Goal: Information Seeking & Learning: Compare options

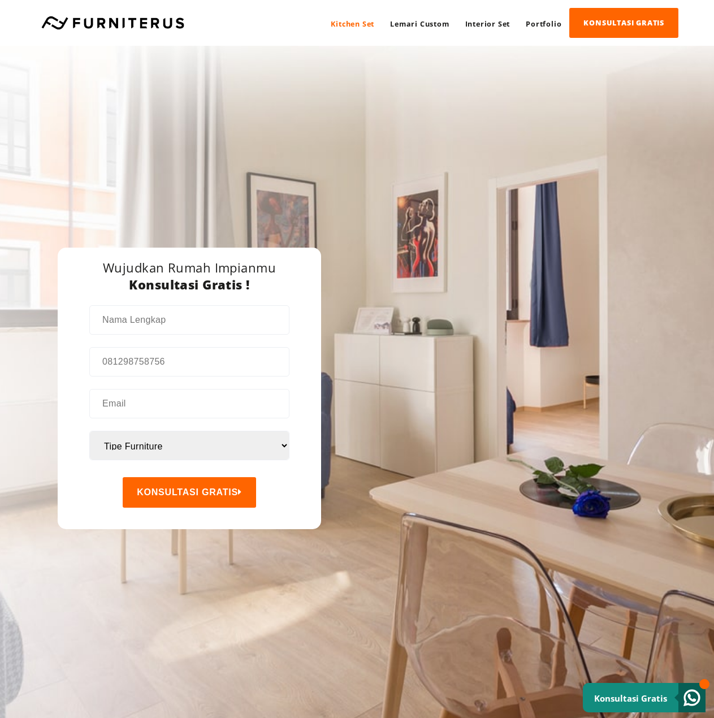
click at [347, 29] on link "Kitchen Set" at bounding box center [352, 24] width 59 height 30
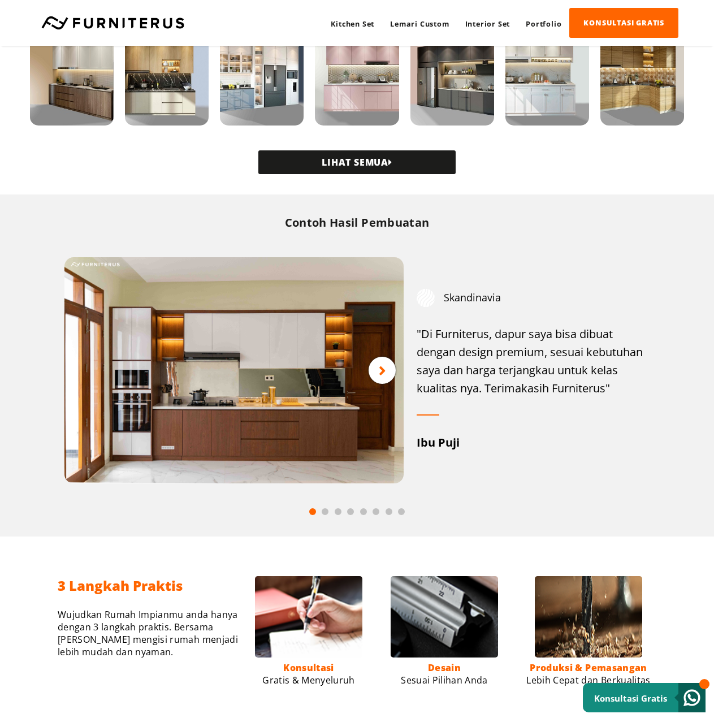
scroll to position [396, 0]
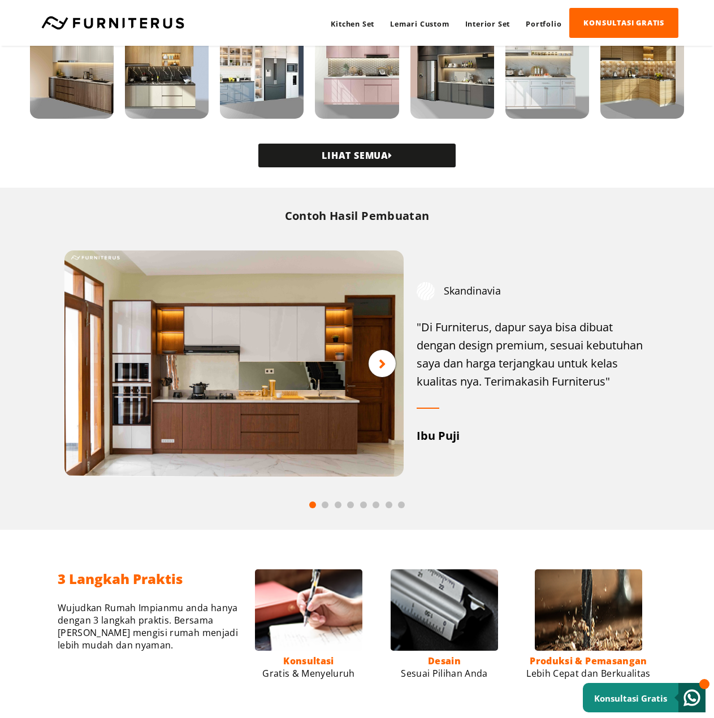
click at [380, 368] on icon at bounding box center [382, 364] width 7 height 14
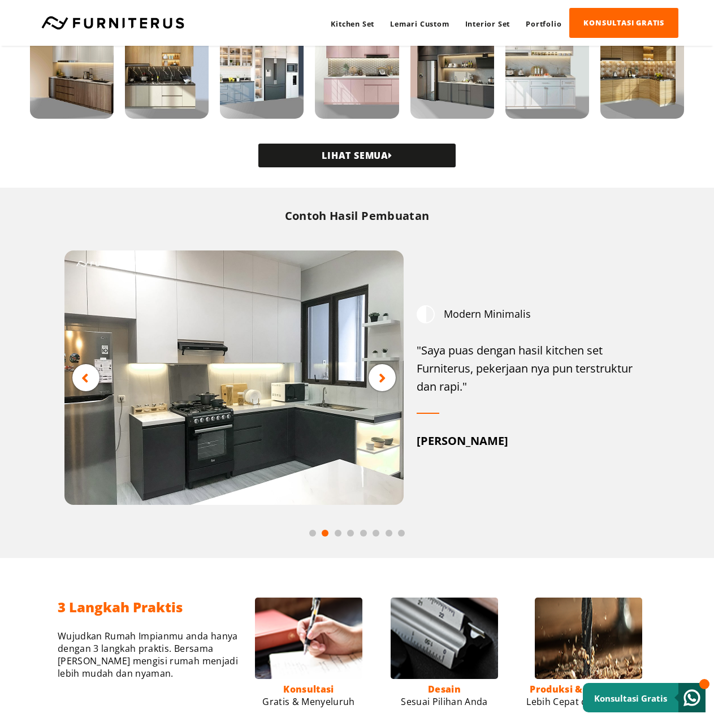
click at [381, 371] on icon at bounding box center [382, 378] width 7 height 14
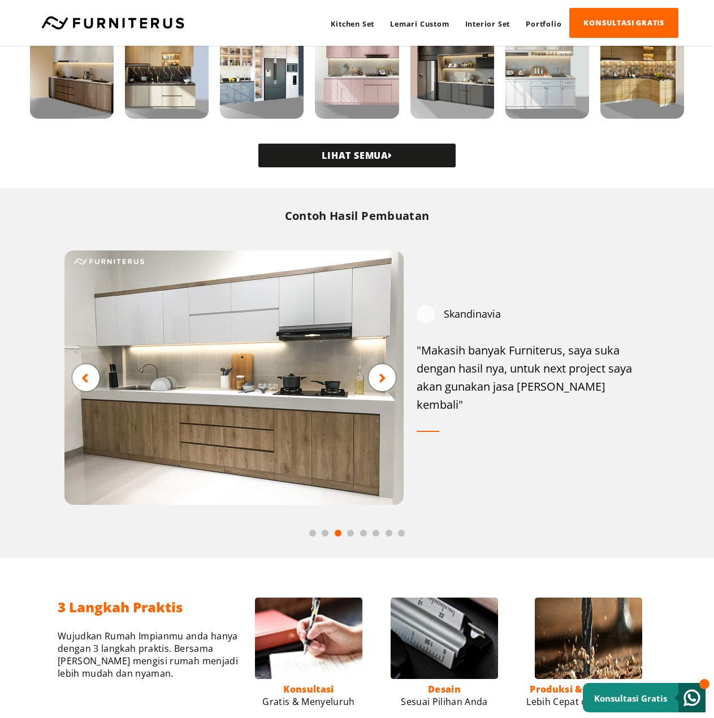
click at [383, 376] on icon at bounding box center [382, 378] width 7 height 14
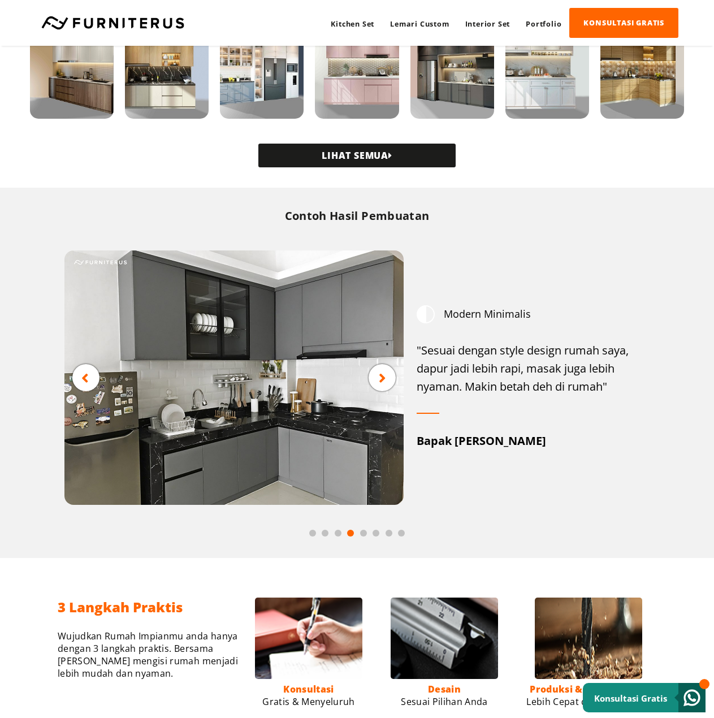
click at [383, 376] on icon at bounding box center [382, 378] width 7 height 14
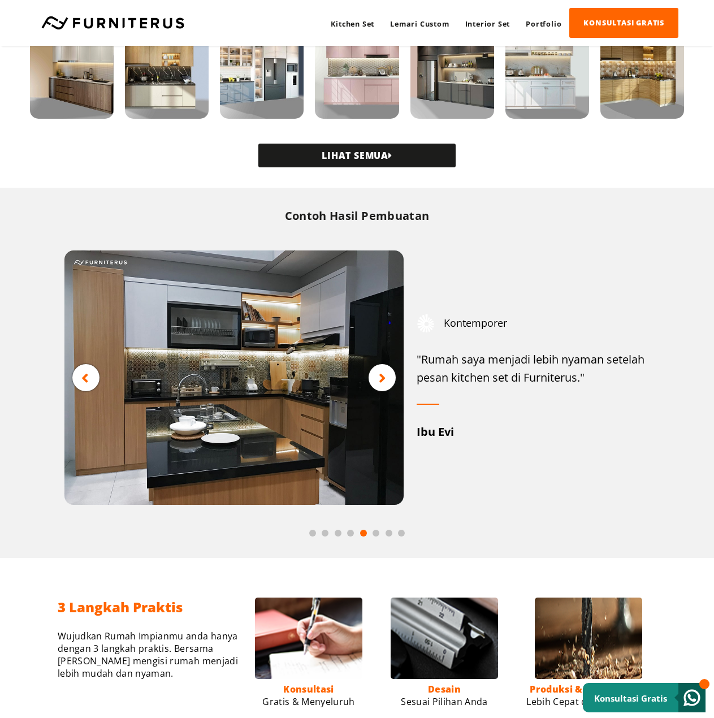
click at [383, 376] on icon at bounding box center [382, 378] width 7 height 14
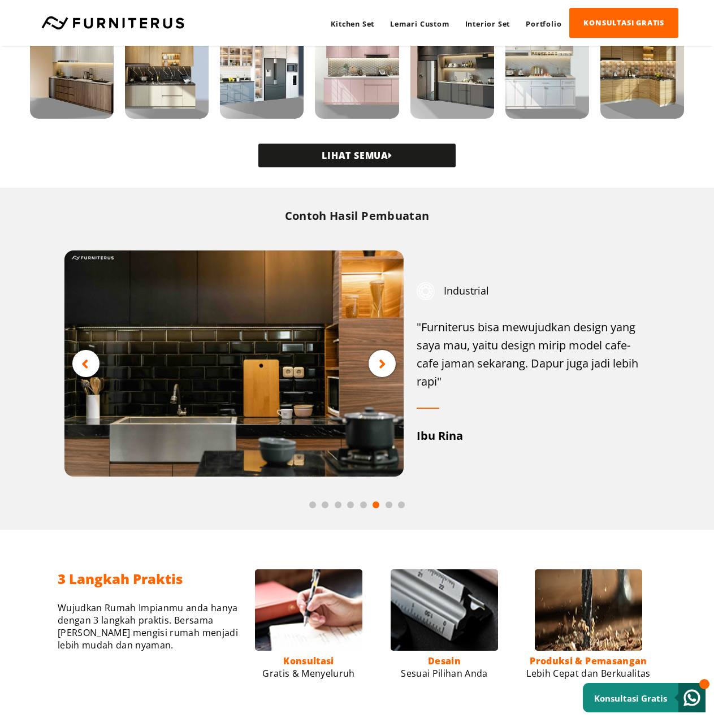
click at [385, 368] on icon at bounding box center [382, 364] width 7 height 14
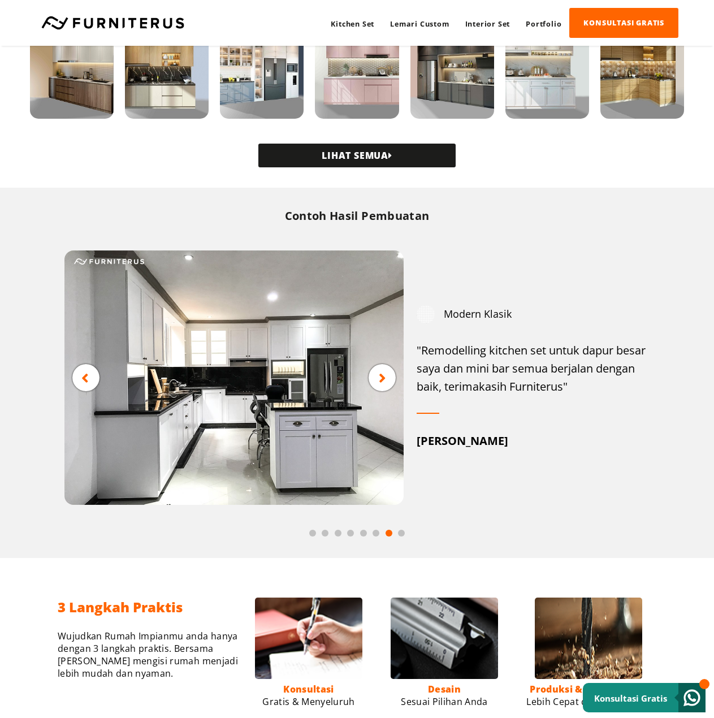
click at [387, 377] on div at bounding box center [381, 377] width 27 height 27
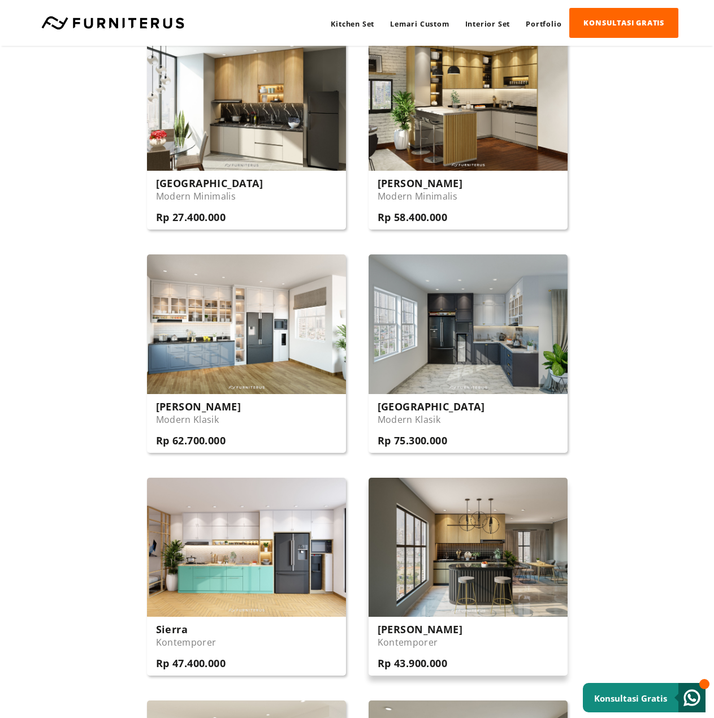
scroll to position [1413, 0]
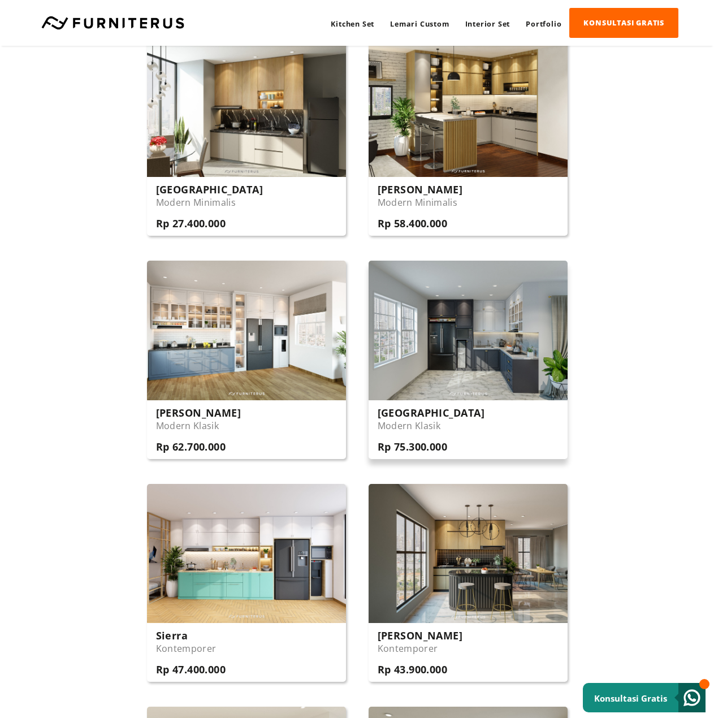
click at [415, 435] on div "Nashville Modern Klasik Rp 75.300.000" at bounding box center [430, 429] width 107 height 47
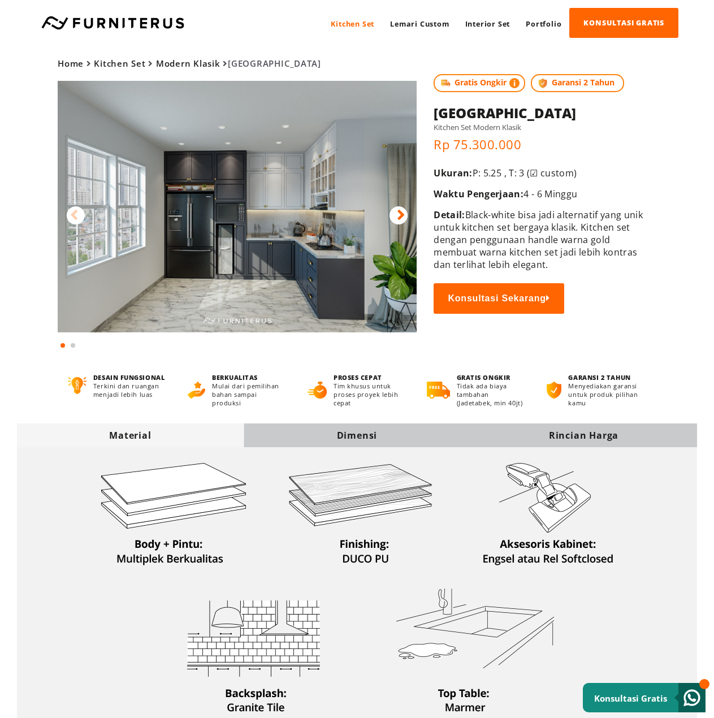
click at [402, 212] on icon at bounding box center [401, 215] width 8 height 16
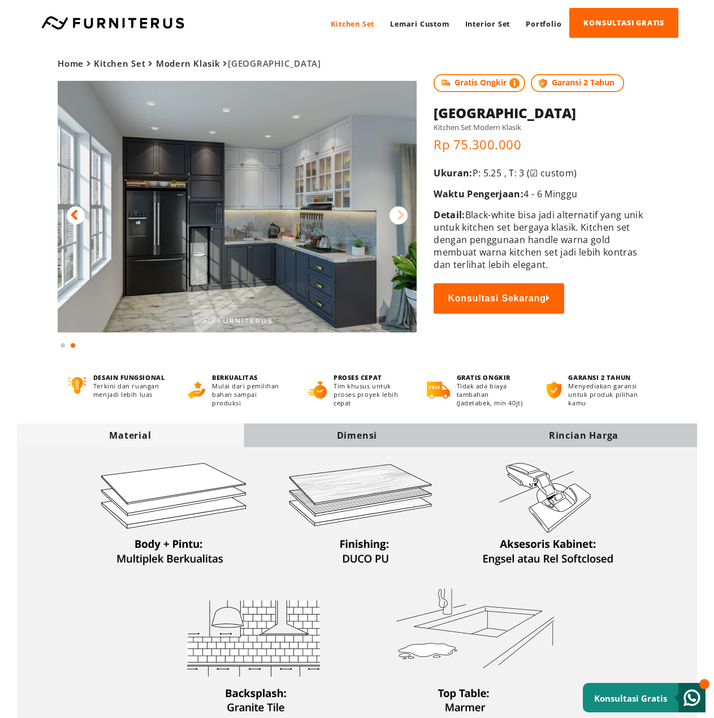
click at [402, 212] on icon at bounding box center [401, 215] width 8 height 16
click at [401, 214] on icon at bounding box center [401, 215] width 8 height 16
click at [71, 215] on icon at bounding box center [74, 215] width 8 height 16
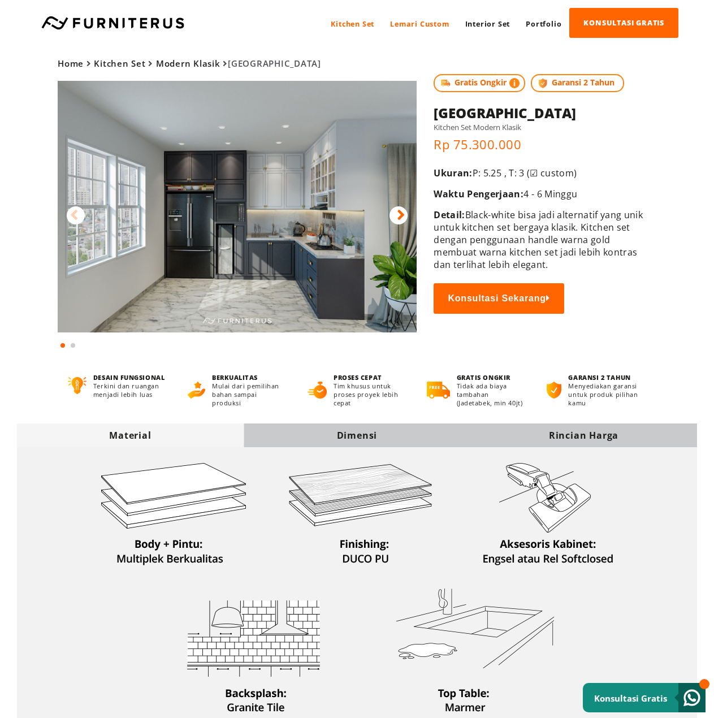
click at [413, 23] on link "Lemari Custom" at bounding box center [419, 24] width 75 height 30
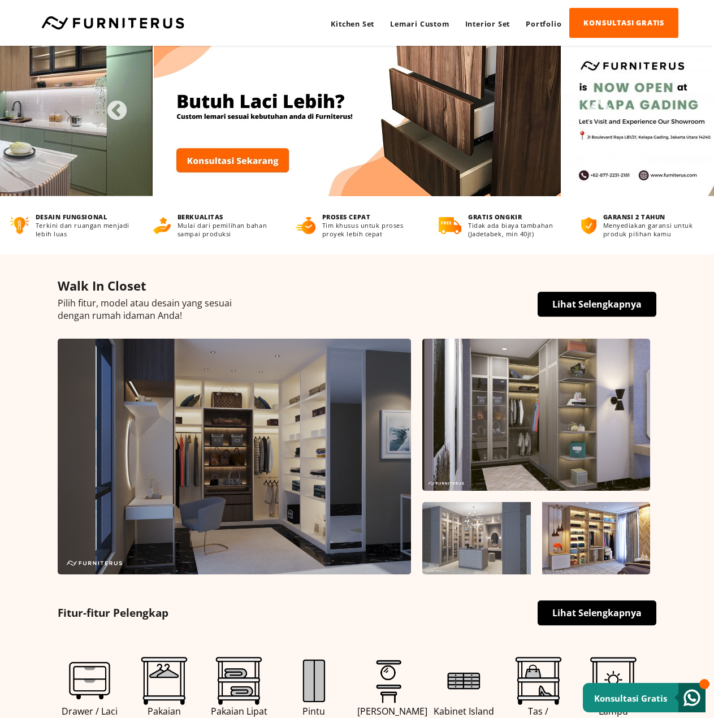
scroll to position [170, 0]
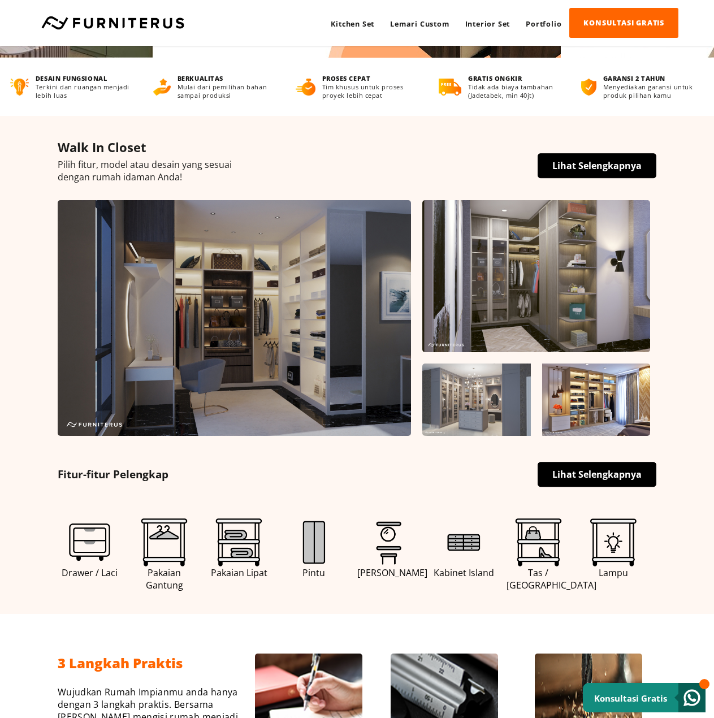
click at [604, 167] on link "Lihat Selengkapnya" at bounding box center [596, 165] width 119 height 25
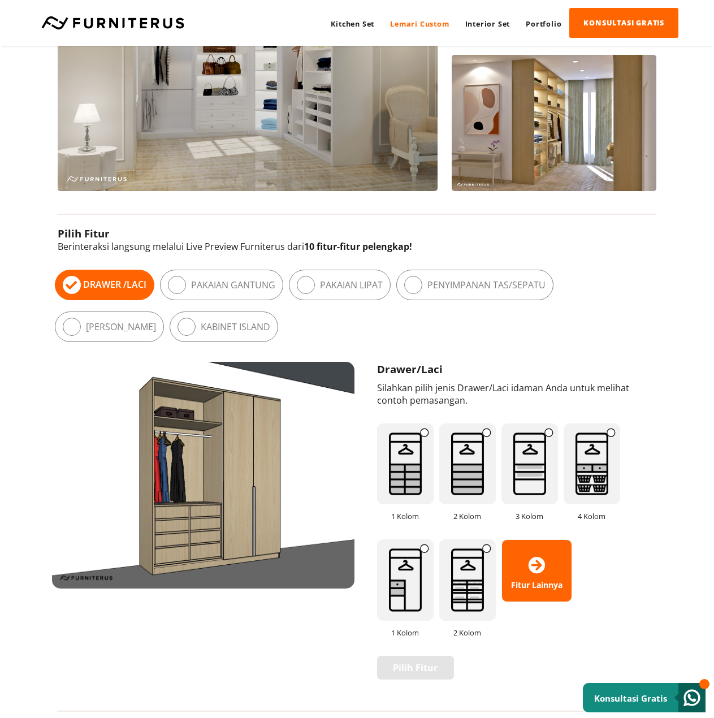
scroll to position [396, 0]
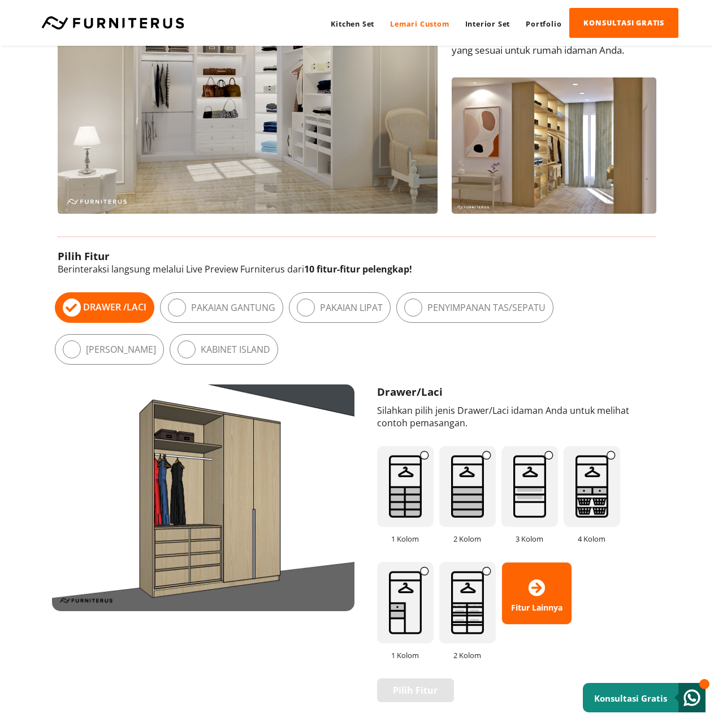
click at [523, 587] on span "Fitur Lainnya" at bounding box center [537, 593] width 70 height 39
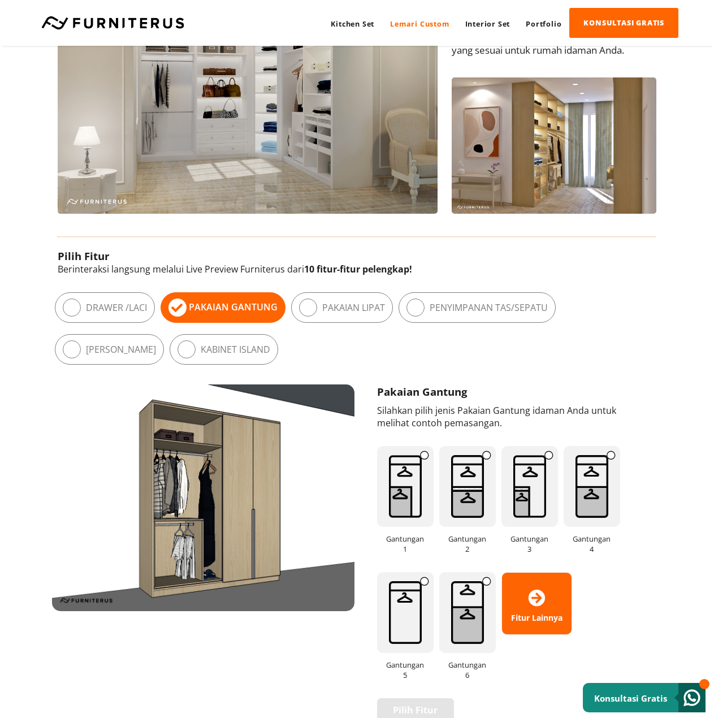
click at [420, 486] on img at bounding box center [405, 486] width 57 height 81
click at [467, 494] on img at bounding box center [467, 486] width 57 height 81
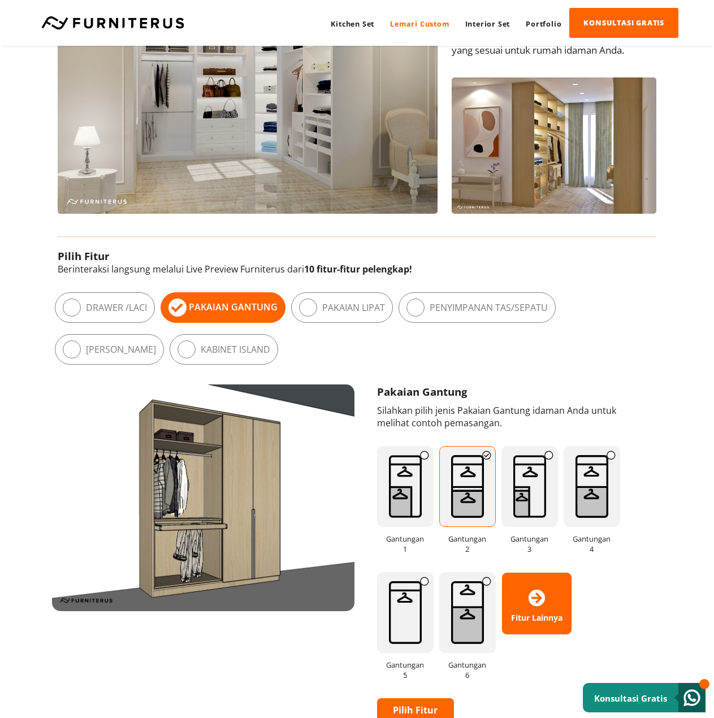
click at [535, 478] on img at bounding box center [529, 486] width 57 height 81
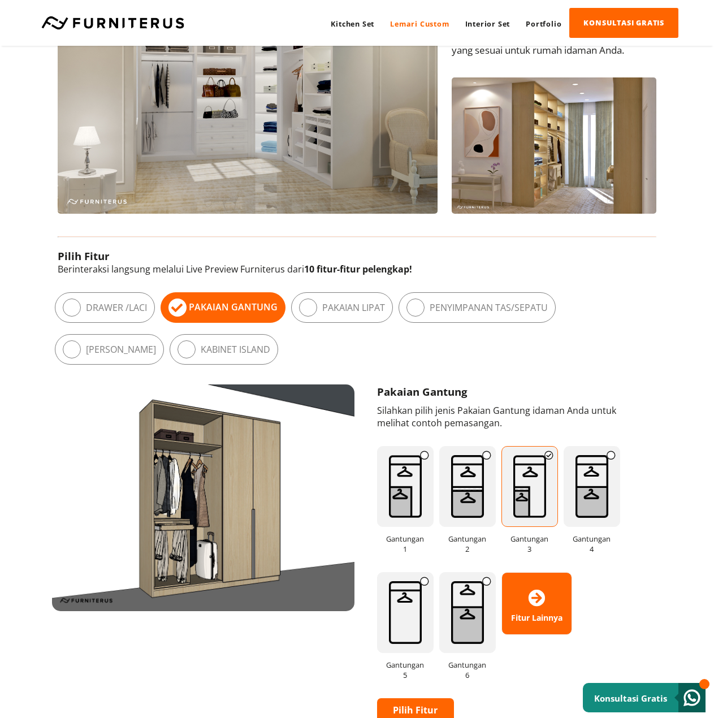
click at [605, 478] on img at bounding box center [591, 486] width 57 height 81
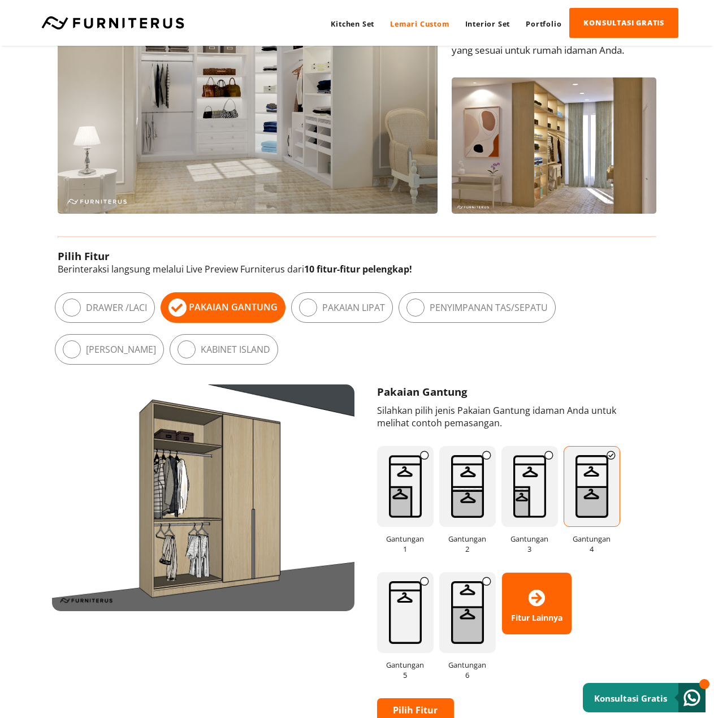
click at [140, 311] on label "Drawer / Laci" at bounding box center [116, 307] width 61 height 12
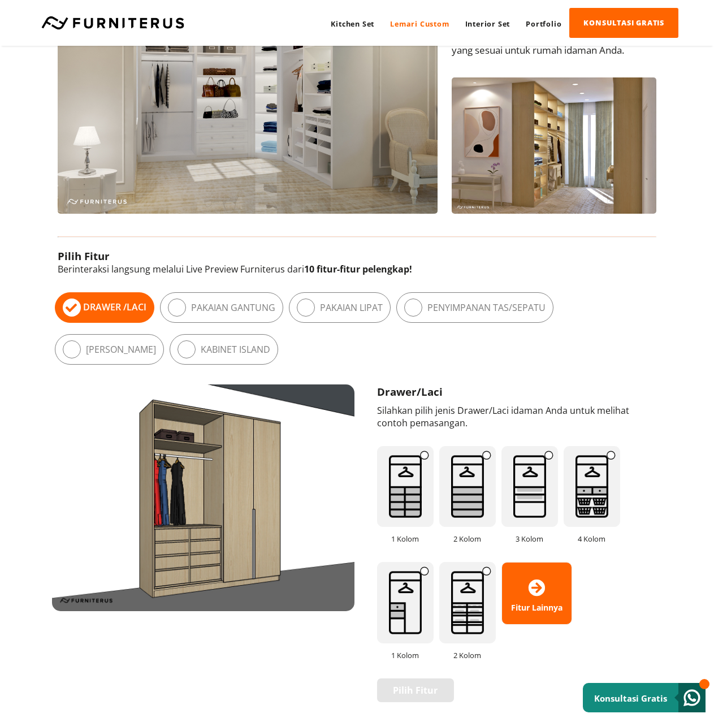
click at [412, 493] on img at bounding box center [405, 486] width 57 height 81
click at [461, 500] on img at bounding box center [467, 486] width 57 height 81
click at [535, 493] on img at bounding box center [529, 486] width 57 height 81
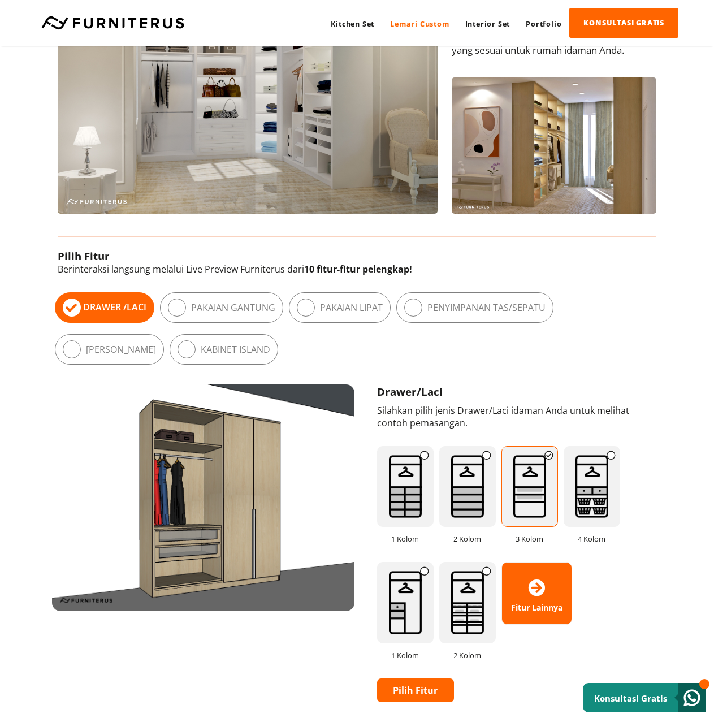
click at [598, 497] on img at bounding box center [591, 486] width 57 height 81
click at [416, 601] on img at bounding box center [405, 602] width 57 height 81
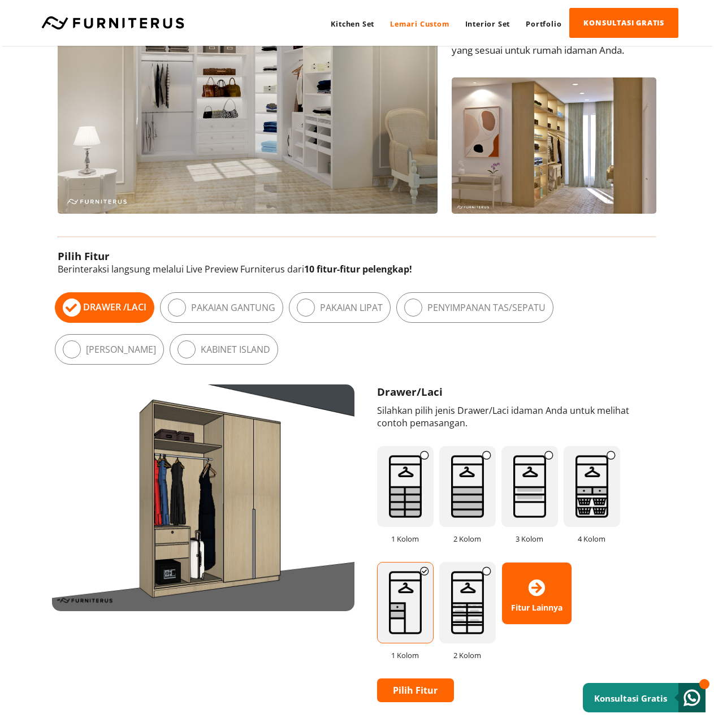
click at [450, 607] on img at bounding box center [467, 602] width 57 height 81
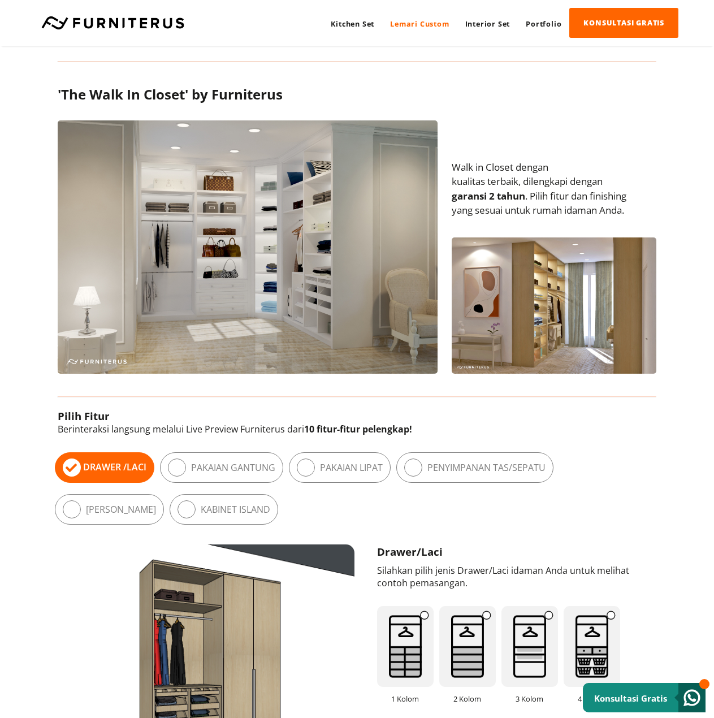
scroll to position [226, 0]
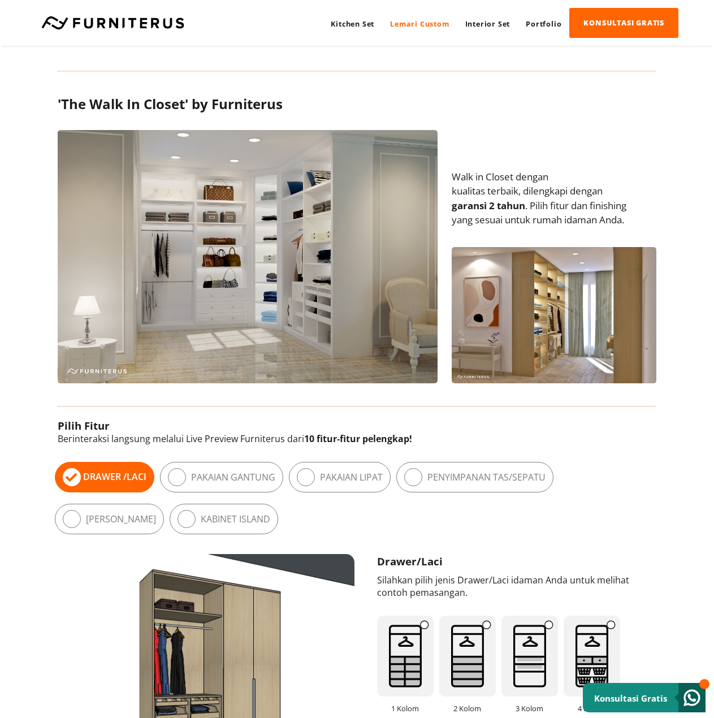
click at [340, 471] on label "Pakaian Lipat" at bounding box center [351, 477] width 63 height 12
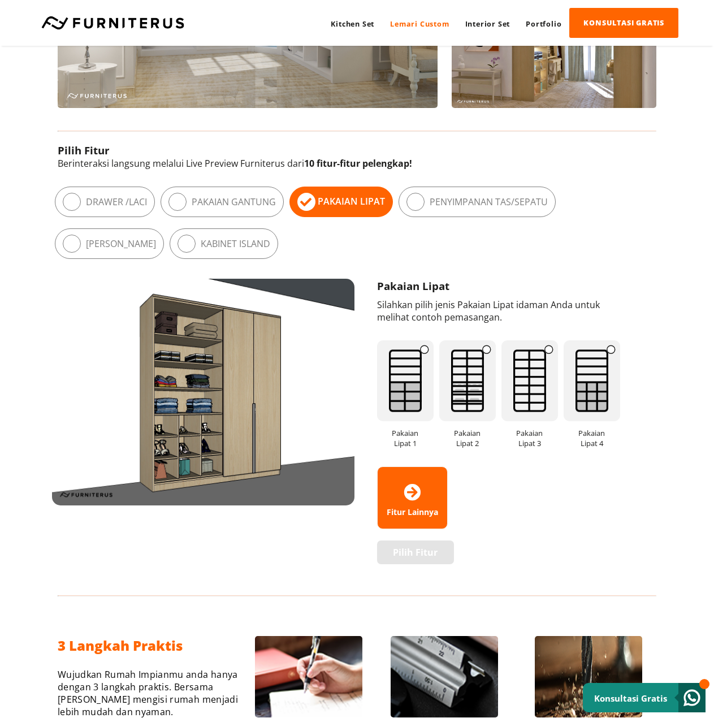
scroll to position [452, 0]
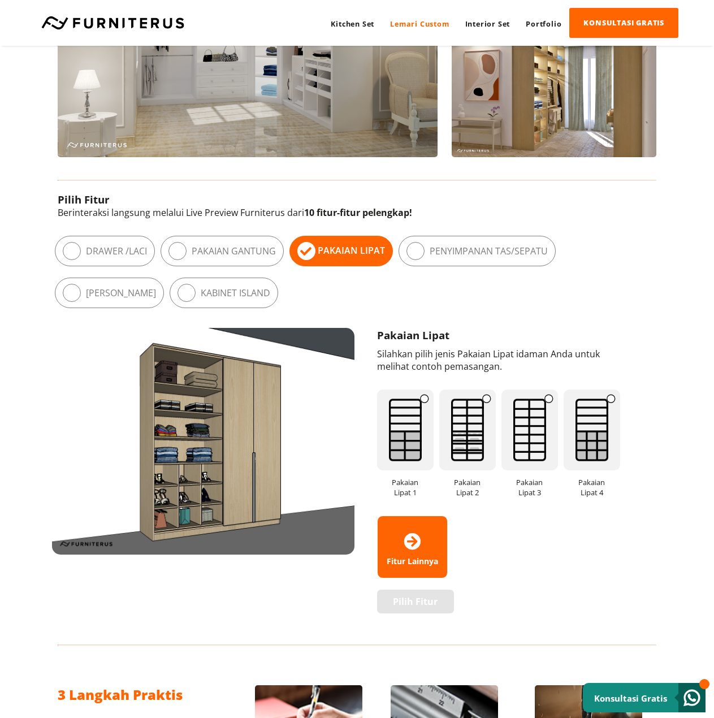
click at [519, 439] on img at bounding box center [529, 429] width 57 height 81
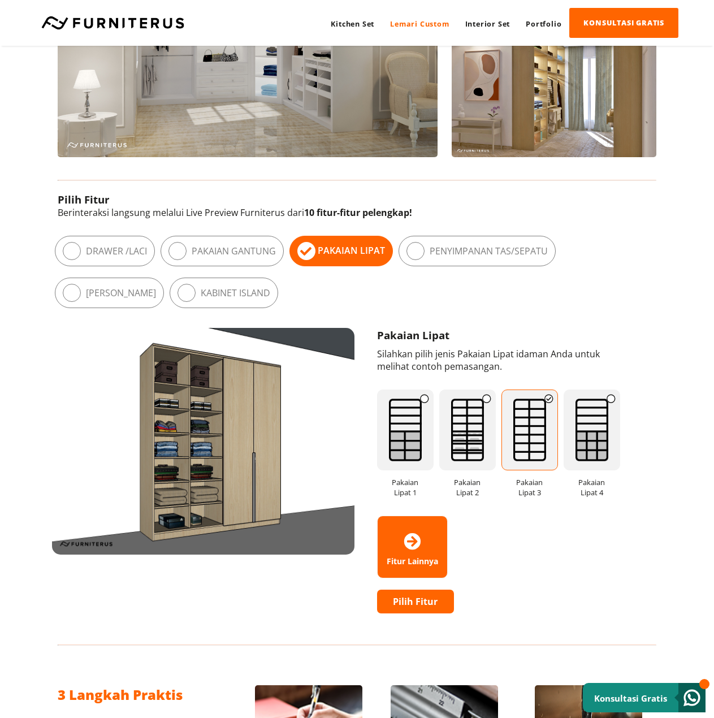
click at [406, 432] on img at bounding box center [405, 429] width 57 height 81
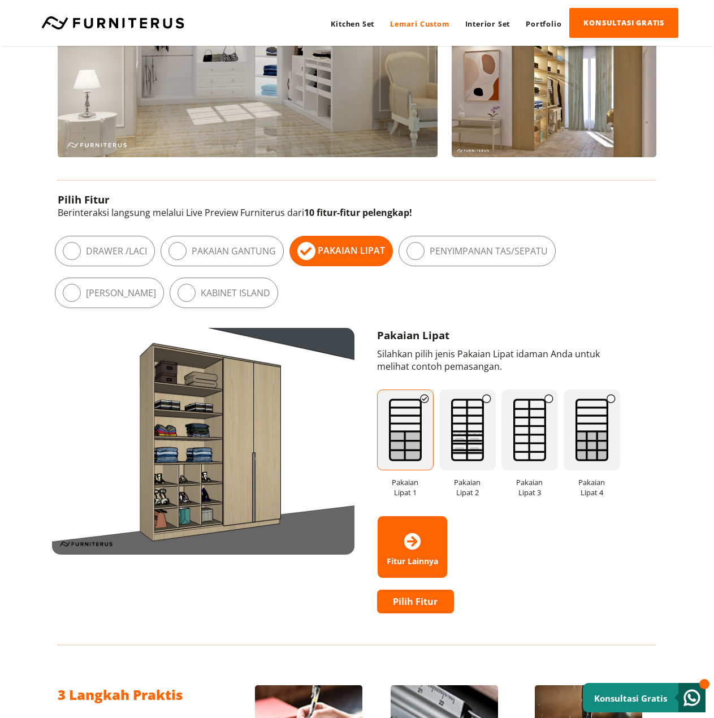
click at [474, 438] on img at bounding box center [467, 429] width 57 height 81
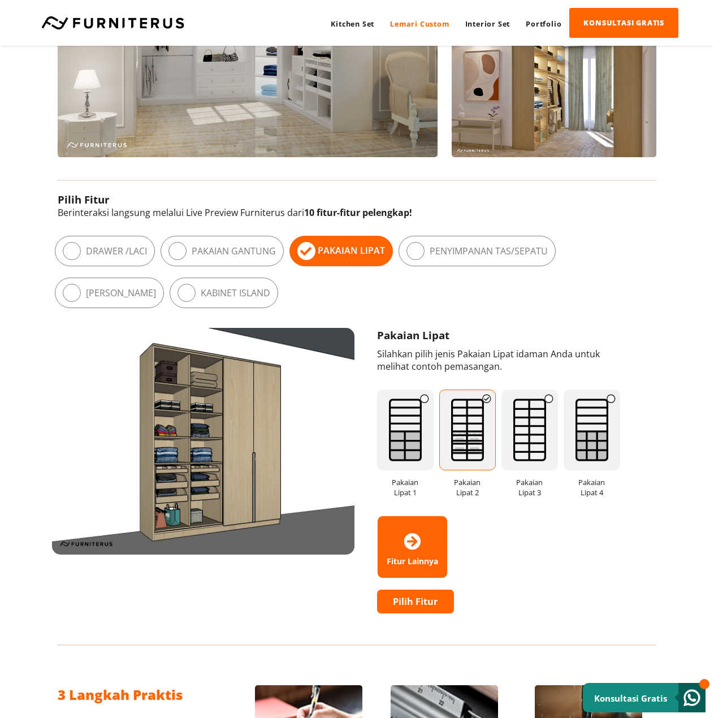
click at [411, 436] on img at bounding box center [405, 429] width 57 height 81
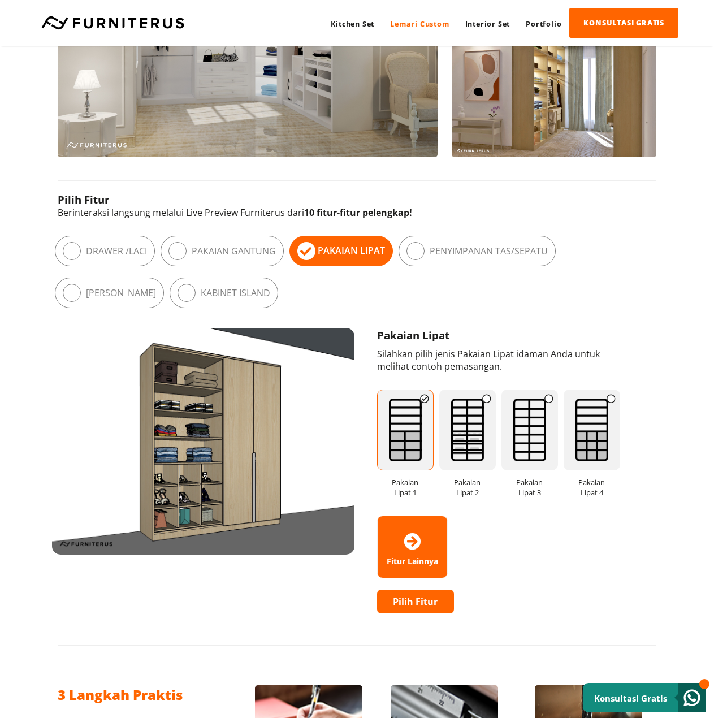
click at [472, 438] on img at bounding box center [467, 429] width 57 height 81
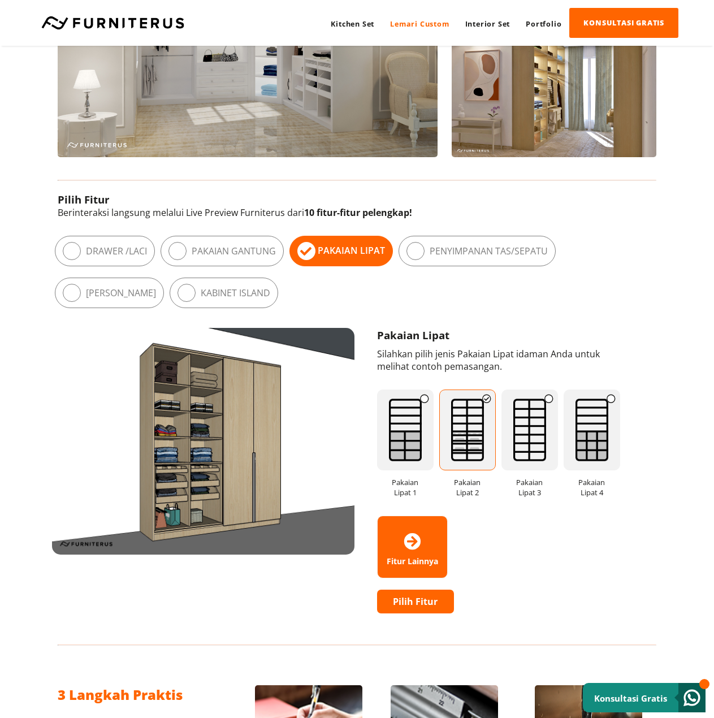
click at [534, 431] on img at bounding box center [529, 429] width 57 height 81
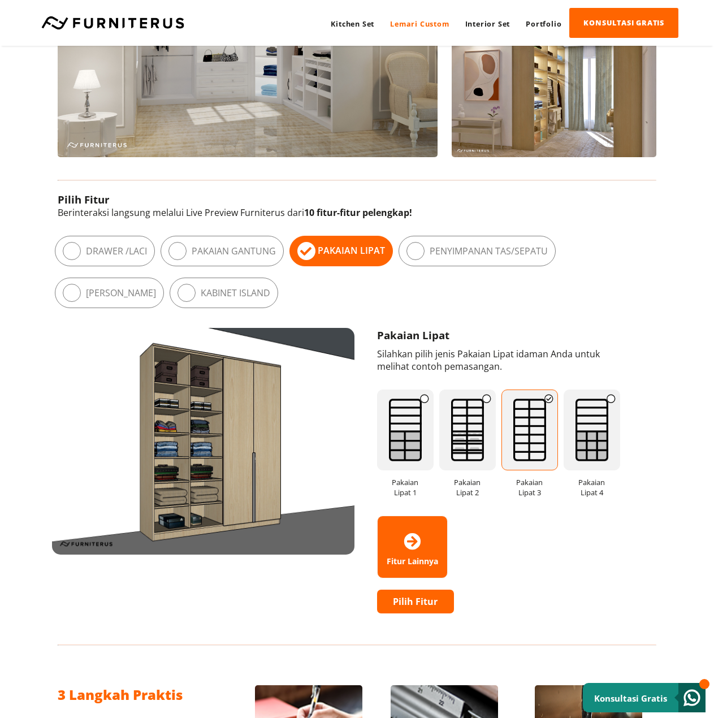
click at [586, 436] on img at bounding box center [591, 429] width 57 height 81
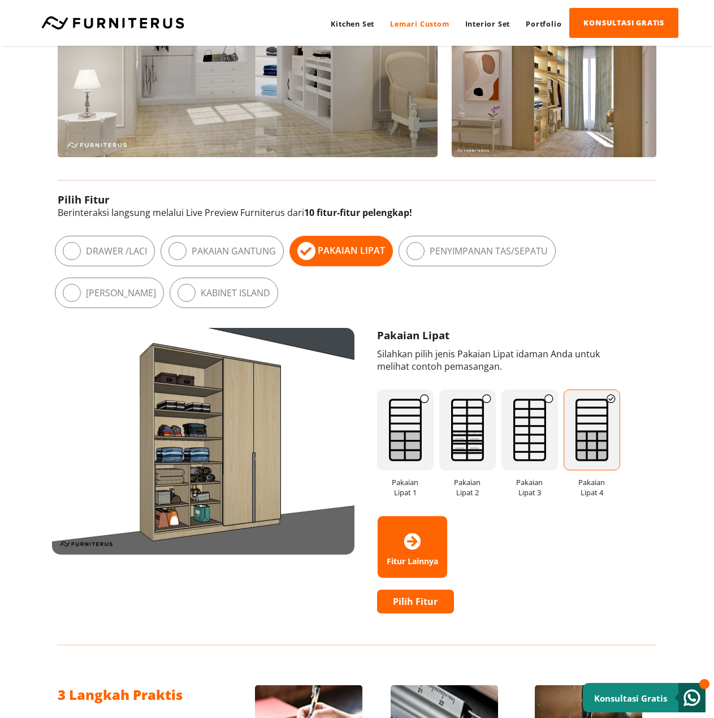
click at [480, 242] on div "Penyimpanan Tas/Sepatu" at bounding box center [476, 251] width 157 height 31
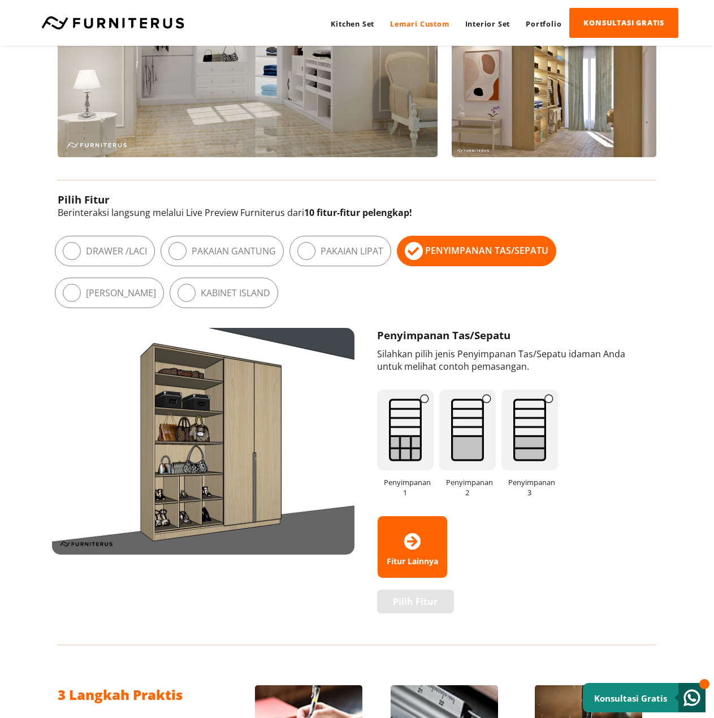
click at [408, 414] on img at bounding box center [405, 429] width 57 height 81
click at [467, 423] on img at bounding box center [467, 429] width 57 height 81
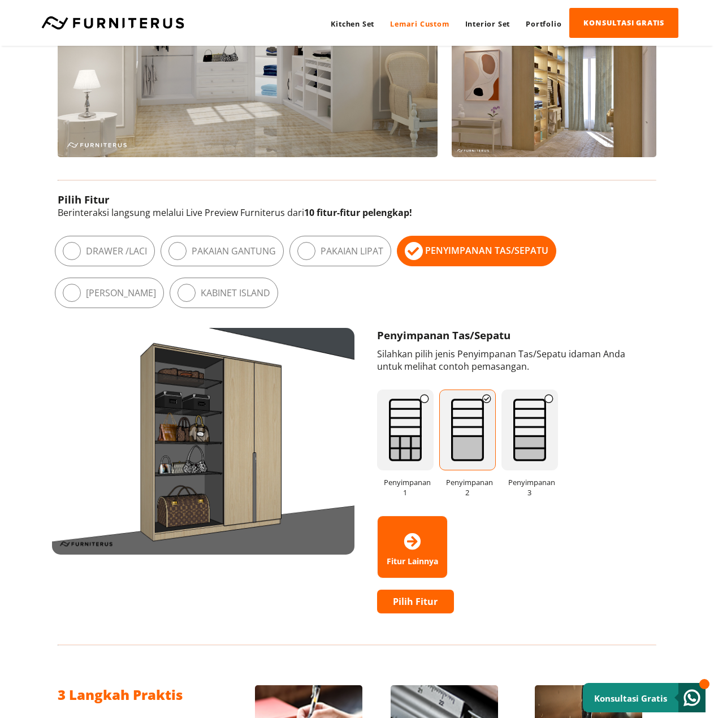
click at [523, 431] on img at bounding box center [529, 429] width 57 height 81
click at [468, 441] on img at bounding box center [467, 429] width 57 height 81
click at [421, 442] on img at bounding box center [405, 429] width 57 height 81
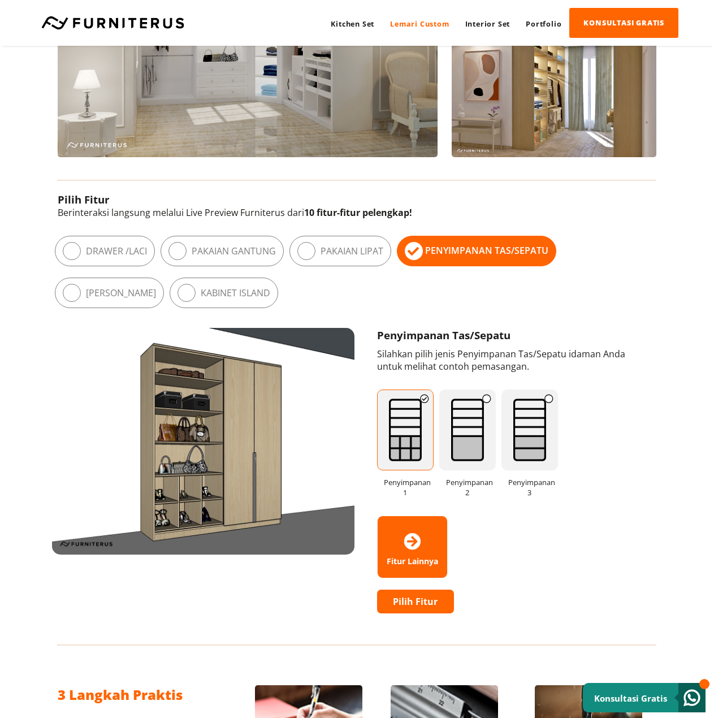
click at [164, 277] on div "Meja Rias" at bounding box center [109, 292] width 109 height 31
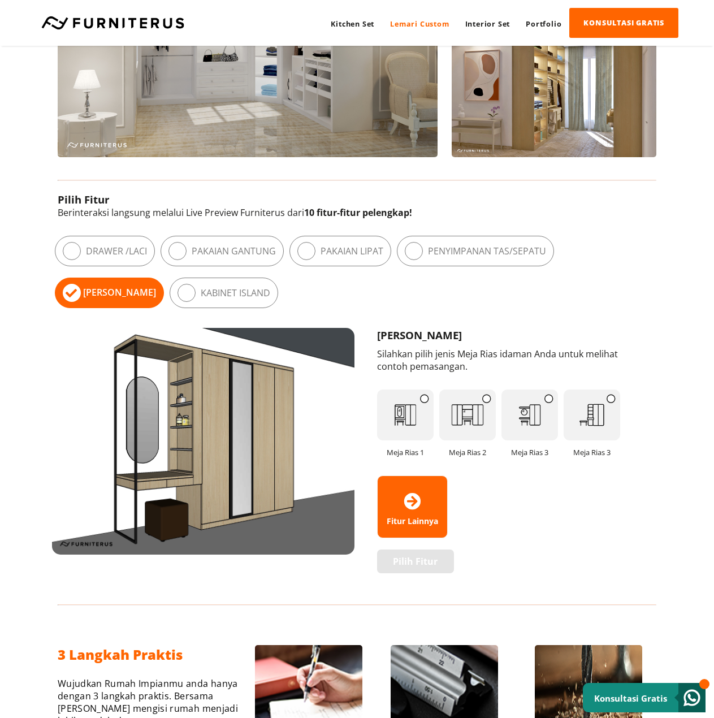
click at [411, 433] on img at bounding box center [405, 414] width 57 height 51
click at [463, 432] on img at bounding box center [467, 414] width 57 height 51
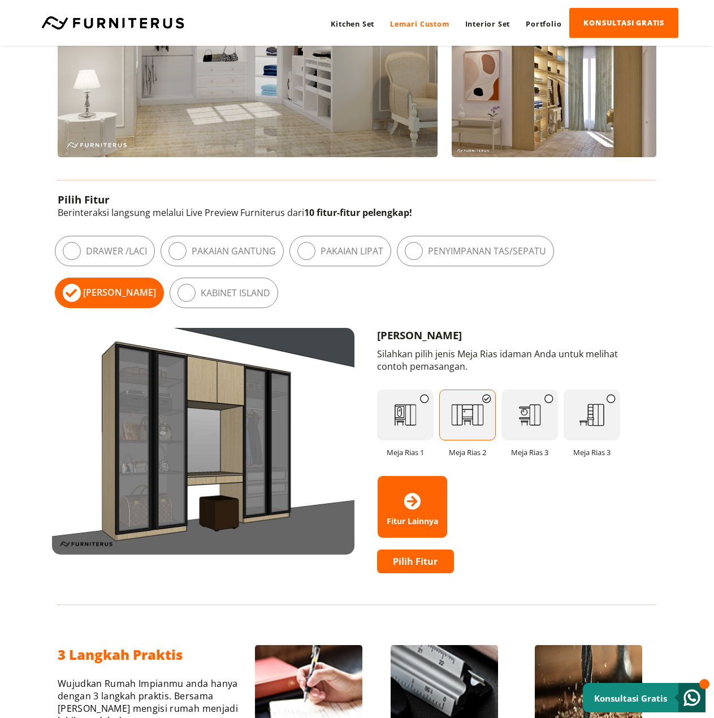
click at [535, 429] on img at bounding box center [529, 414] width 57 height 51
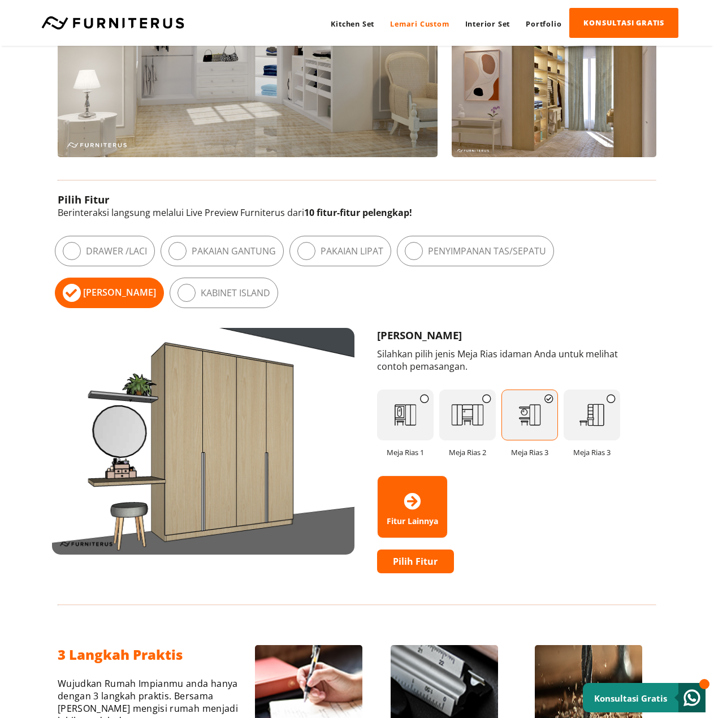
click at [580, 428] on img at bounding box center [591, 414] width 57 height 51
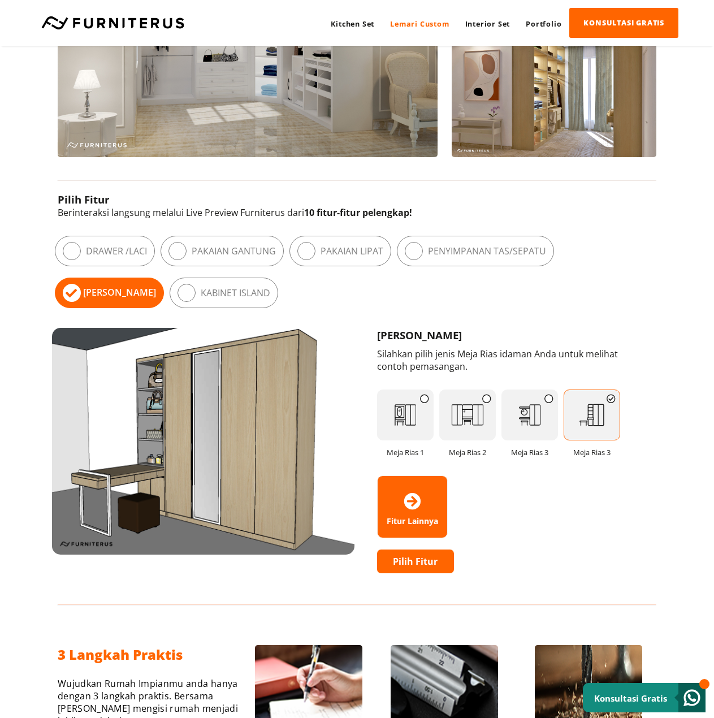
click at [537, 424] on img at bounding box center [529, 414] width 57 height 51
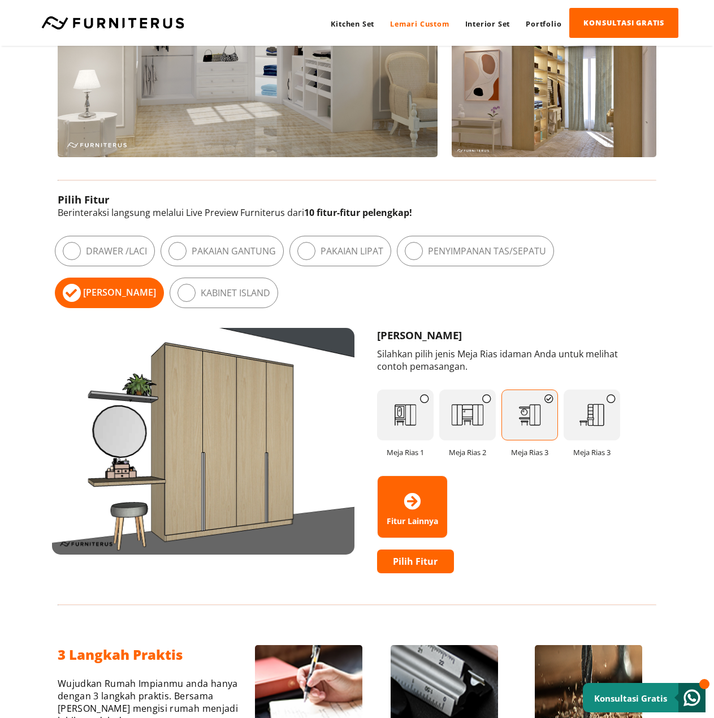
click at [483, 422] on img at bounding box center [467, 414] width 57 height 51
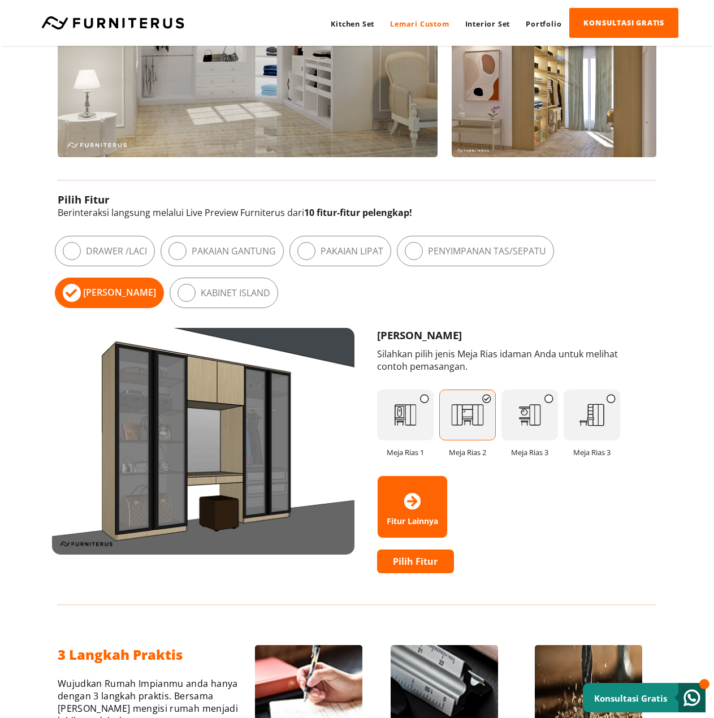
click at [426, 419] on img at bounding box center [405, 414] width 57 height 51
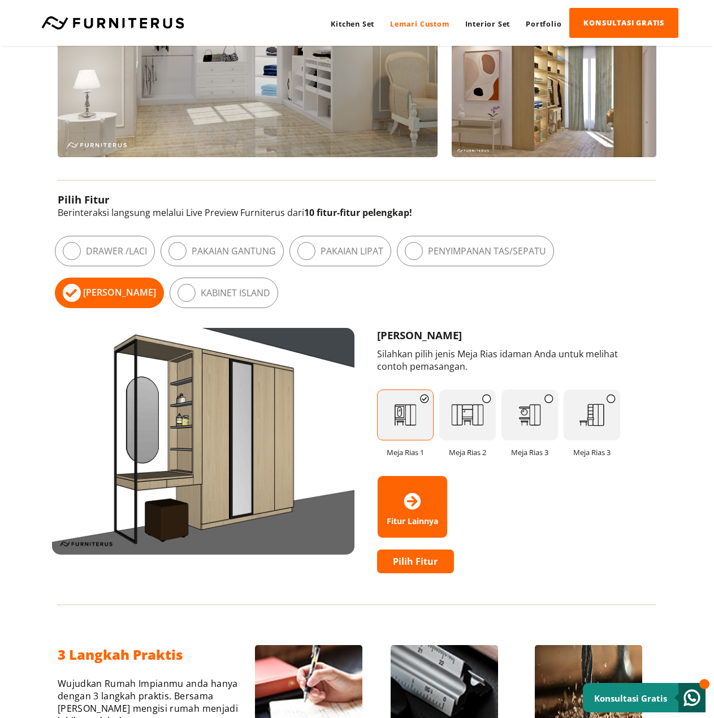
click at [466, 425] on img at bounding box center [467, 414] width 57 height 51
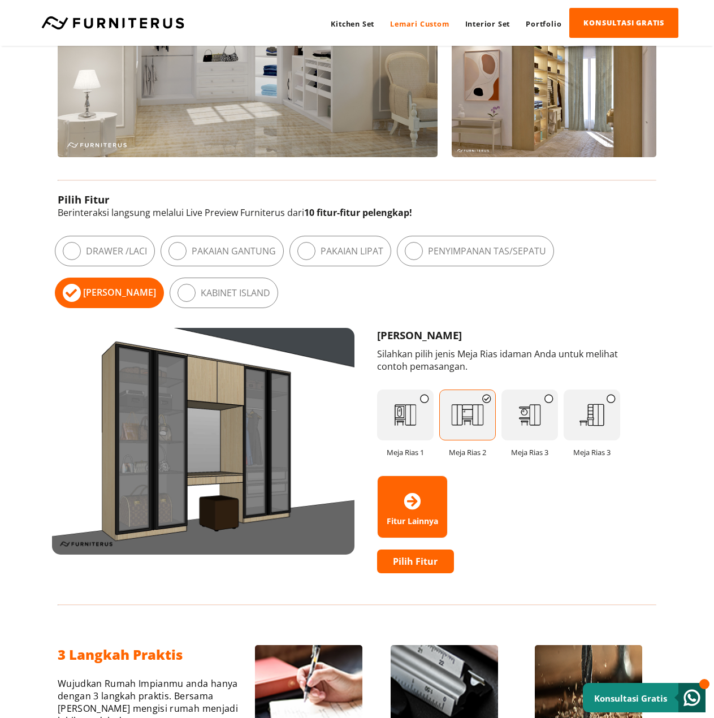
click at [536, 426] on img at bounding box center [529, 414] width 57 height 51
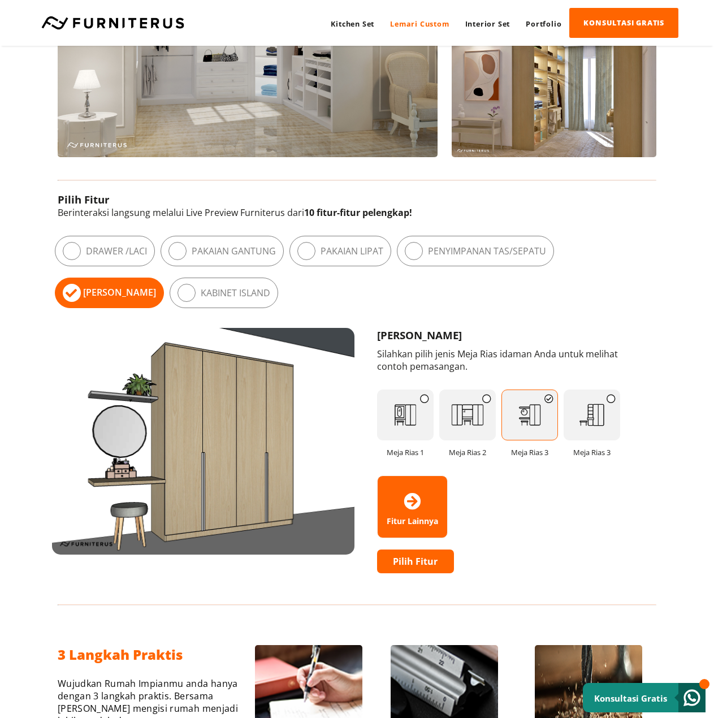
click at [588, 426] on img at bounding box center [591, 414] width 57 height 51
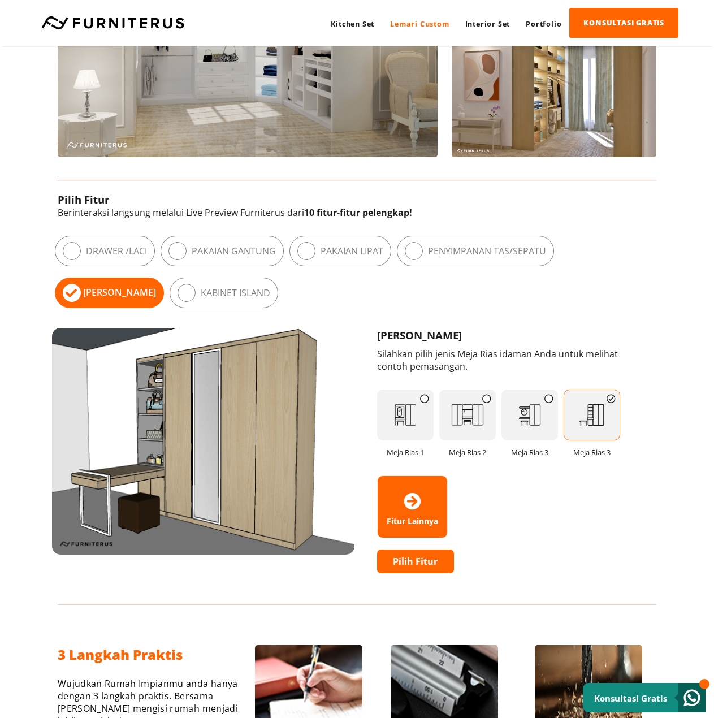
click at [102, 255] on label "Drawer / Laci" at bounding box center [116, 251] width 61 height 12
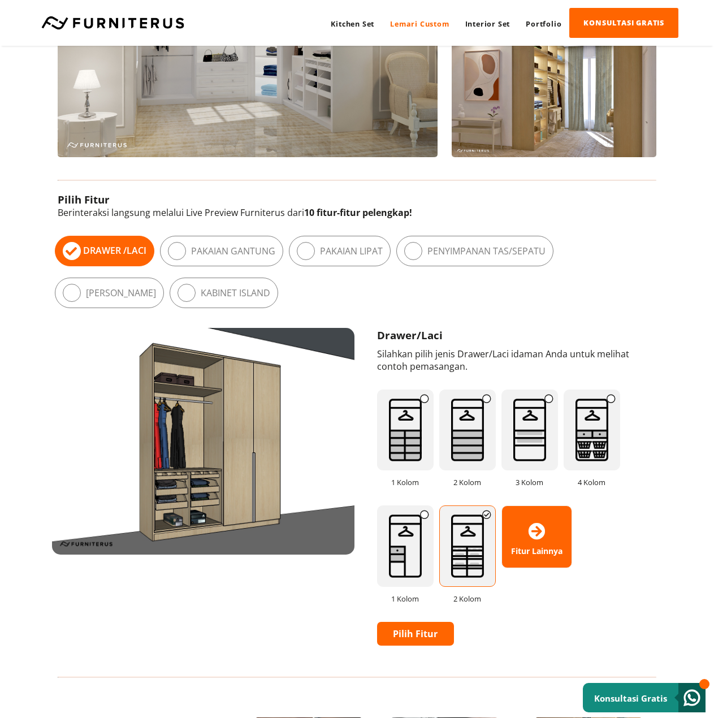
click at [402, 431] on img at bounding box center [405, 429] width 57 height 81
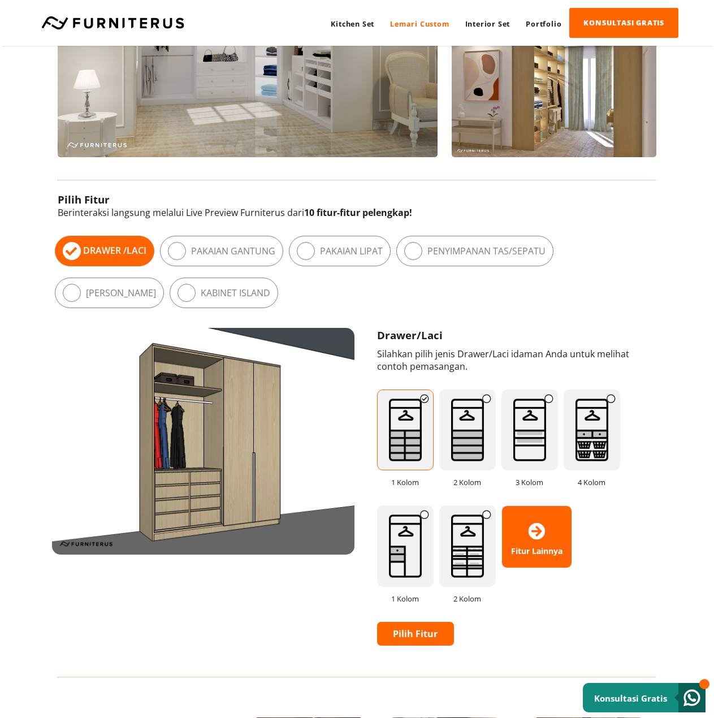
click at [474, 433] on img at bounding box center [467, 429] width 57 height 81
click at [524, 438] on img at bounding box center [529, 429] width 57 height 81
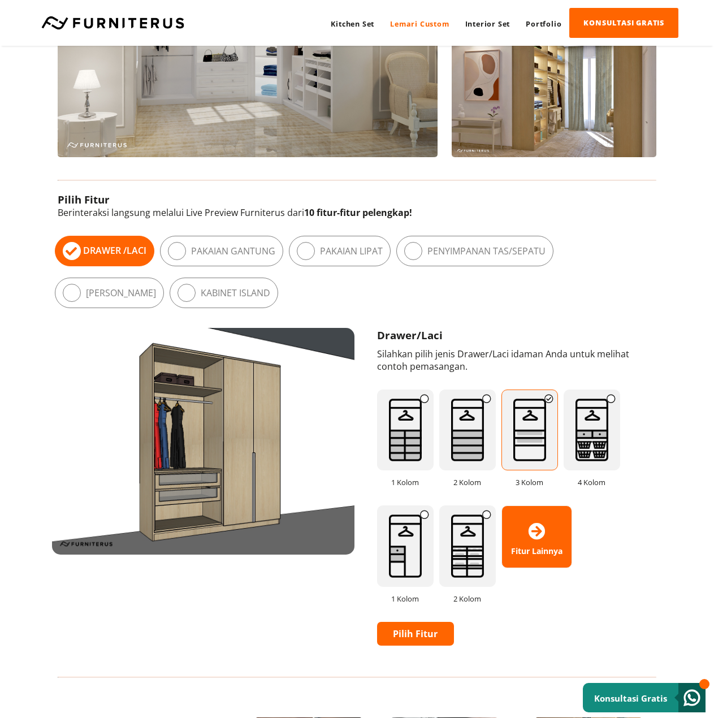
click at [596, 430] on img at bounding box center [591, 429] width 57 height 81
click at [414, 542] on img at bounding box center [405, 545] width 57 height 81
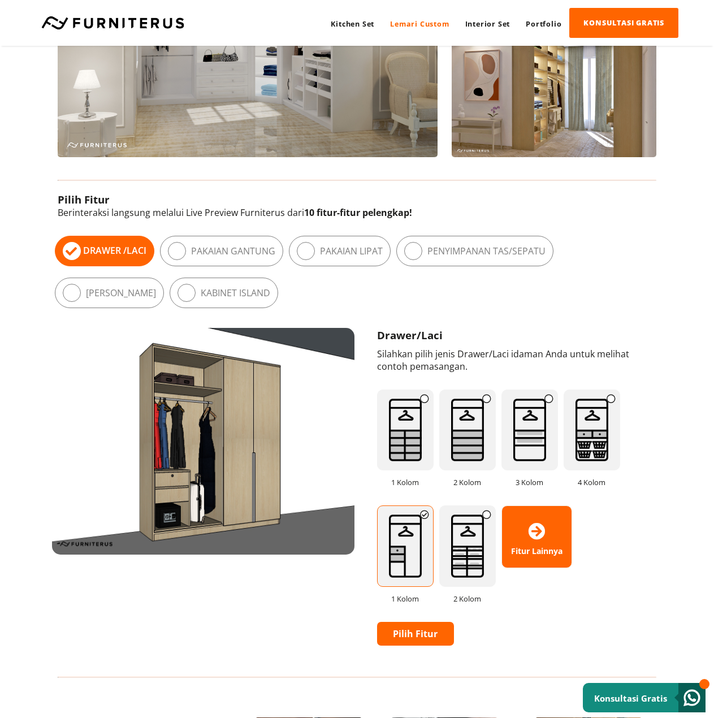
click at [470, 545] on img at bounding box center [467, 545] width 57 height 81
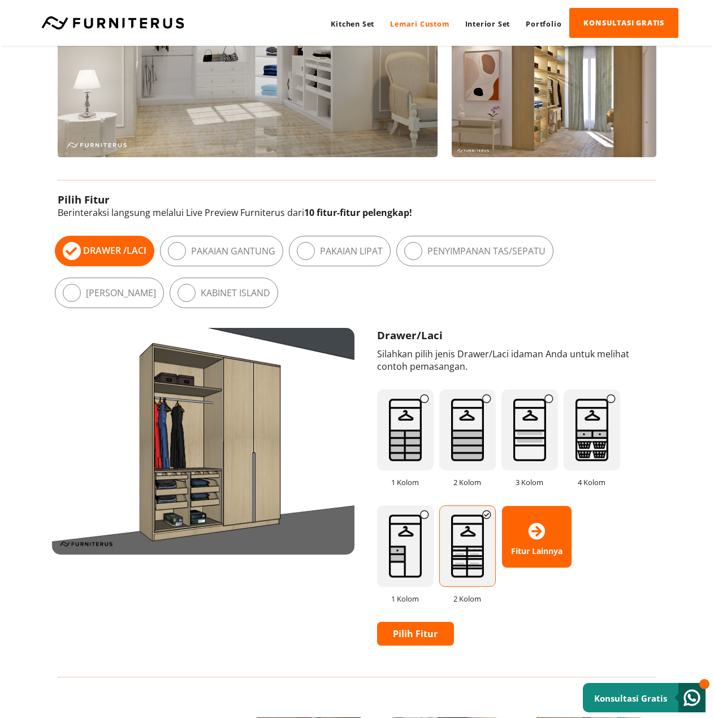
click at [227, 253] on label "Pakaian Gantung" at bounding box center [233, 251] width 84 height 12
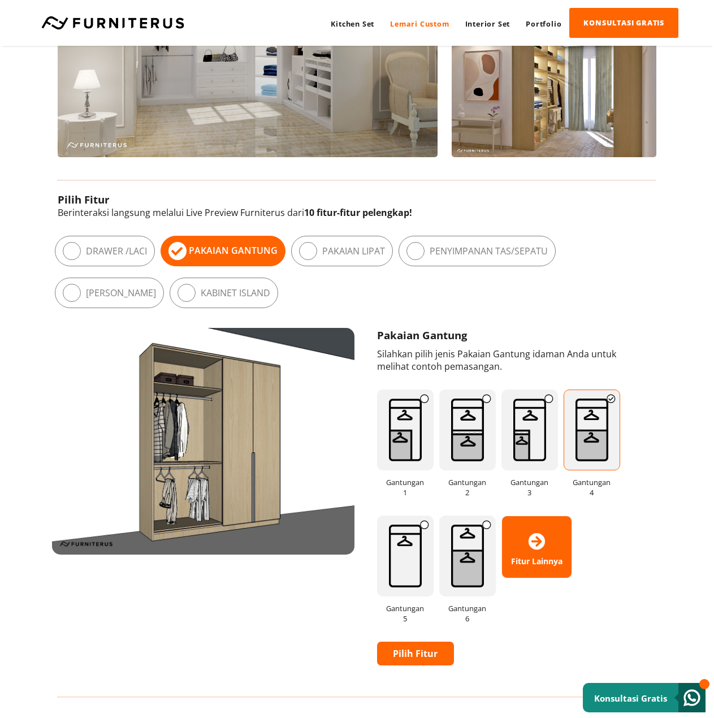
click at [408, 450] on img at bounding box center [405, 429] width 57 height 81
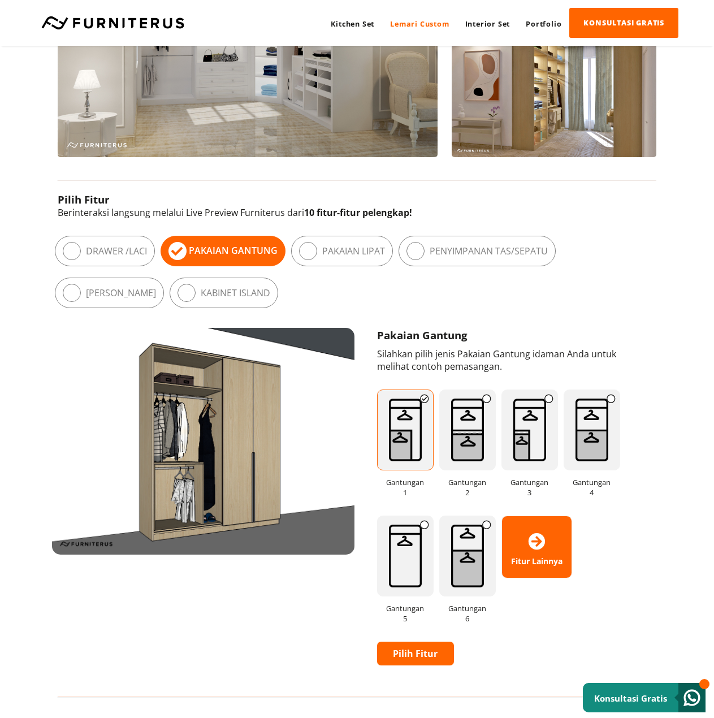
click at [457, 450] on img at bounding box center [467, 429] width 57 height 81
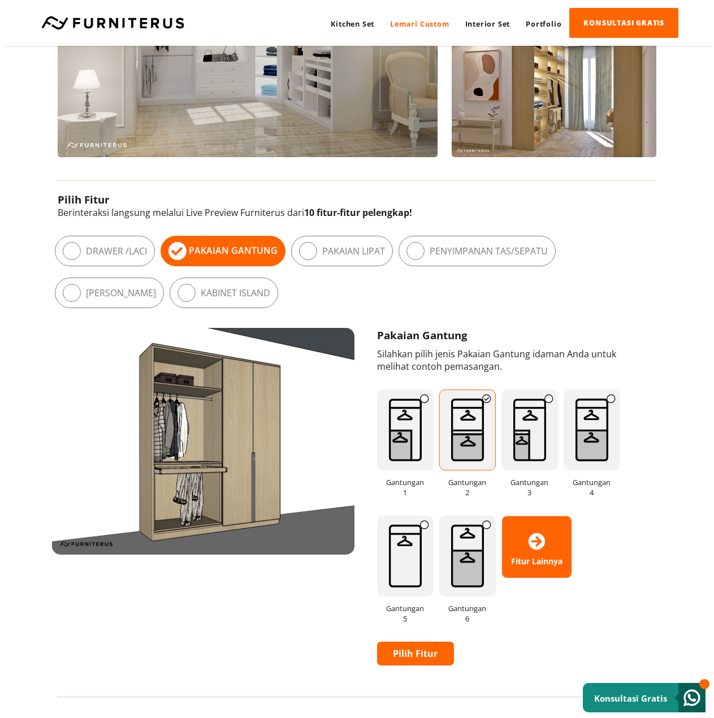
click at [523, 448] on img at bounding box center [529, 429] width 57 height 81
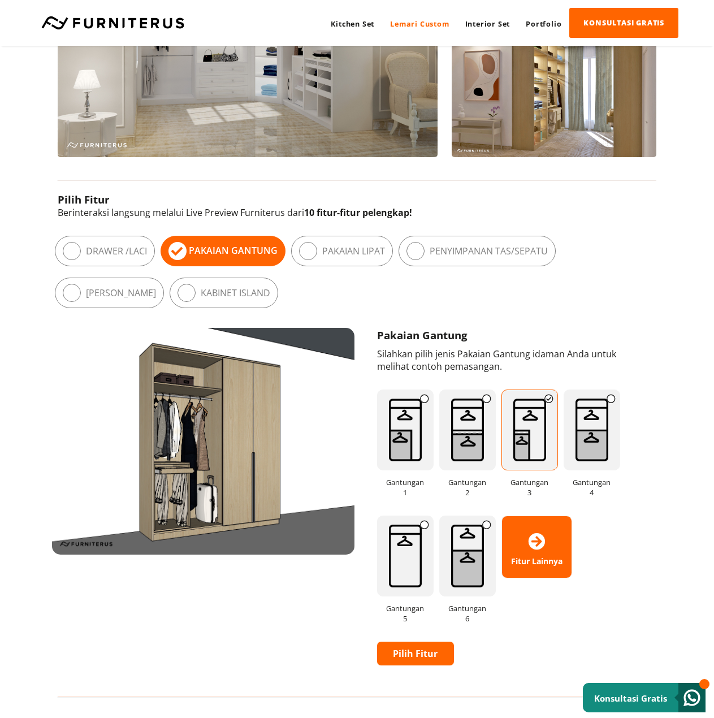
click at [347, 249] on label "Pakaian Lipat" at bounding box center [353, 251] width 63 height 12
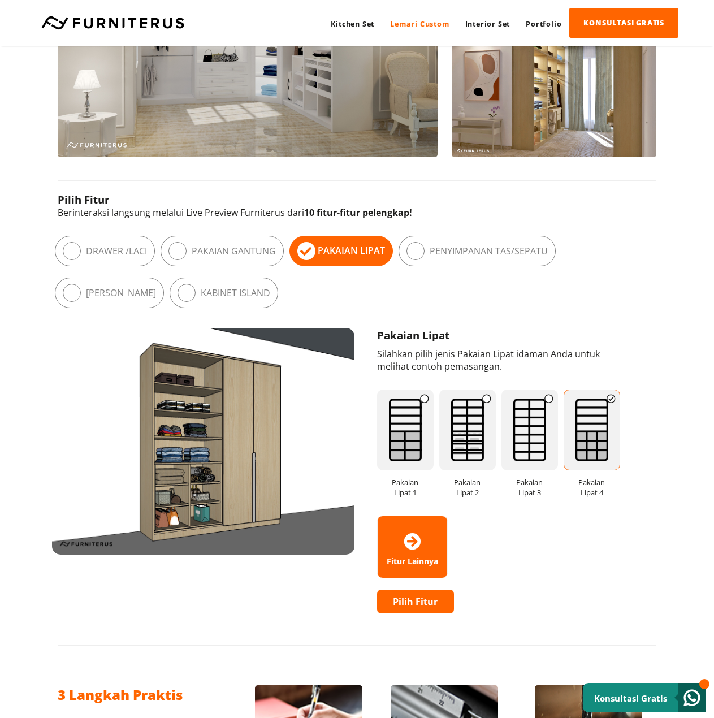
click at [422, 432] on img at bounding box center [405, 429] width 57 height 81
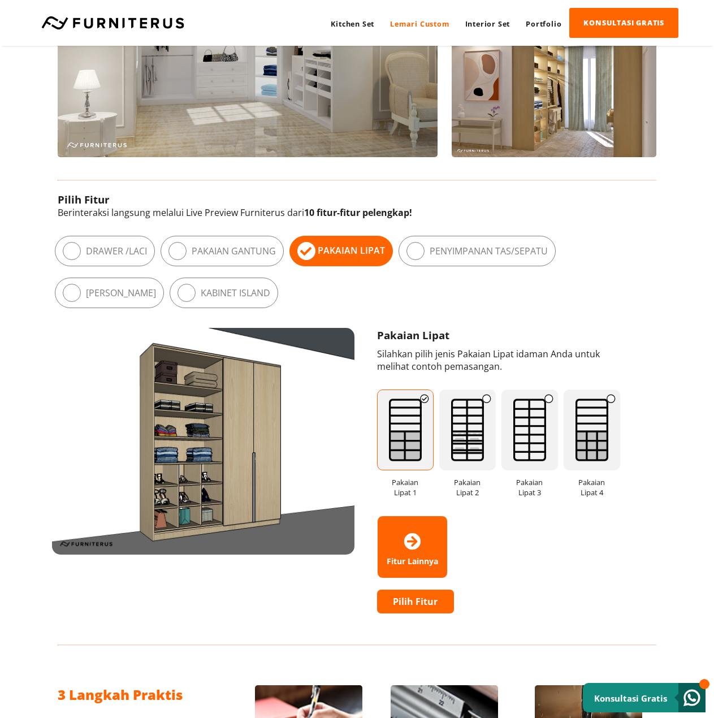
click at [467, 435] on img at bounding box center [467, 429] width 57 height 81
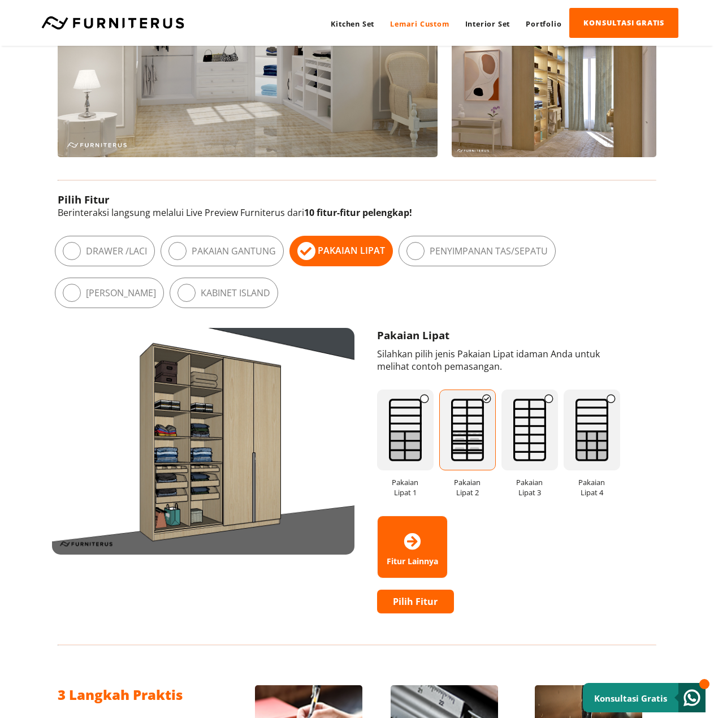
click at [422, 250] on icon at bounding box center [415, 251] width 18 height 18
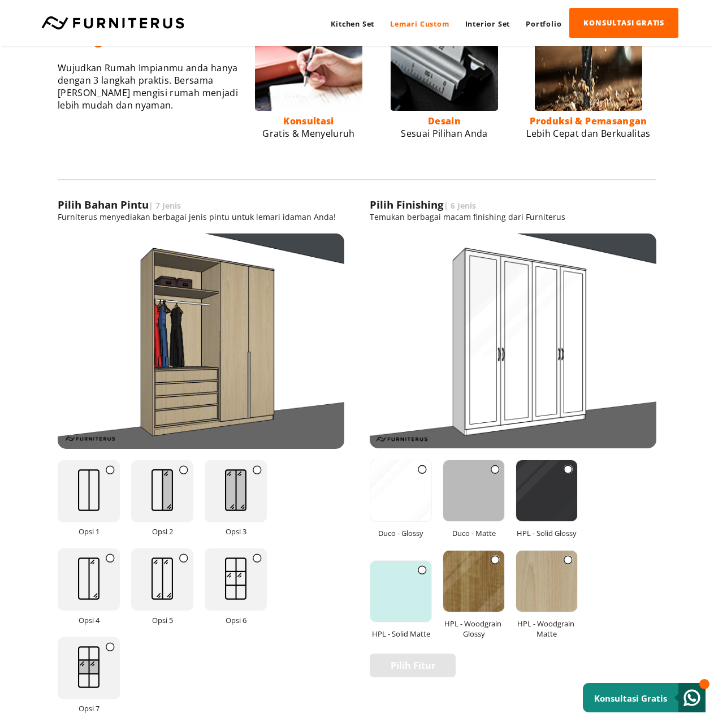
scroll to position [1130, 0]
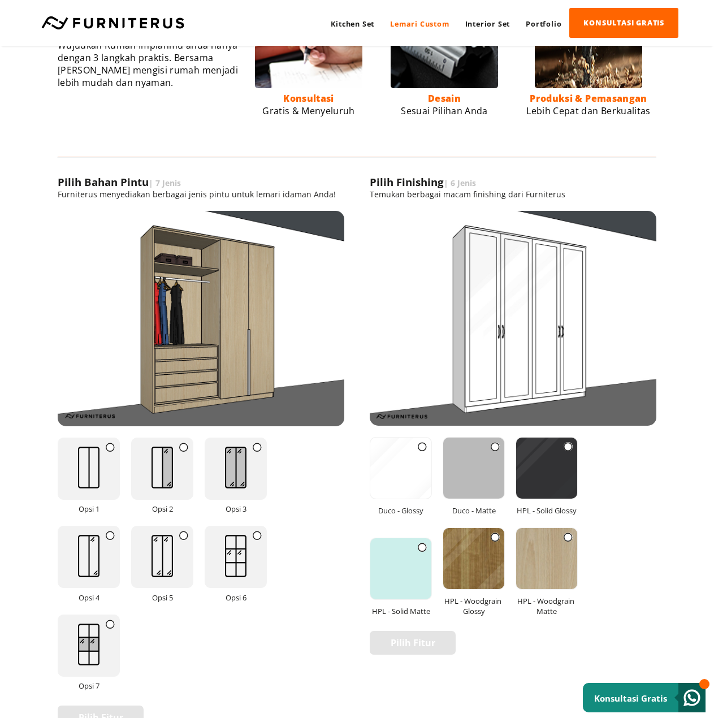
click at [412, 476] on img at bounding box center [400, 467] width 61 height 61
click at [460, 473] on img at bounding box center [473, 467] width 61 height 61
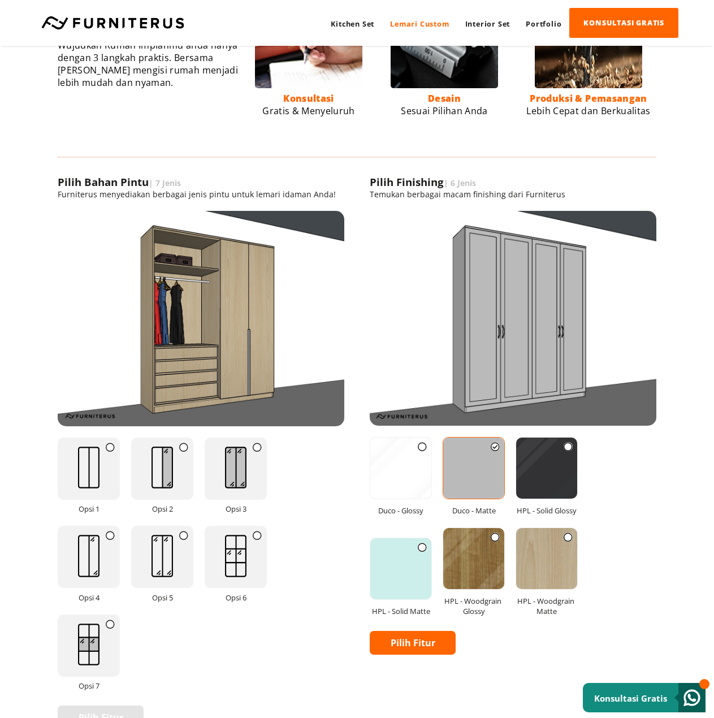
click at [536, 475] on img at bounding box center [546, 467] width 61 height 61
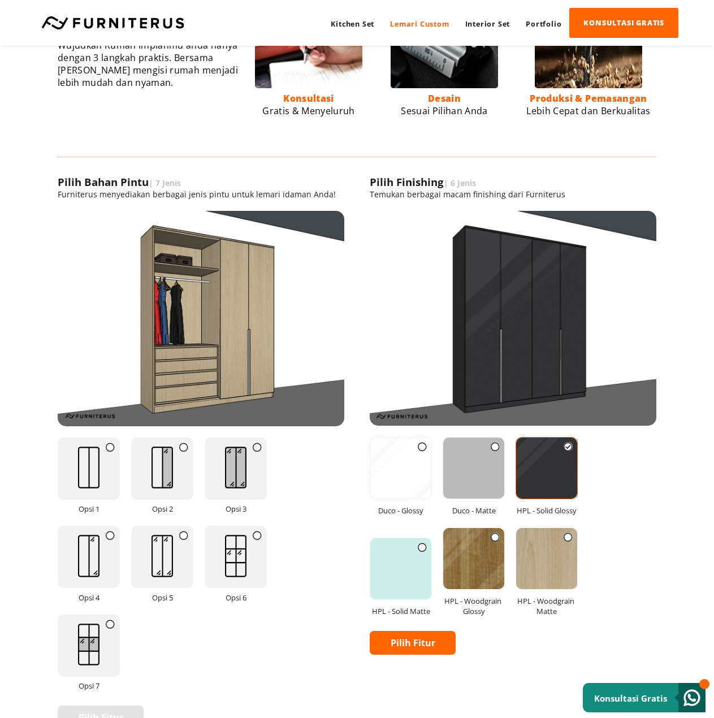
click at [405, 555] on img at bounding box center [400, 568] width 61 height 61
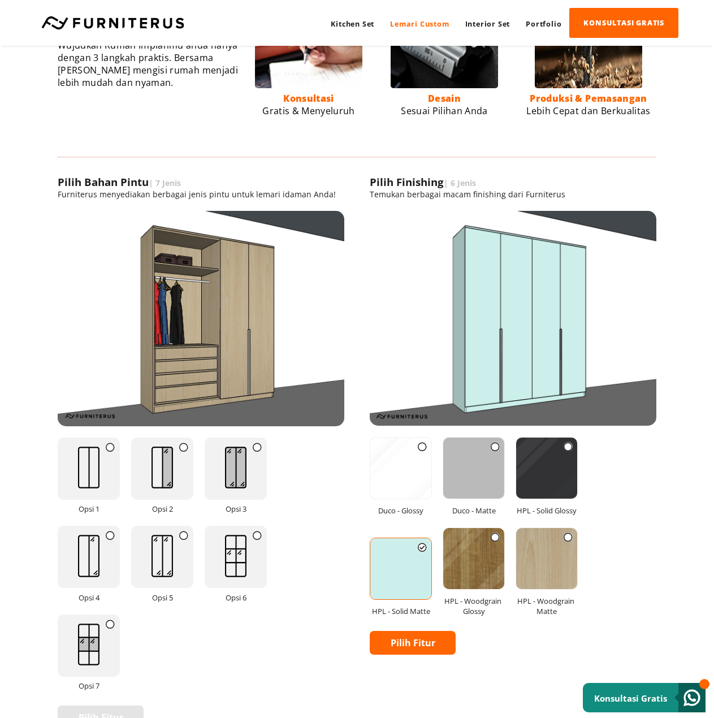
click at [479, 554] on img at bounding box center [473, 558] width 61 height 61
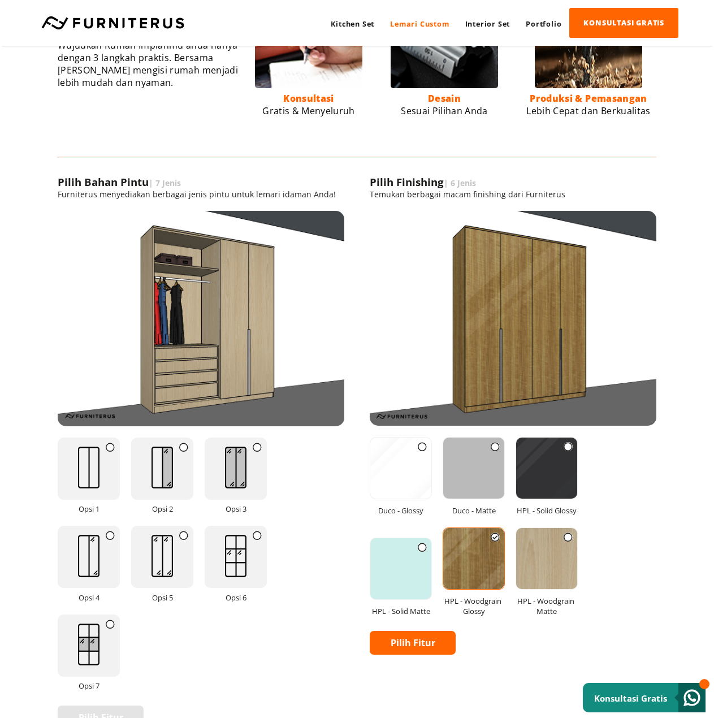
click at [554, 557] on img at bounding box center [546, 558] width 61 height 61
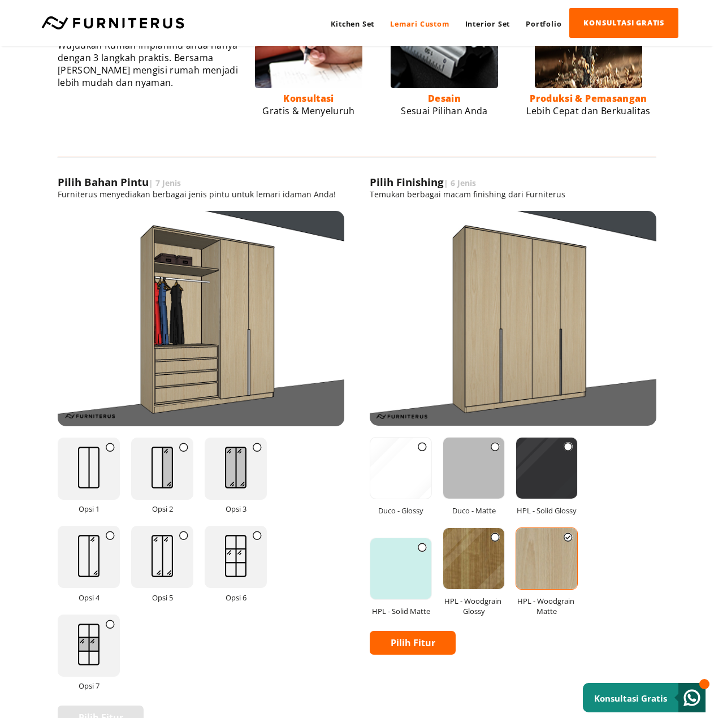
click at [470, 573] on img at bounding box center [473, 558] width 61 height 61
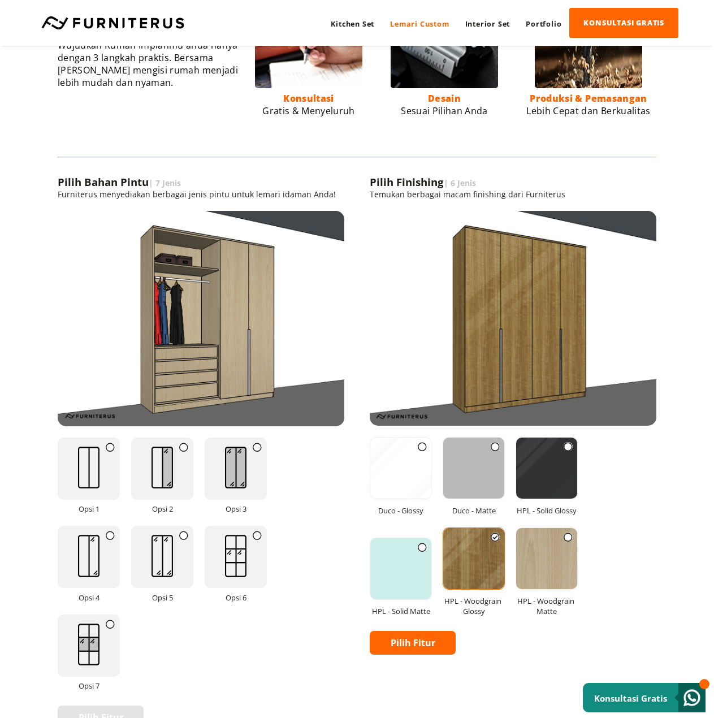
click at [418, 578] on img at bounding box center [400, 568] width 61 height 61
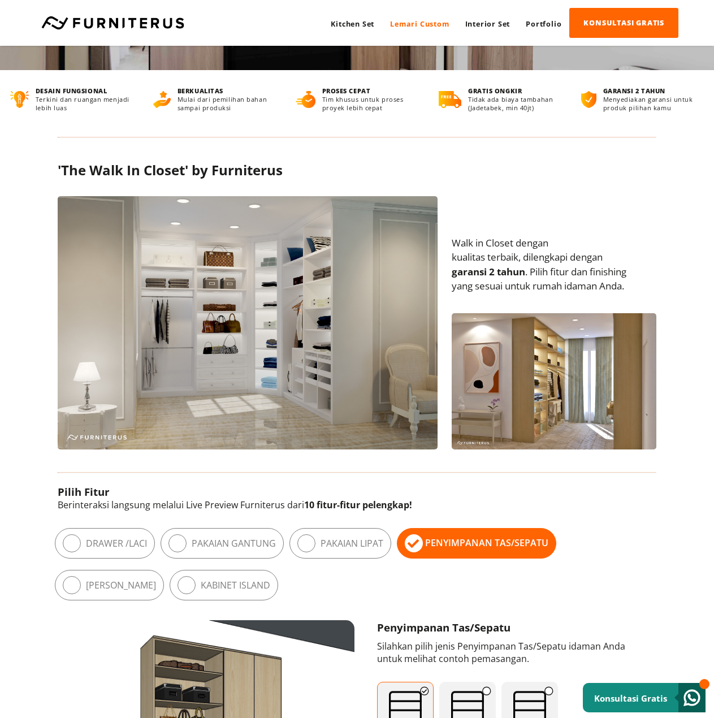
scroll to position [0, 0]
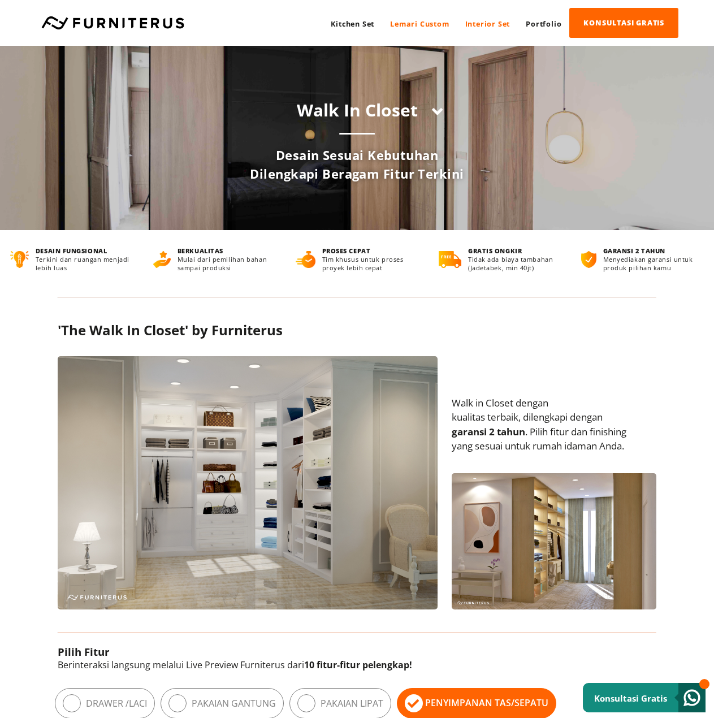
click at [497, 27] on link "Interior Set" at bounding box center [487, 24] width 61 height 30
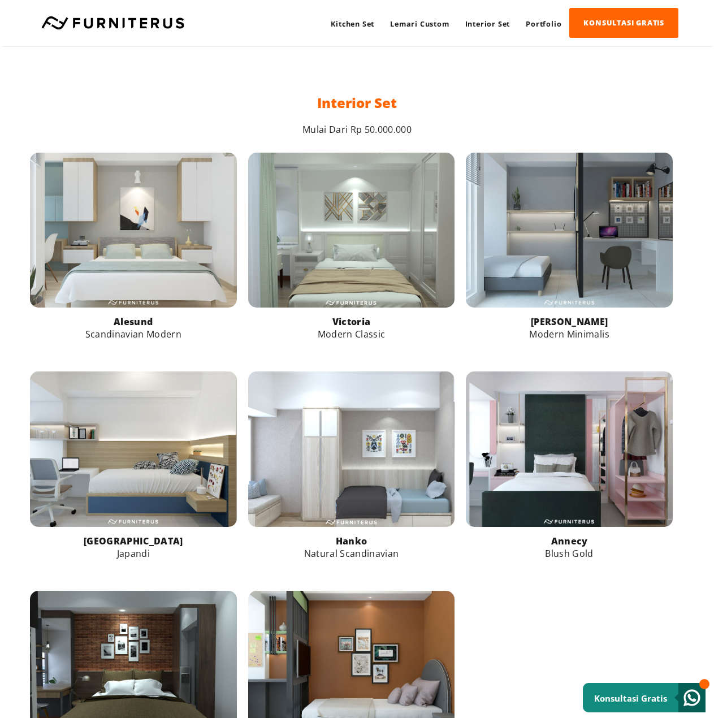
scroll to position [565, 0]
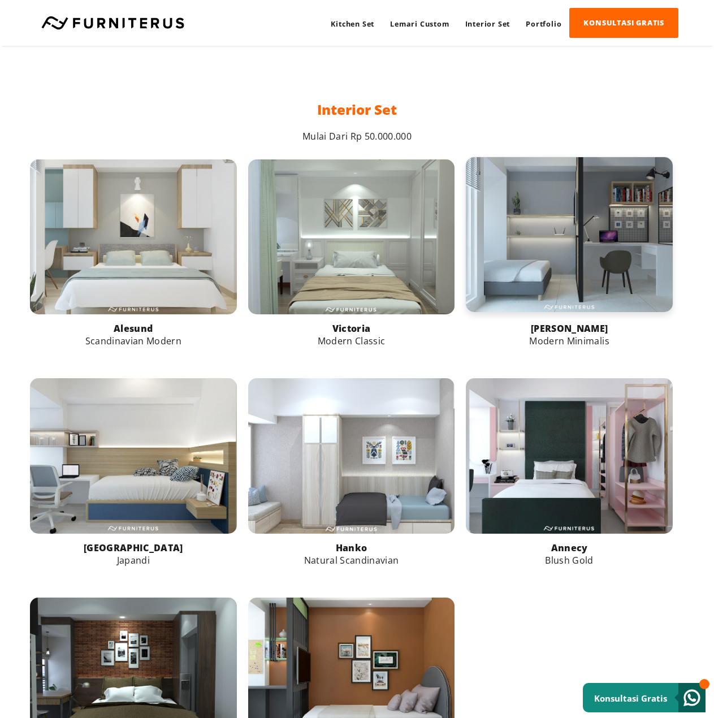
click at [622, 246] on link at bounding box center [569, 234] width 207 height 155
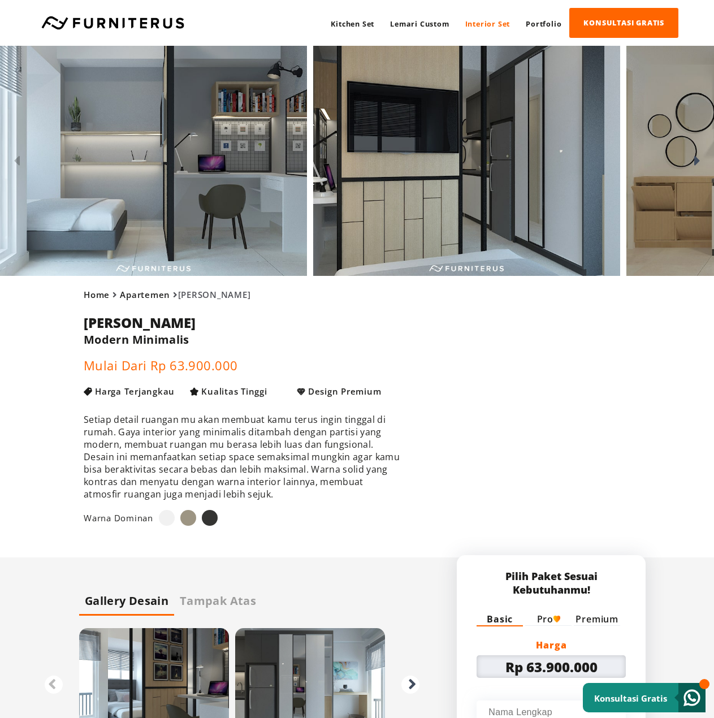
click at [169, 518] on li at bounding box center [167, 518] width 16 height 16
click at [193, 520] on li at bounding box center [188, 518] width 16 height 16
click at [210, 521] on li at bounding box center [210, 518] width 16 height 16
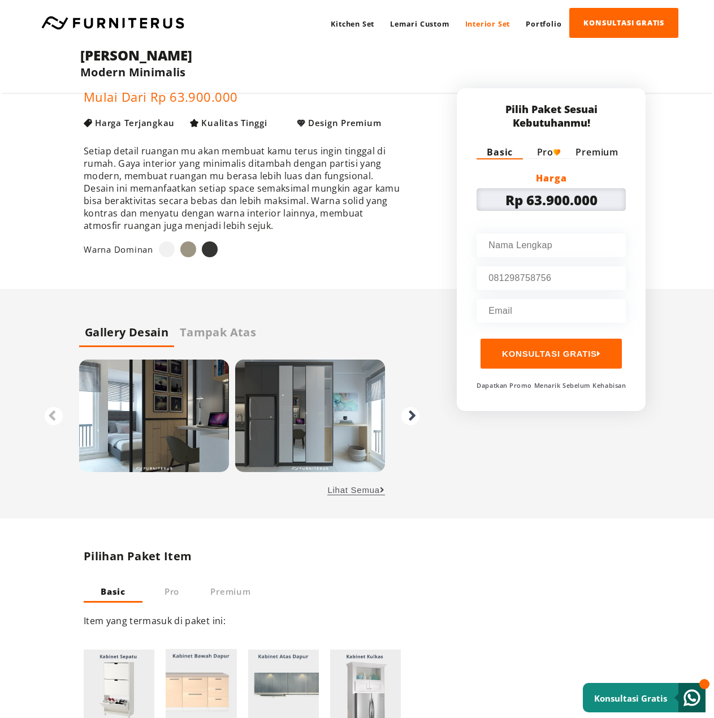
scroll to position [226, 0]
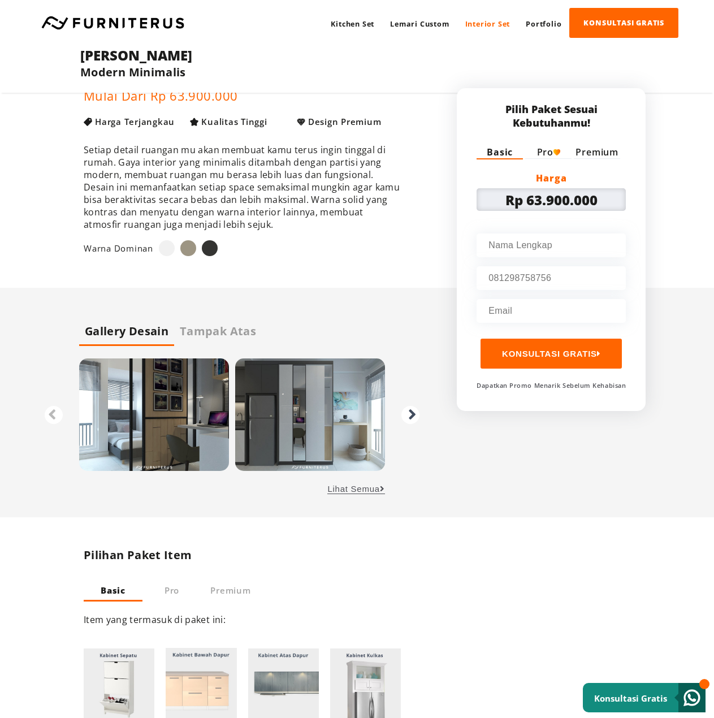
click at [548, 154] on label "Pro" at bounding box center [548, 152] width 23 height 12
click at [0, 0] on input "Pro" at bounding box center [0, 0] width 0 height 0
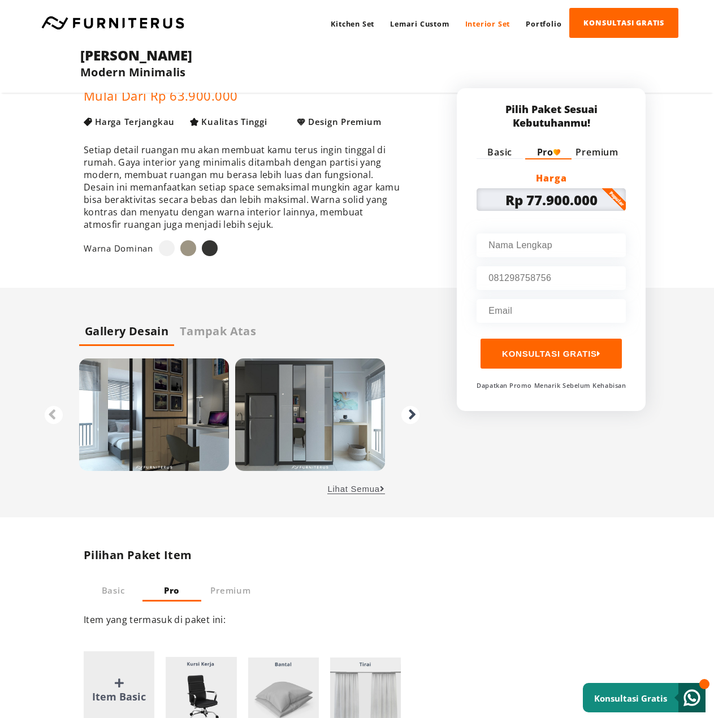
click at [594, 150] on label "Premium" at bounding box center [596, 152] width 43 height 12
click at [0, 0] on input "Premium" at bounding box center [0, 0] width 0 height 0
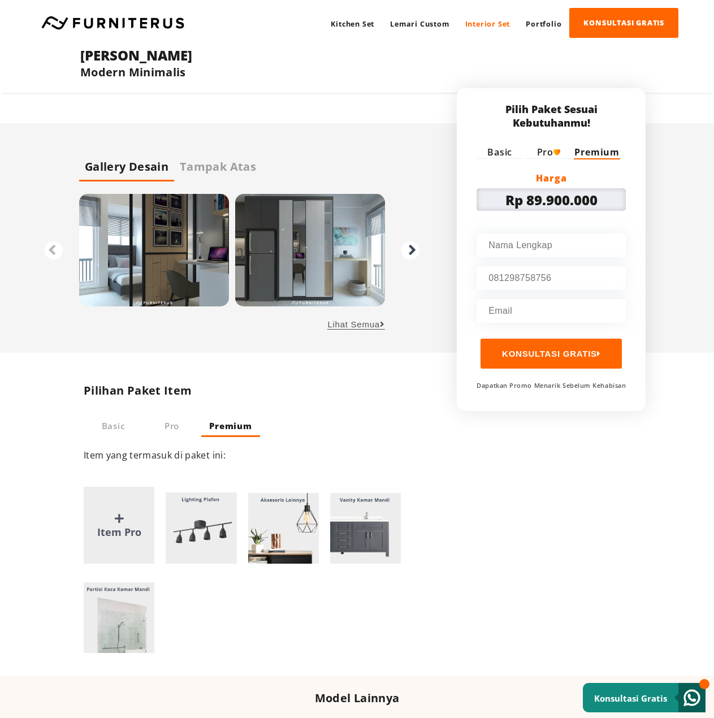
scroll to position [396, 0]
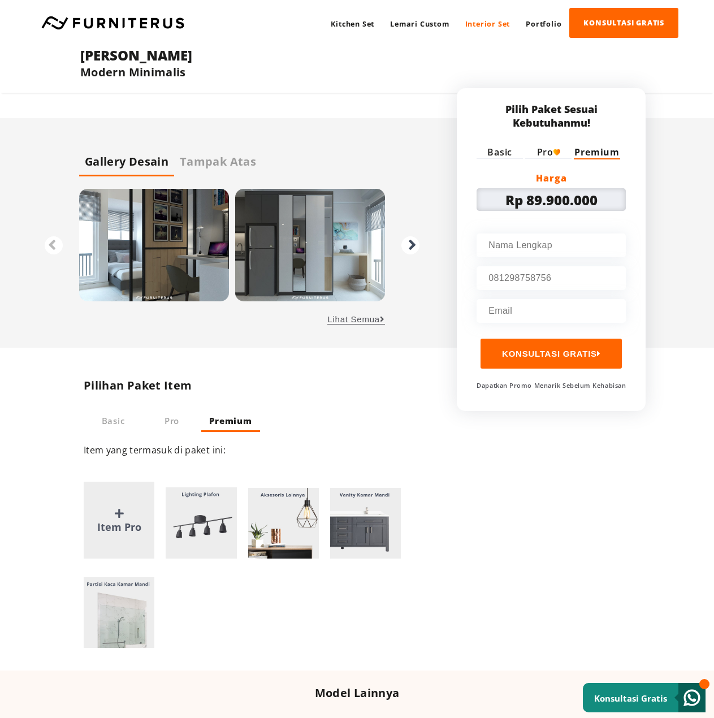
click at [548, 153] on label "Pro" at bounding box center [548, 152] width 23 height 12
click at [0, 0] on input "Pro" at bounding box center [0, 0] width 0 height 0
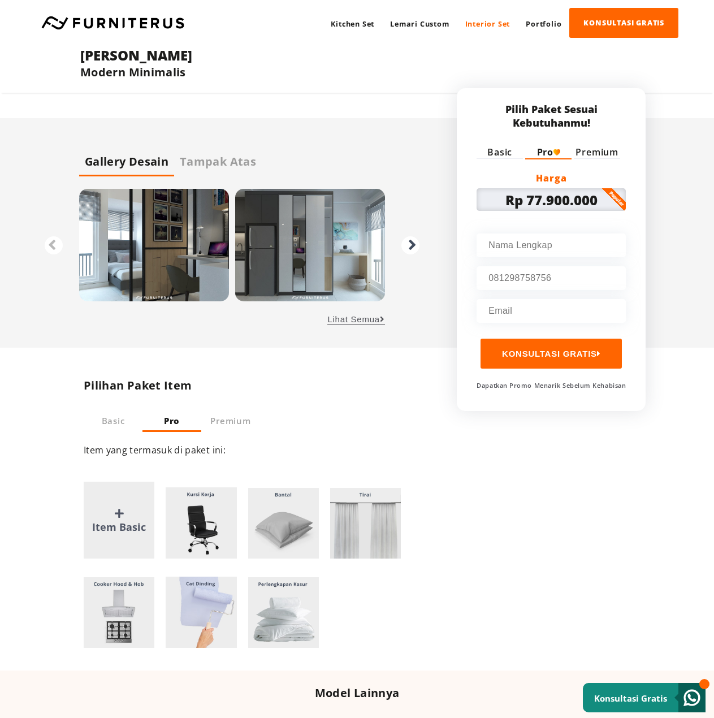
click at [507, 153] on label "Basic" at bounding box center [499, 152] width 25 height 12
click at [0, 0] on input "Basic" at bounding box center [0, 0] width 0 height 0
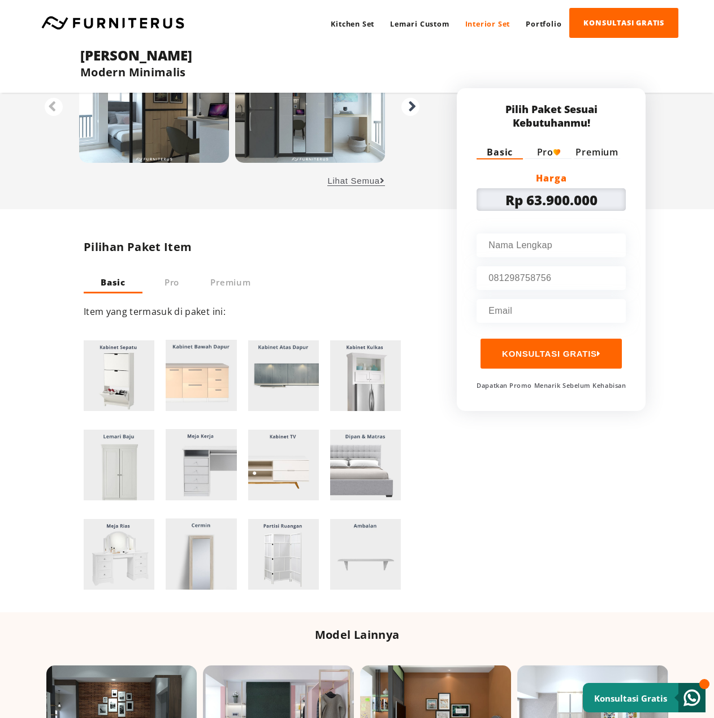
scroll to position [565, 0]
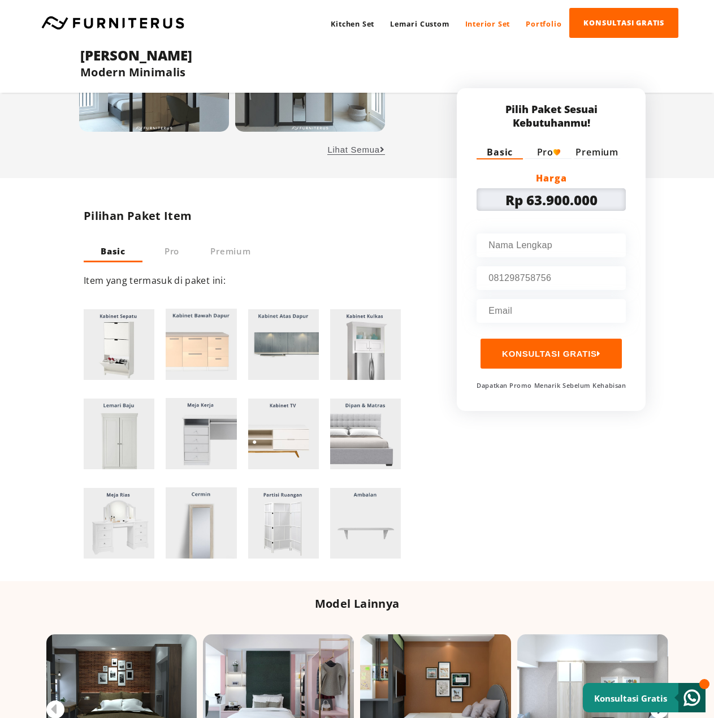
click at [552, 24] on link "Portfolio" at bounding box center [543, 24] width 51 height 30
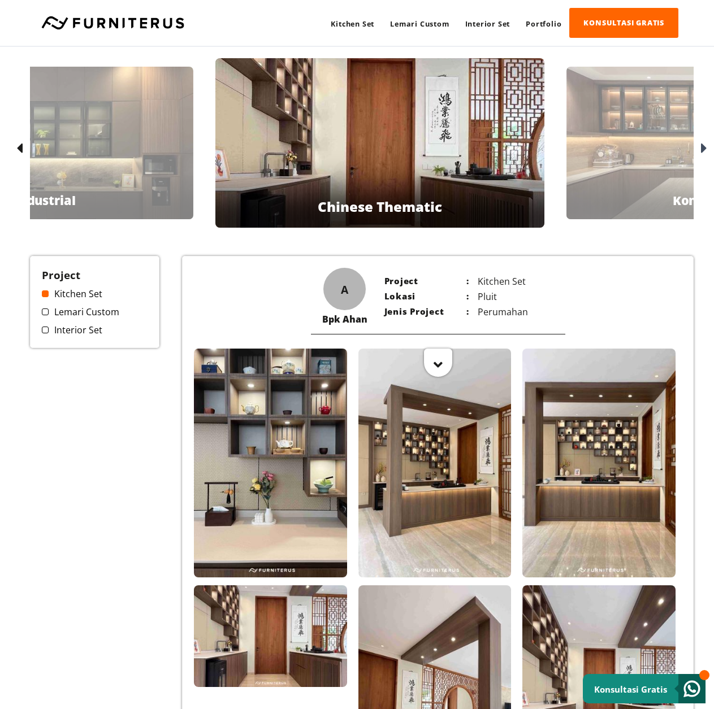
click at [141, 162] on div "Bpk Bayu Industrial" at bounding box center [45, 143] width 296 height 153
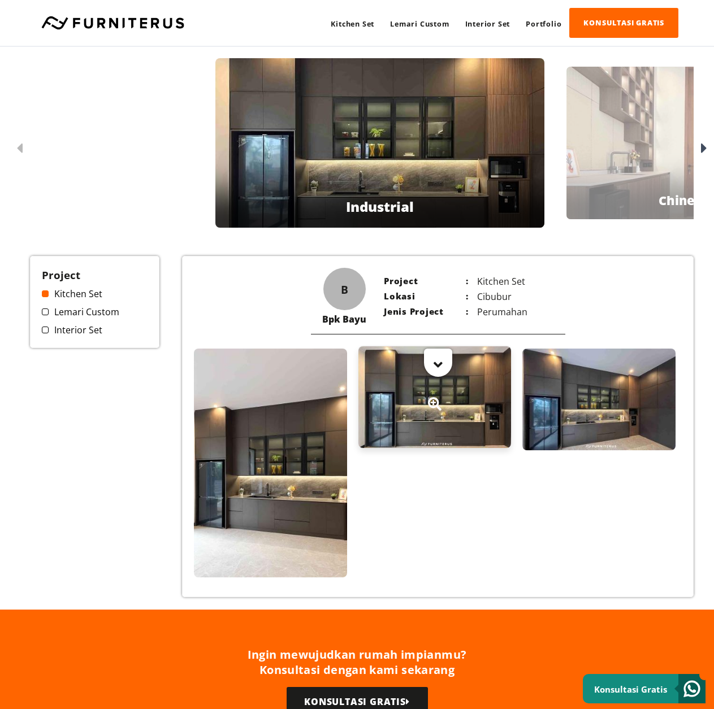
click at [433, 403] on icon at bounding box center [435, 404] width 14 height 14
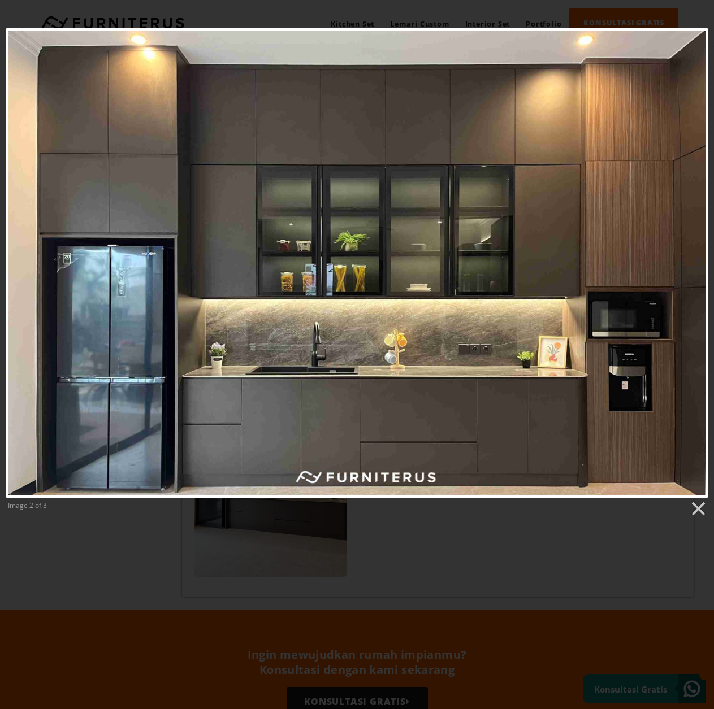
click at [369, 16] on div at bounding box center [361, 480] width 723 height 961
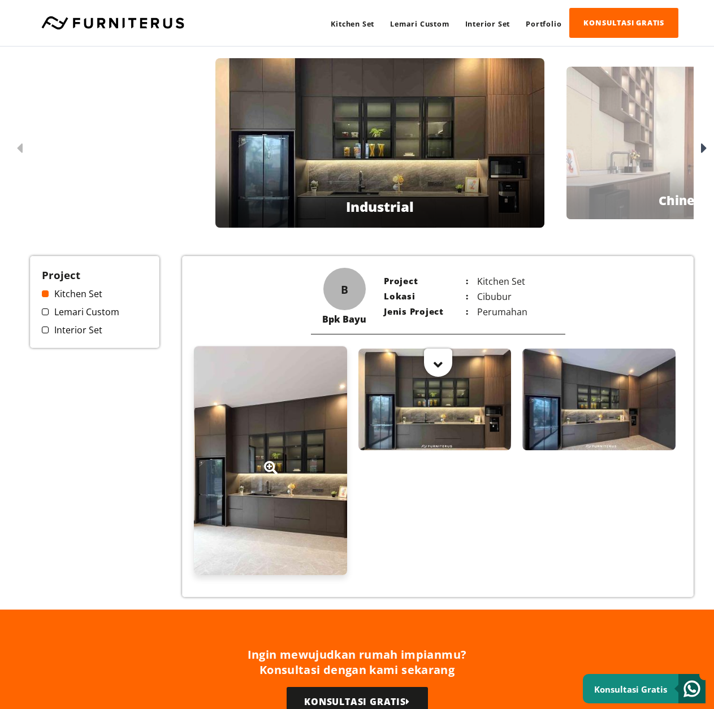
click at [303, 445] on div at bounding box center [270, 460] width 153 height 229
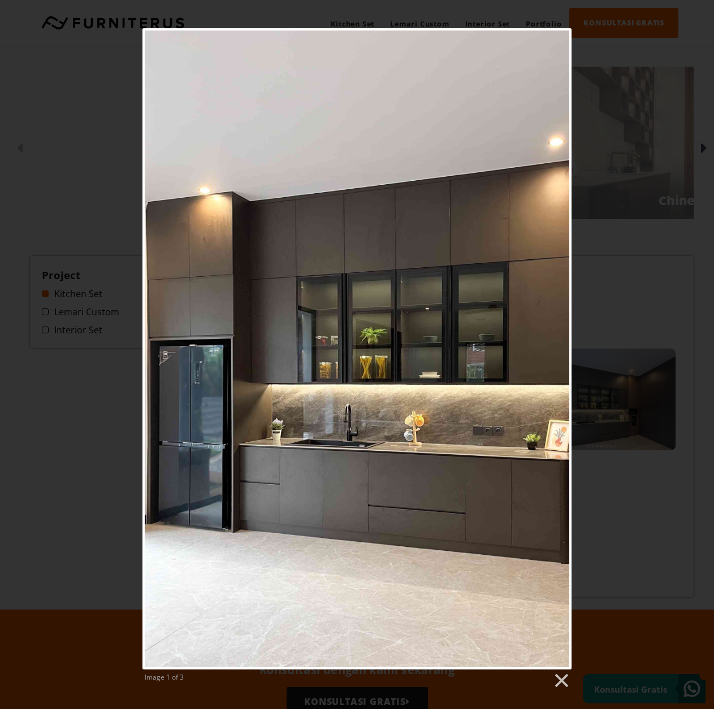
click at [574, 74] on div "Image 1 of 3" at bounding box center [357, 358] width 714 height 661
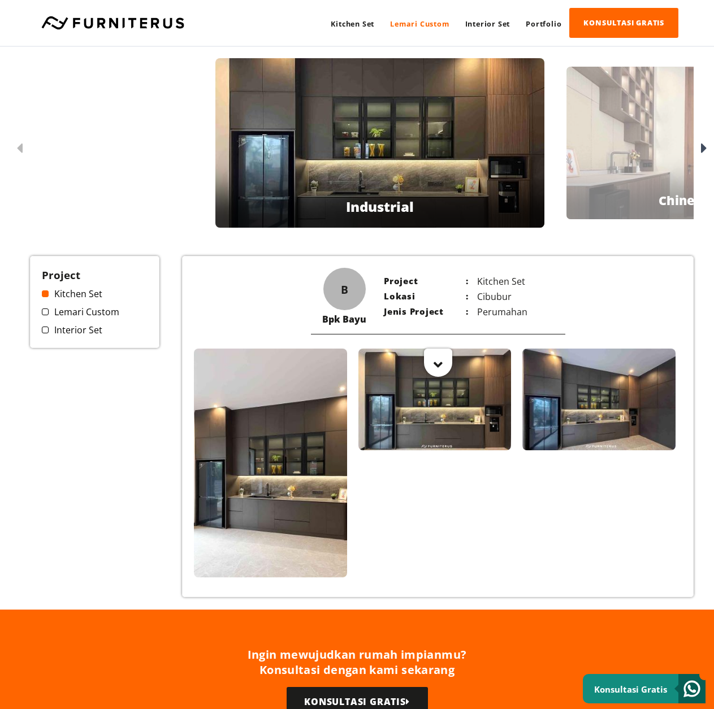
click at [416, 23] on link "Lemari Custom" at bounding box center [419, 24] width 75 height 30
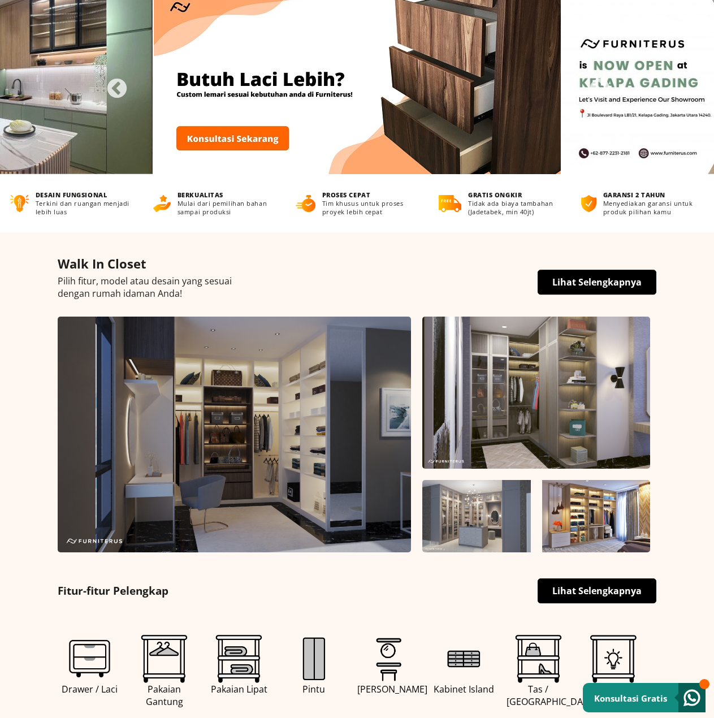
scroll to position [57, 0]
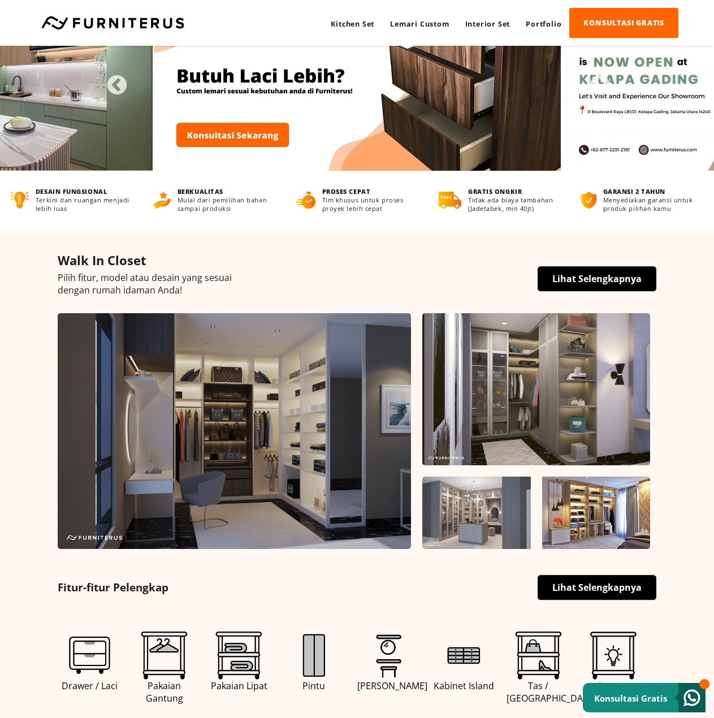
click at [574, 281] on link "Lihat Selengkapnya" at bounding box center [596, 278] width 119 height 25
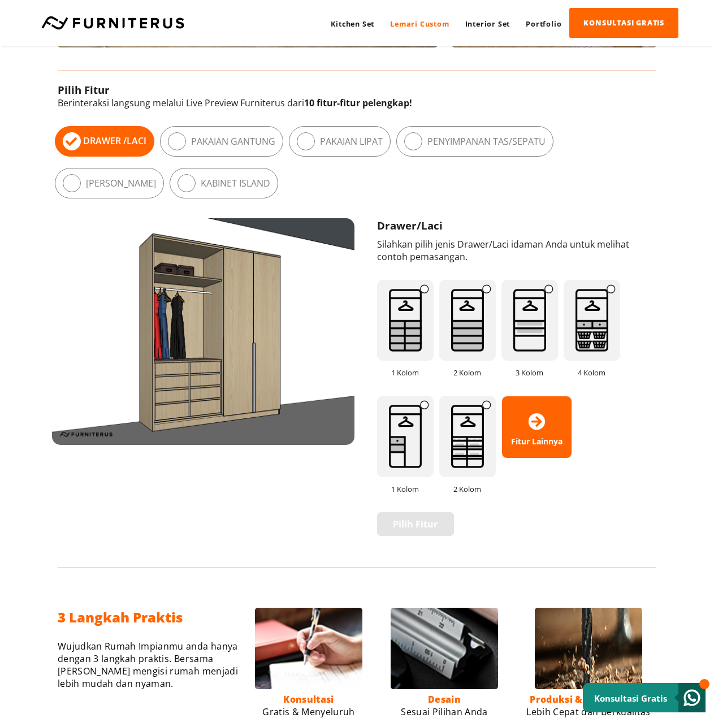
scroll to position [565, 0]
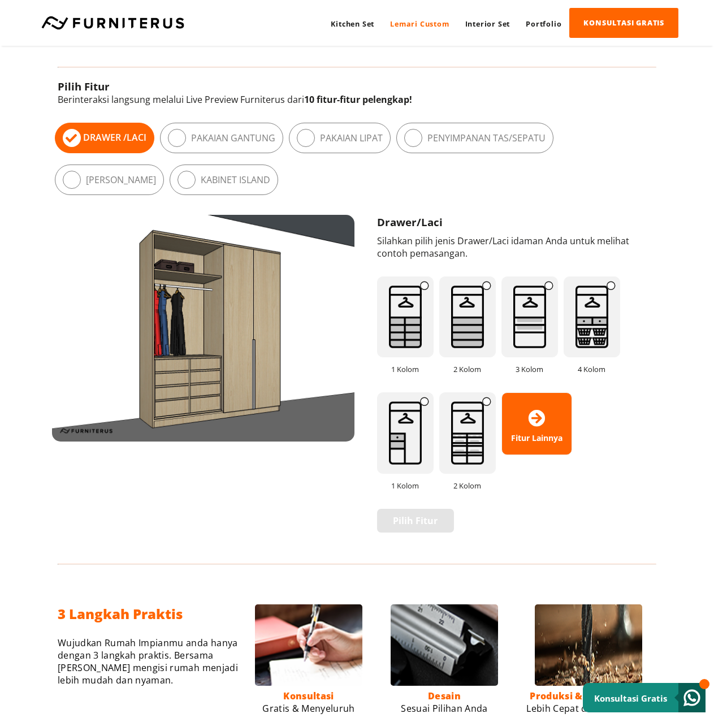
click at [414, 316] on img at bounding box center [405, 316] width 57 height 81
click at [462, 323] on img at bounding box center [467, 316] width 57 height 81
click at [519, 325] on img at bounding box center [529, 316] width 57 height 81
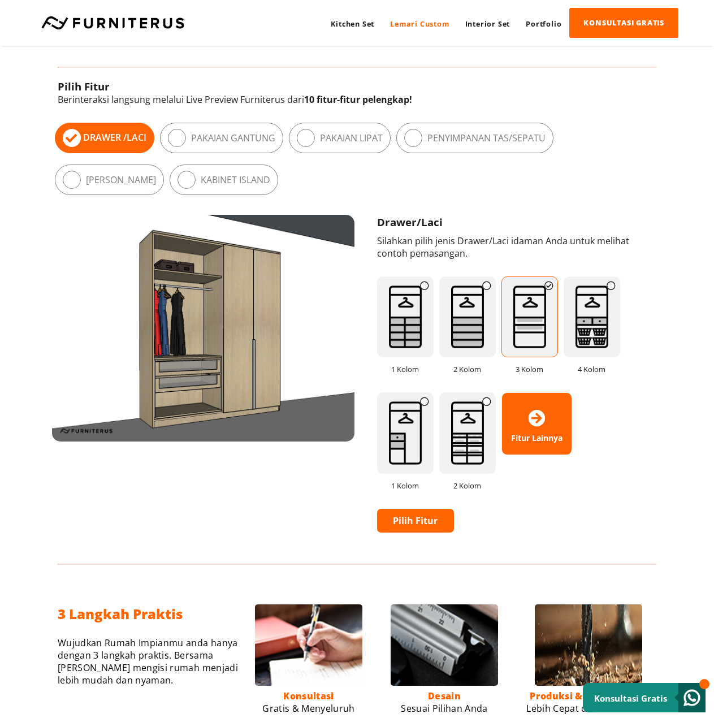
click at [570, 325] on img at bounding box center [591, 316] width 57 height 81
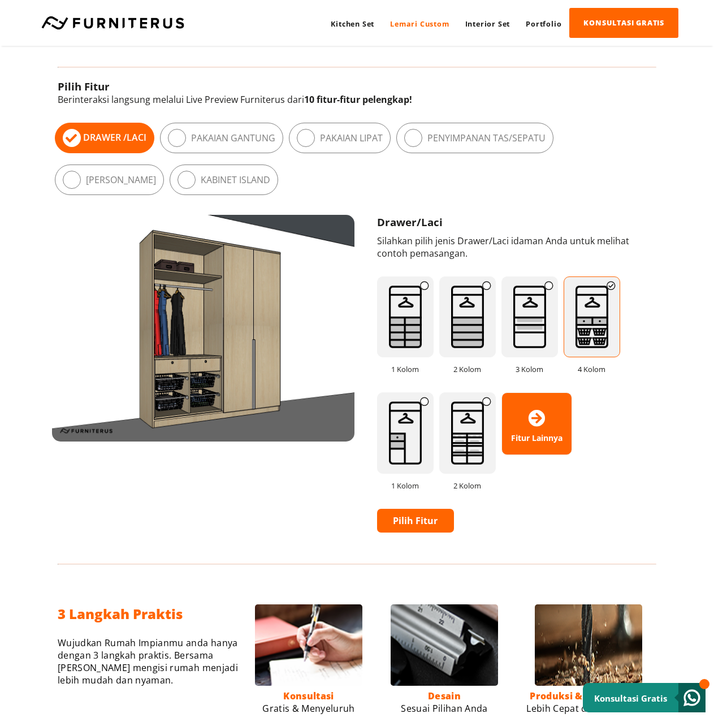
click at [412, 423] on img at bounding box center [405, 432] width 57 height 81
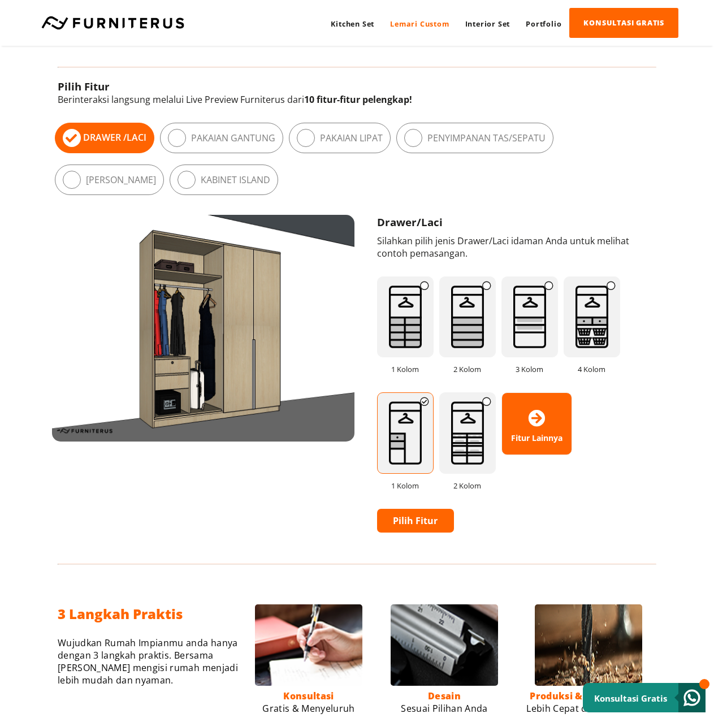
click at [458, 426] on img at bounding box center [467, 432] width 57 height 81
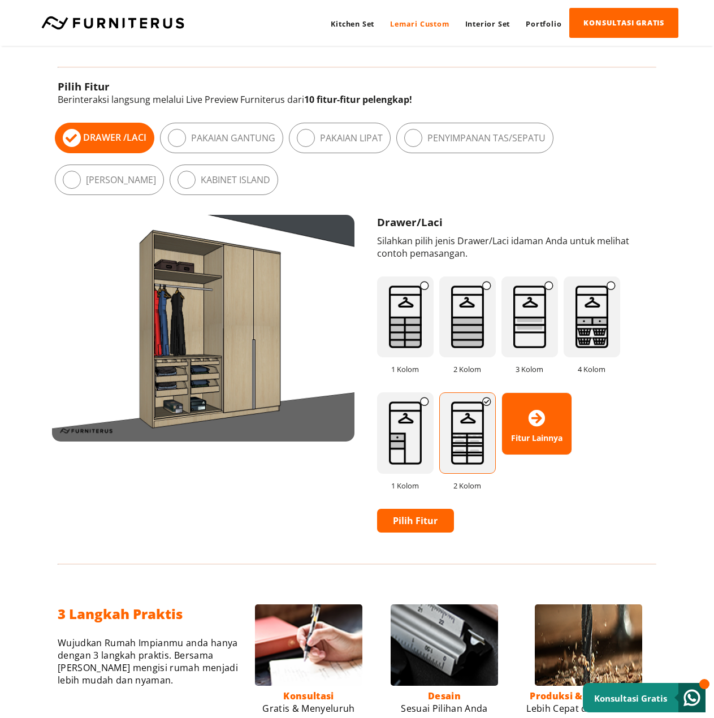
click at [536, 423] on icon at bounding box center [536, 418] width 17 height 17
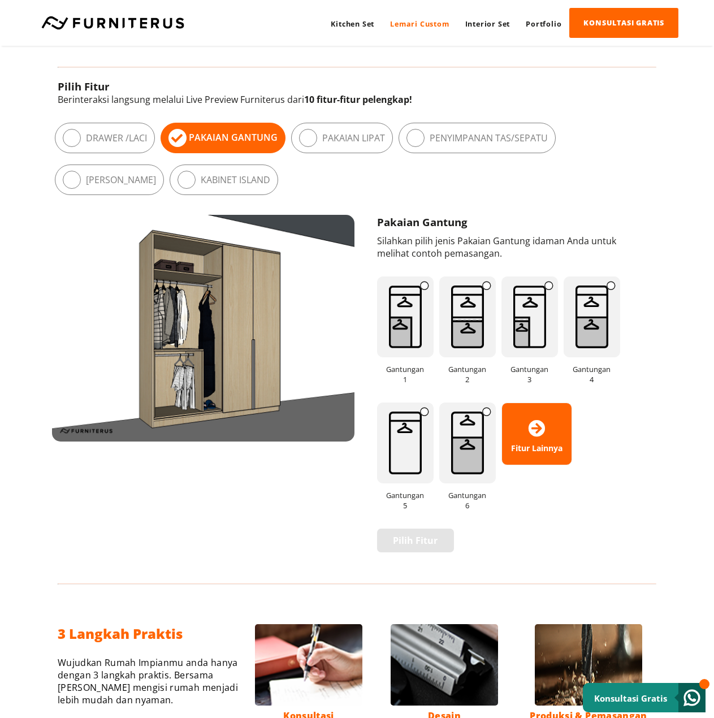
click at [396, 441] on img at bounding box center [405, 442] width 57 height 81
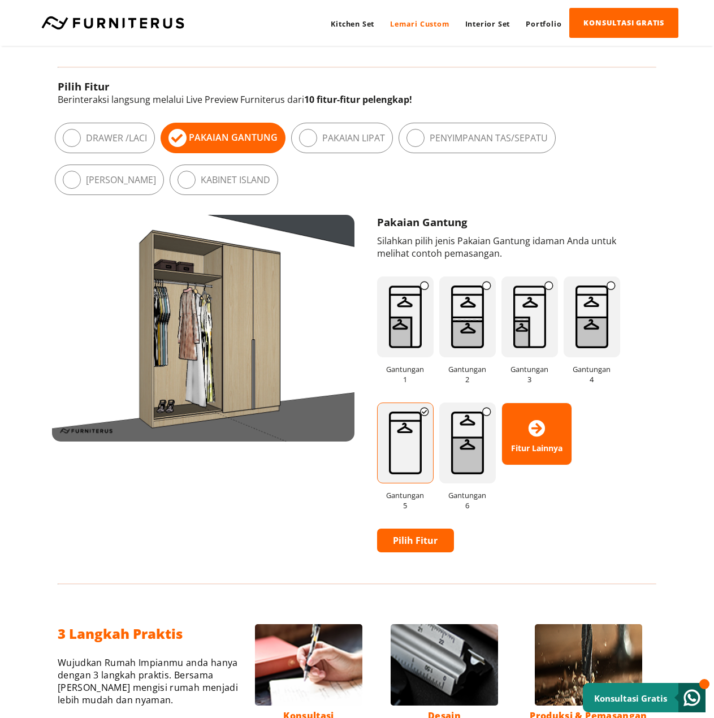
click at [464, 444] on img at bounding box center [467, 442] width 57 height 81
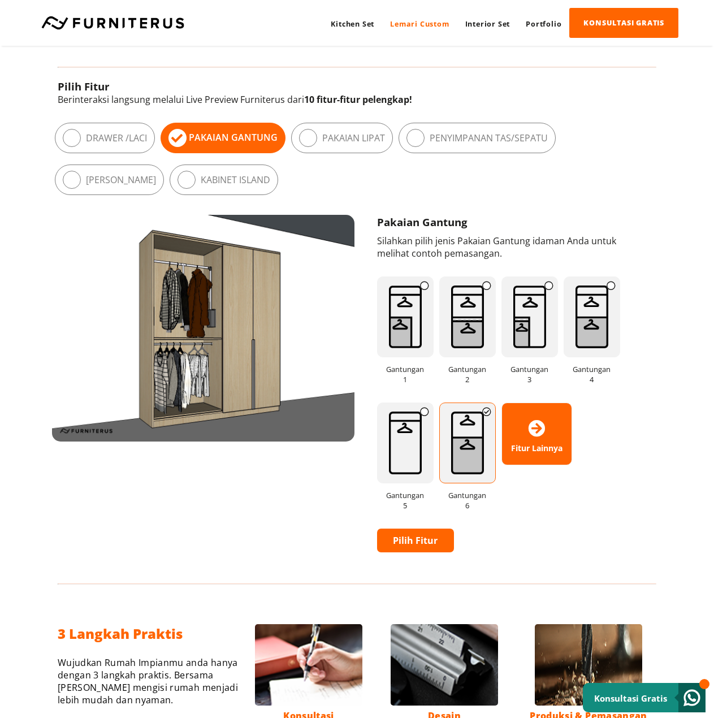
click at [329, 134] on label "Pakaian Lipat" at bounding box center [353, 138] width 63 height 12
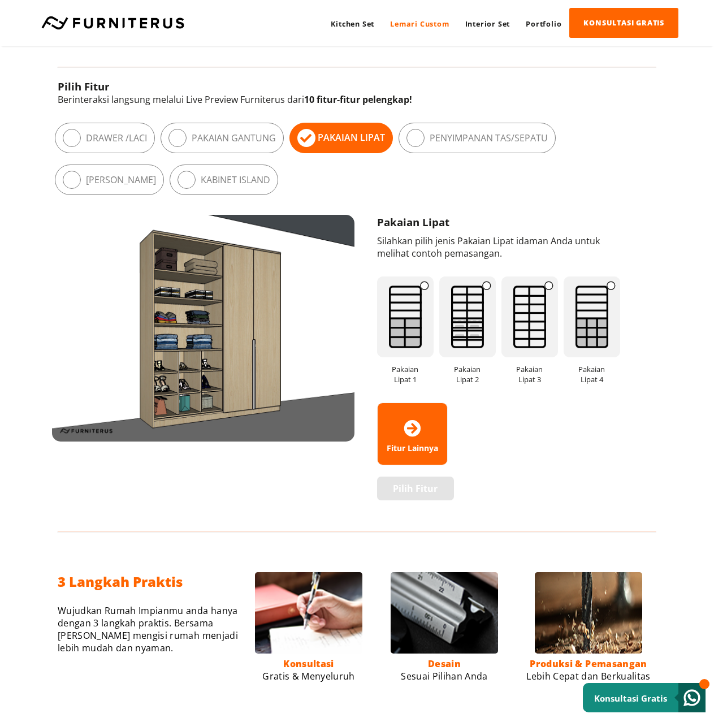
click at [474, 323] on img at bounding box center [467, 316] width 57 height 81
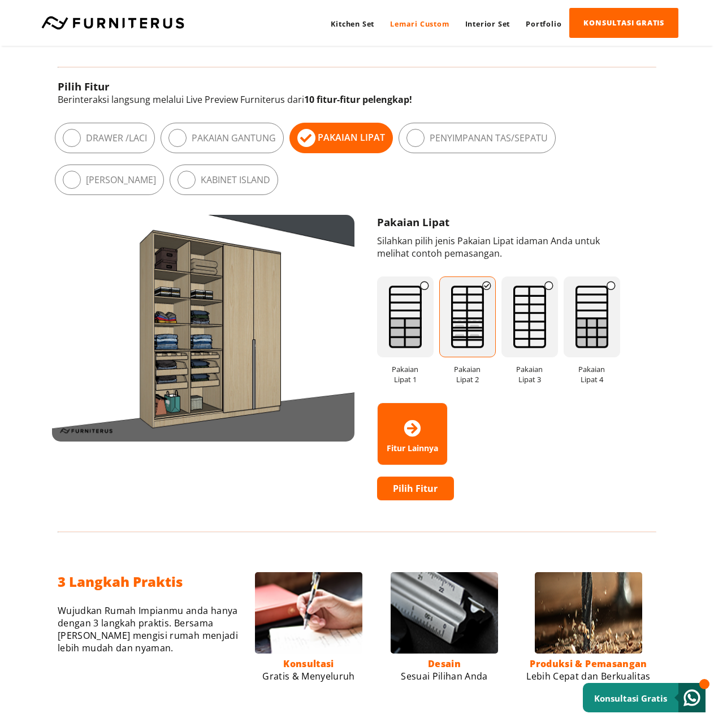
click at [519, 327] on img at bounding box center [529, 316] width 57 height 81
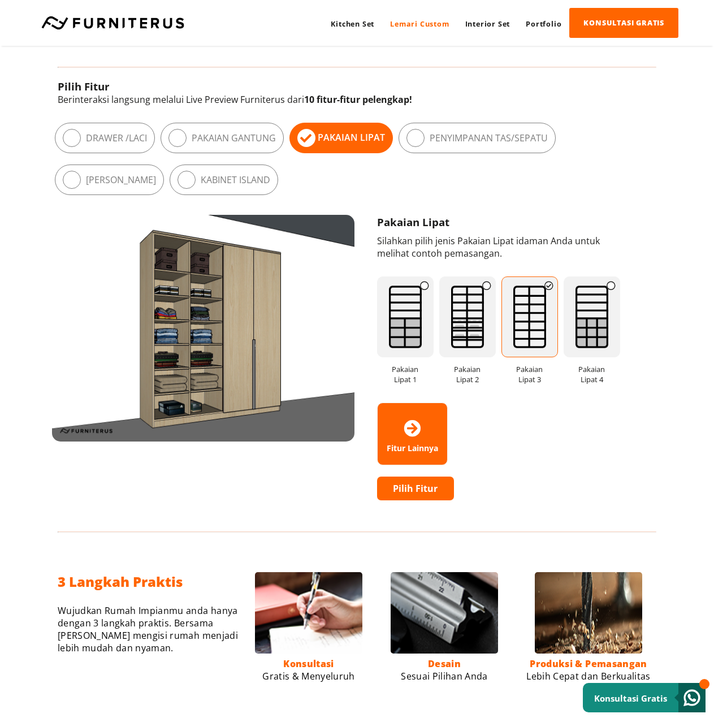
click at [572, 329] on img at bounding box center [591, 316] width 57 height 81
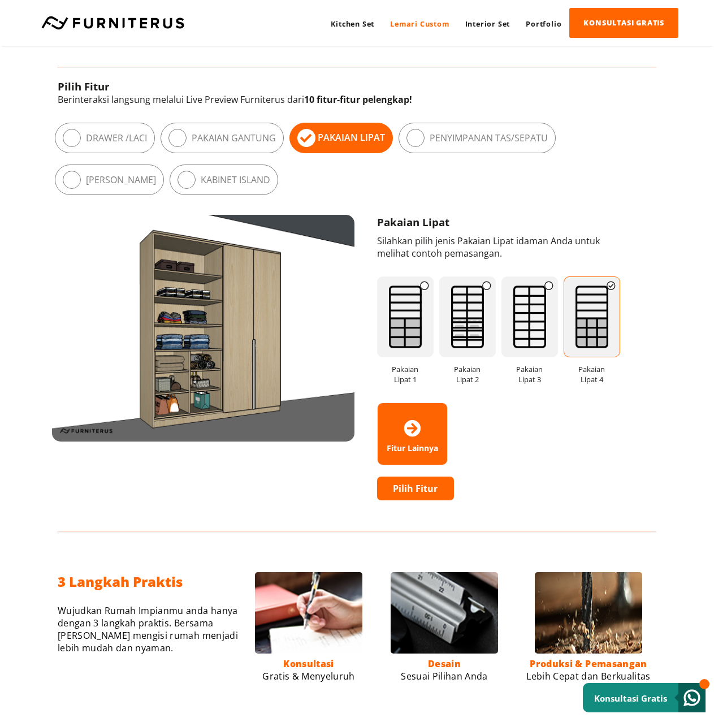
click at [464, 142] on label "Penyimpanan Tas/Sepatu" at bounding box center [488, 138] width 118 height 12
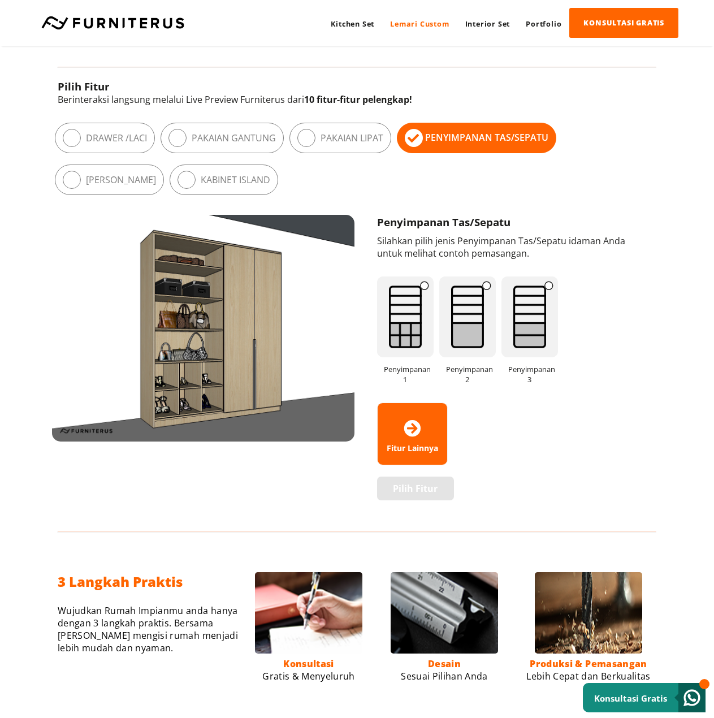
click at [399, 333] on img at bounding box center [405, 316] width 57 height 81
click at [464, 329] on img at bounding box center [467, 316] width 57 height 81
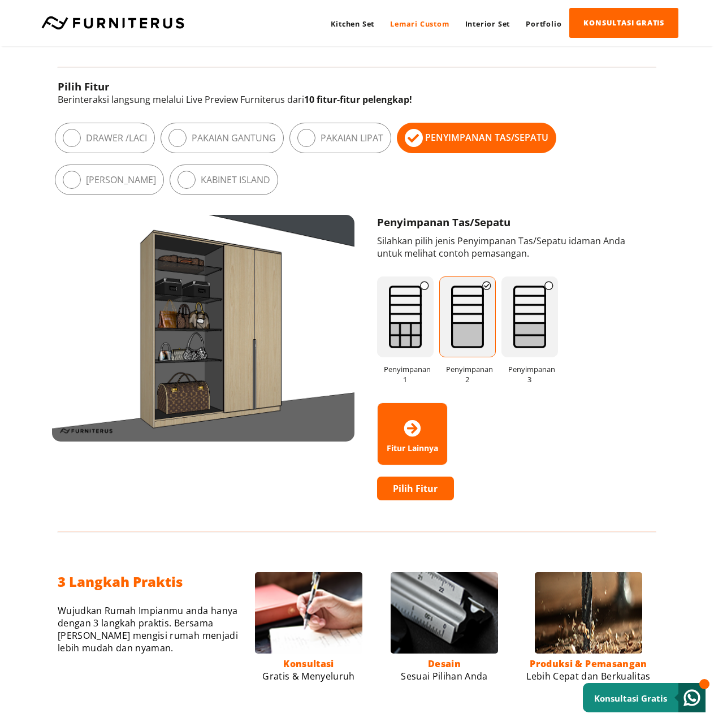
click at [529, 325] on img at bounding box center [529, 316] width 57 height 81
click at [156, 173] on label "Meja Rias" at bounding box center [121, 179] width 70 height 12
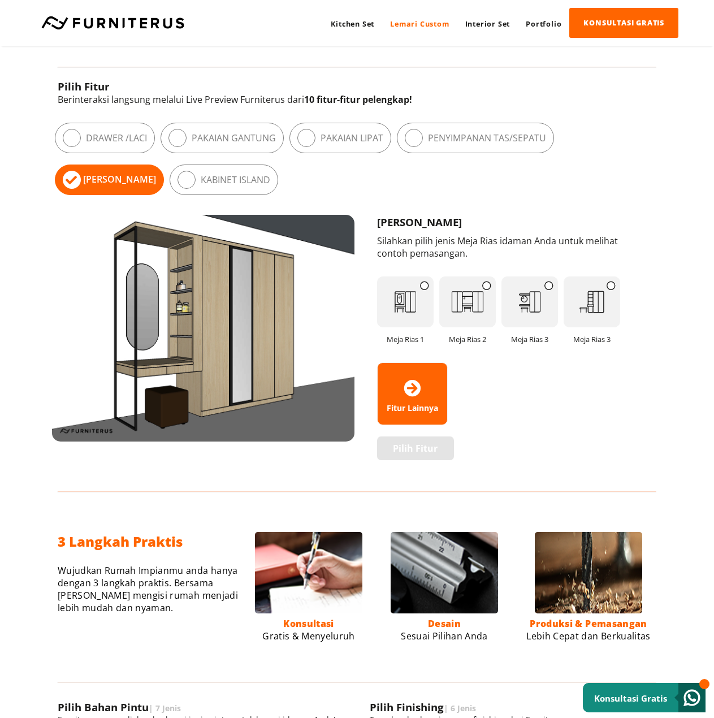
click at [419, 305] on img at bounding box center [405, 301] width 57 height 51
click at [462, 308] on img at bounding box center [467, 301] width 57 height 51
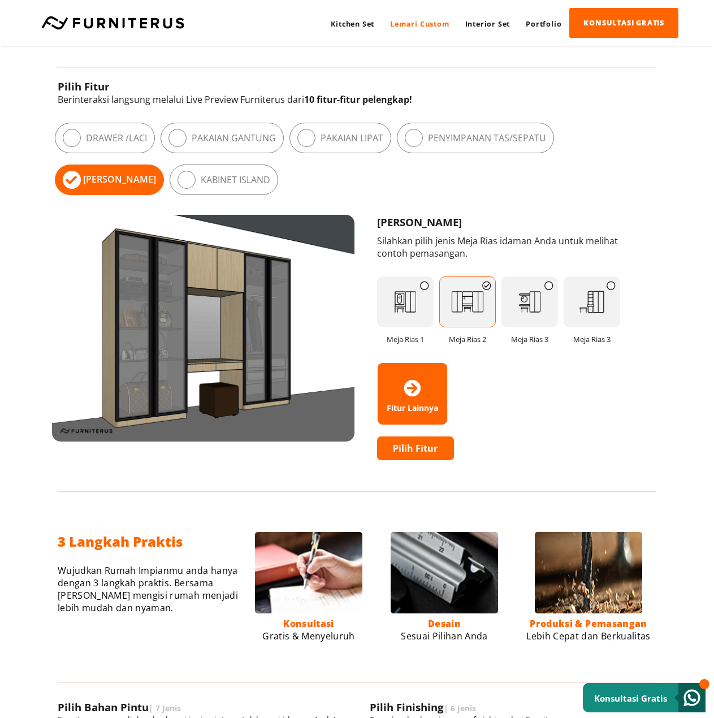
click at [532, 316] on img at bounding box center [529, 301] width 57 height 51
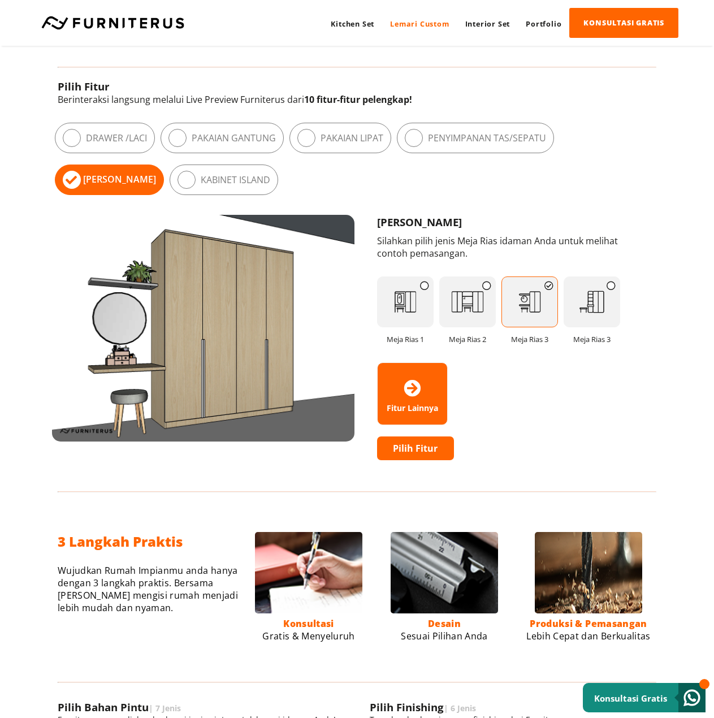
click at [589, 316] on img at bounding box center [591, 301] width 57 height 51
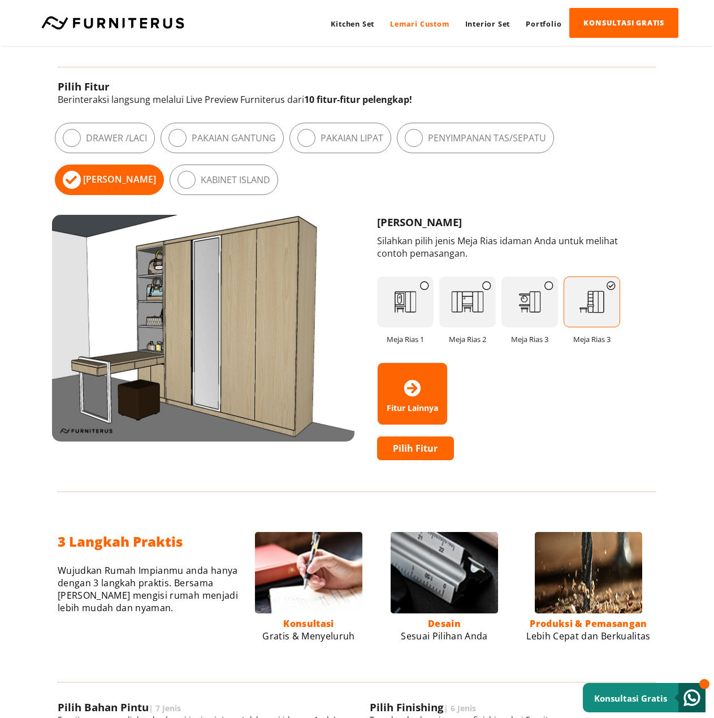
click at [527, 315] on img at bounding box center [529, 301] width 57 height 51
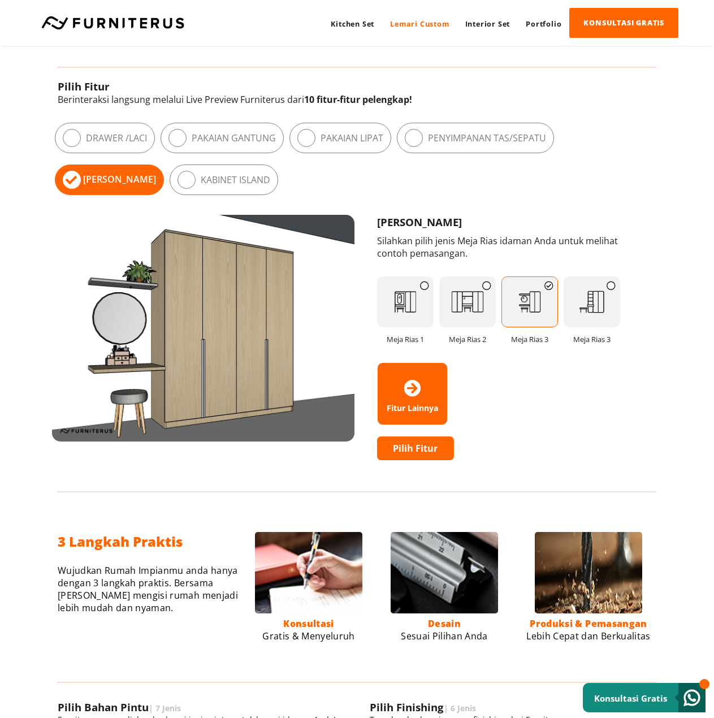
click at [483, 309] on img at bounding box center [467, 301] width 57 height 51
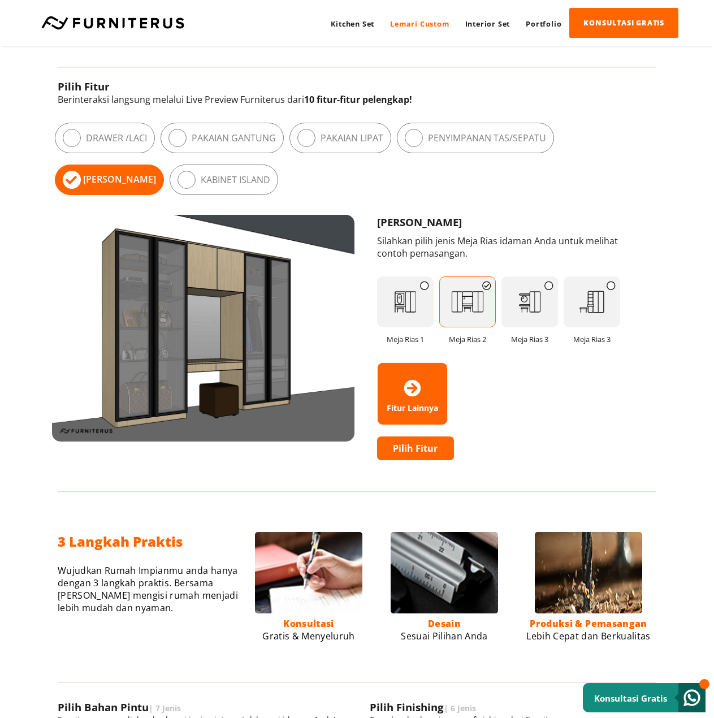
click at [413, 305] on img at bounding box center [405, 301] width 57 height 51
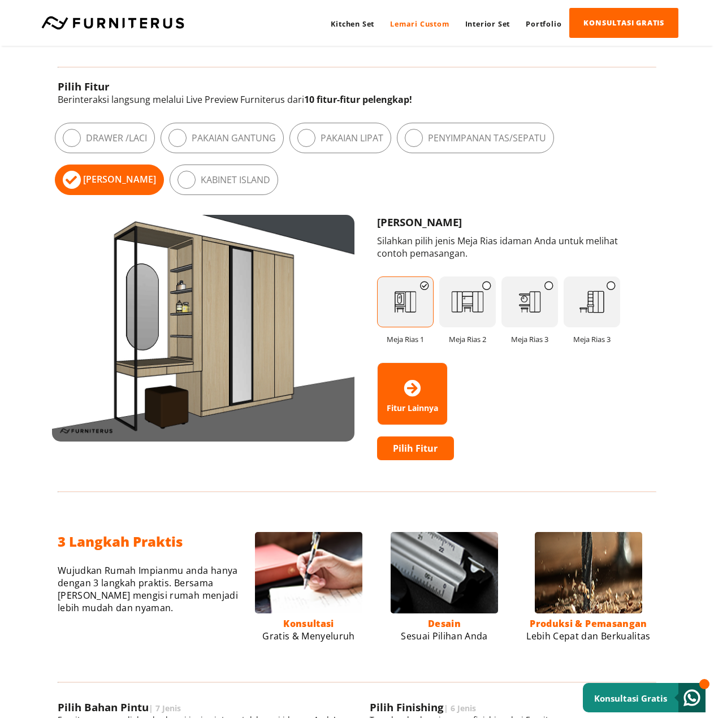
click at [463, 301] on img at bounding box center [467, 301] width 57 height 51
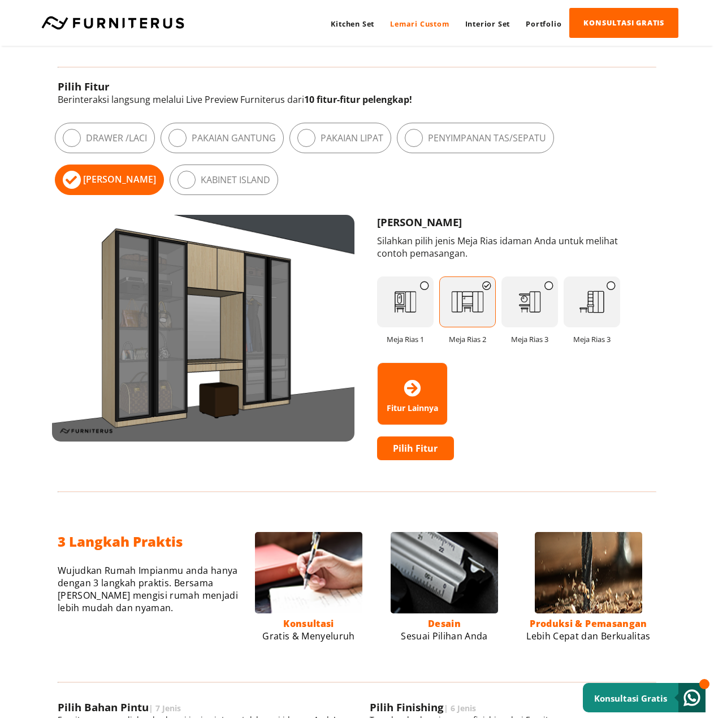
click at [528, 308] on img at bounding box center [529, 301] width 57 height 51
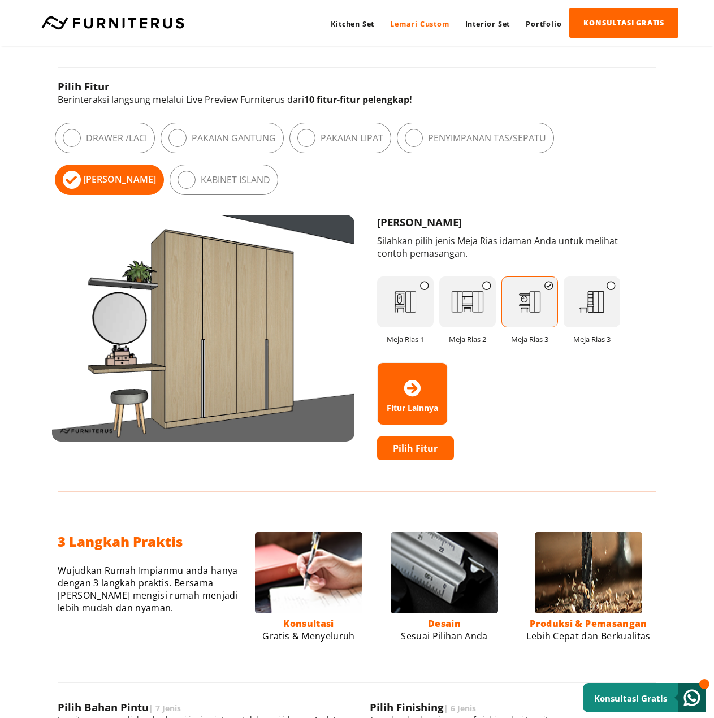
click at [578, 312] on img at bounding box center [591, 301] width 57 height 51
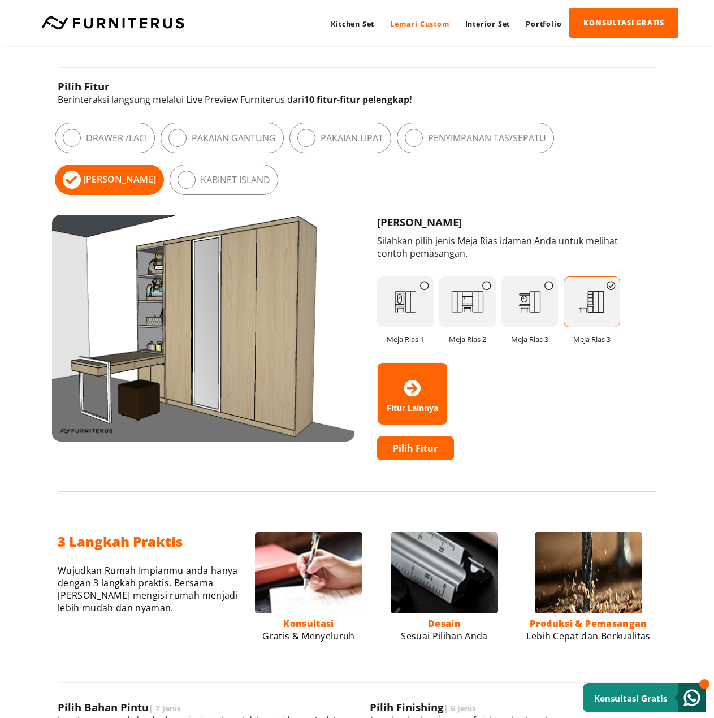
click at [170, 187] on div "Kabinet Island" at bounding box center [224, 179] width 108 height 31
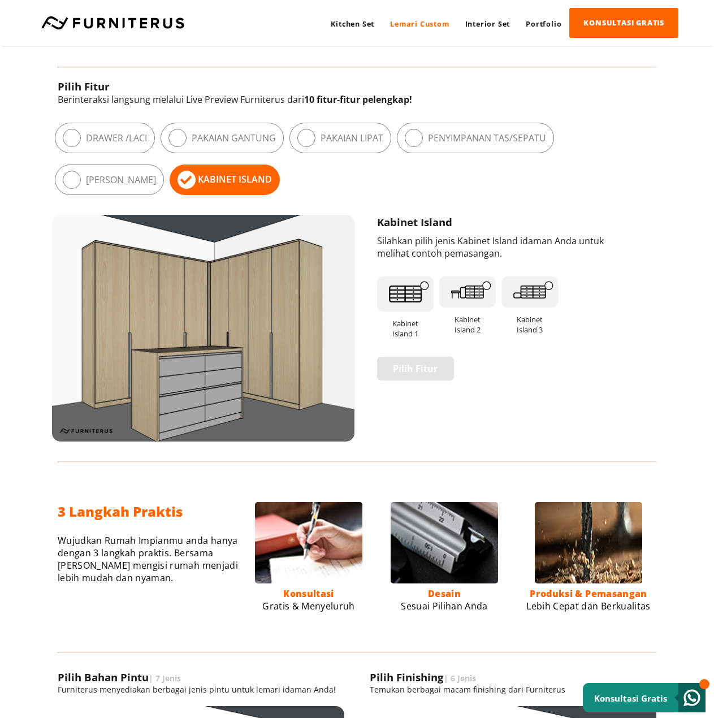
click at [402, 298] on img at bounding box center [405, 293] width 57 height 35
click at [476, 295] on img at bounding box center [467, 291] width 57 height 31
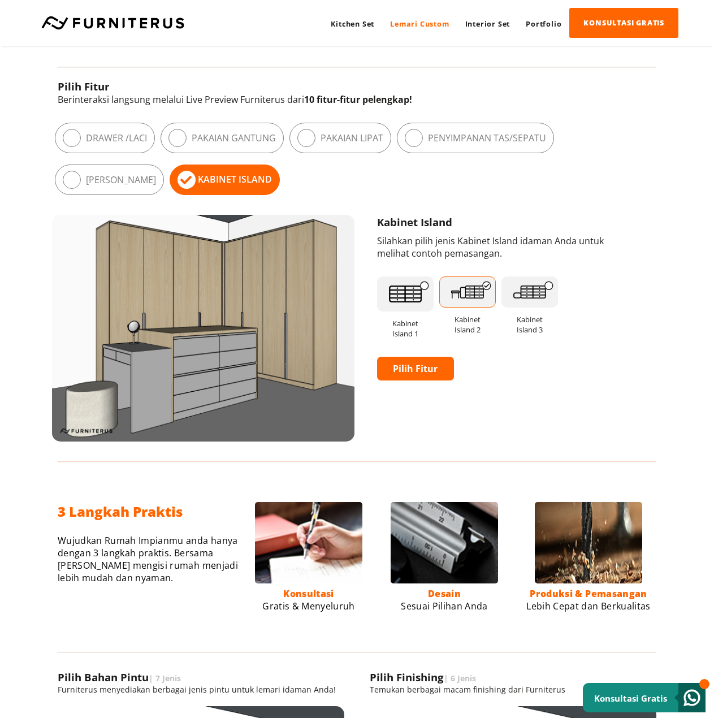
click at [543, 290] on img at bounding box center [529, 291] width 57 height 31
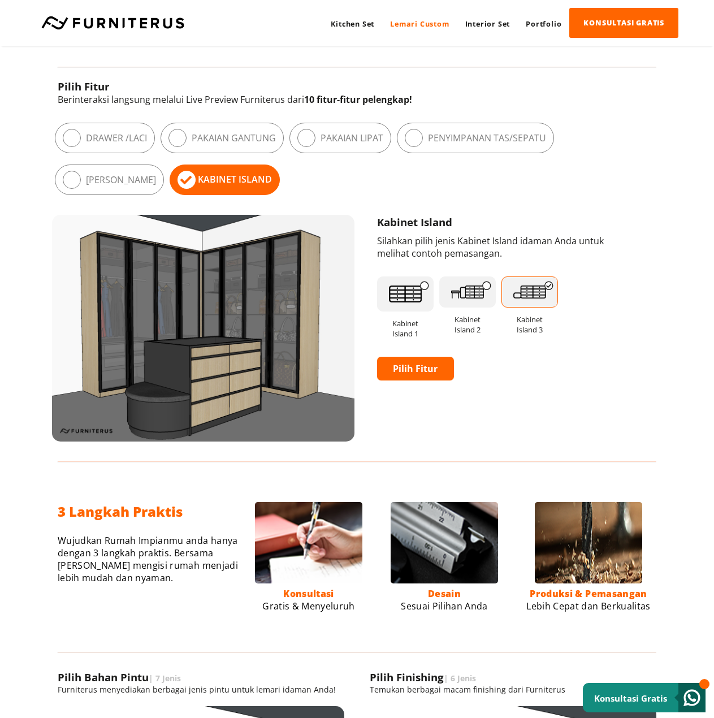
click at [476, 299] on img at bounding box center [467, 291] width 57 height 31
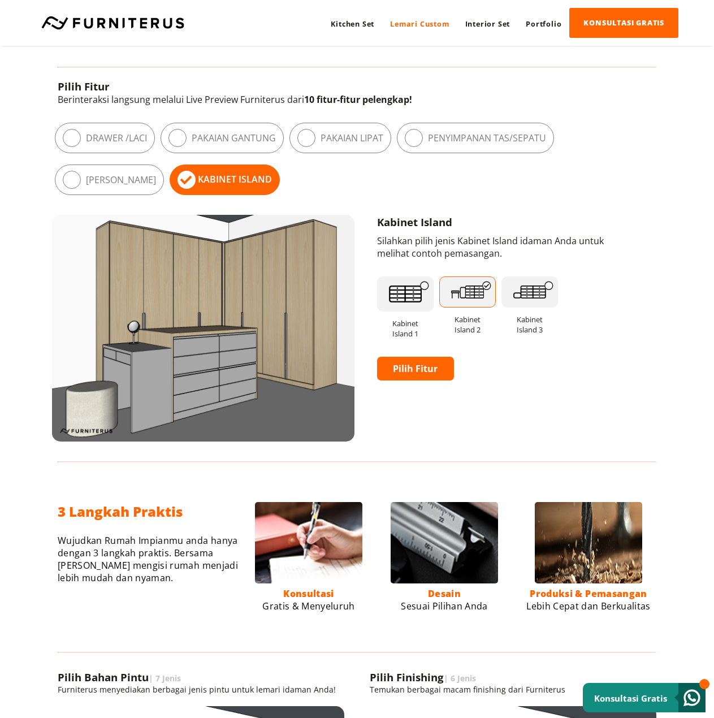
click at [411, 296] on img at bounding box center [405, 293] width 57 height 35
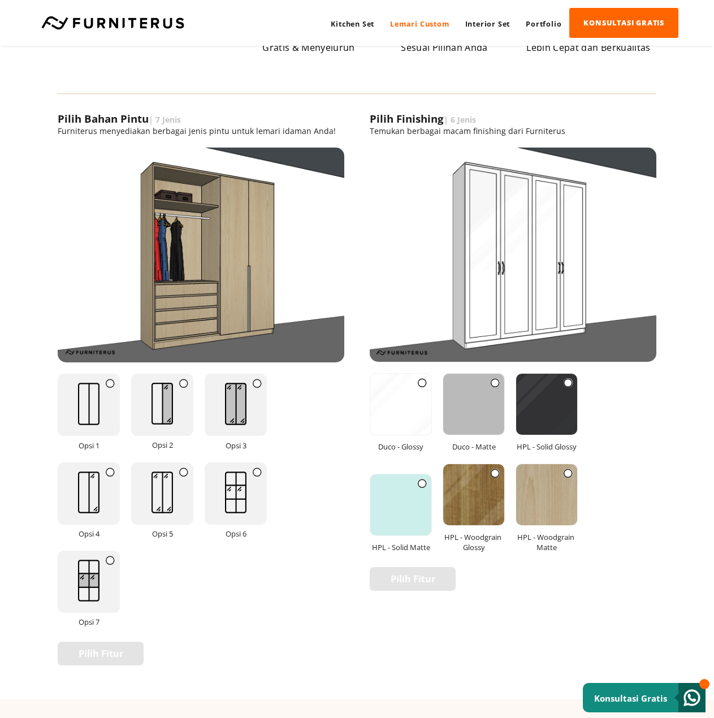
scroll to position [1130, 0]
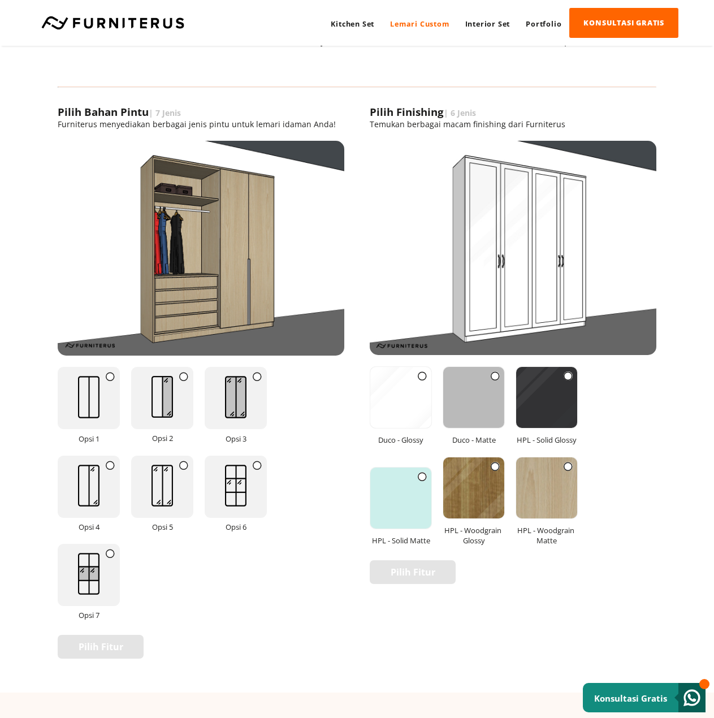
click at [90, 397] on img at bounding box center [89, 396] width 45 height 59
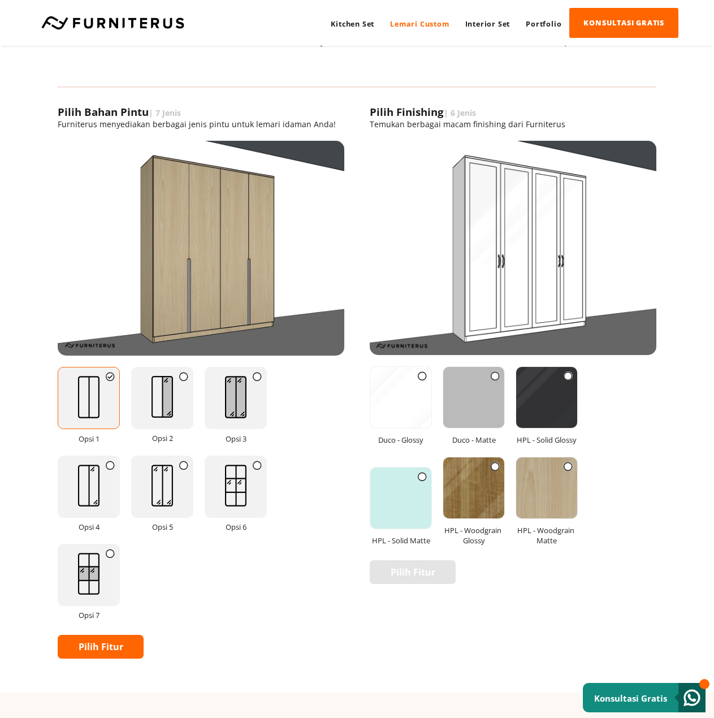
click at [178, 397] on img at bounding box center [162, 396] width 45 height 59
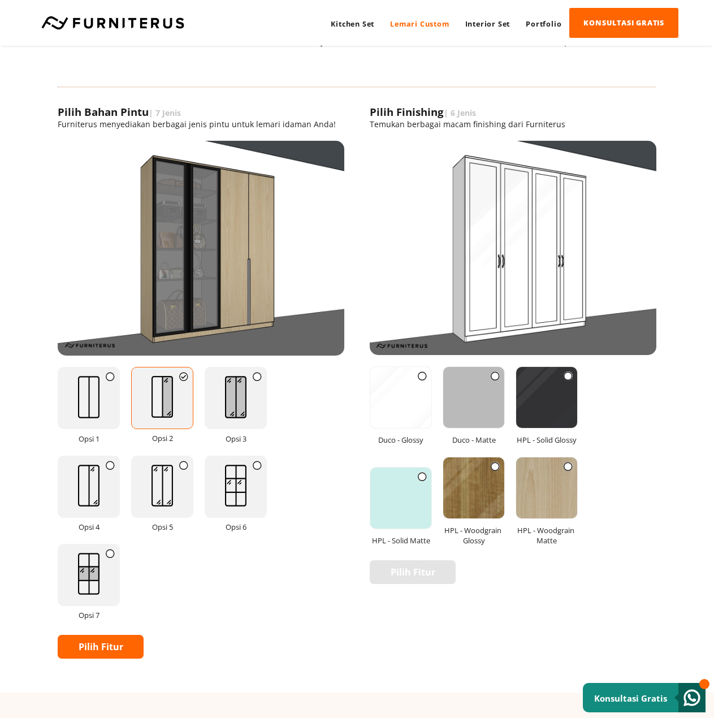
click at [238, 409] on img at bounding box center [236, 396] width 45 height 59
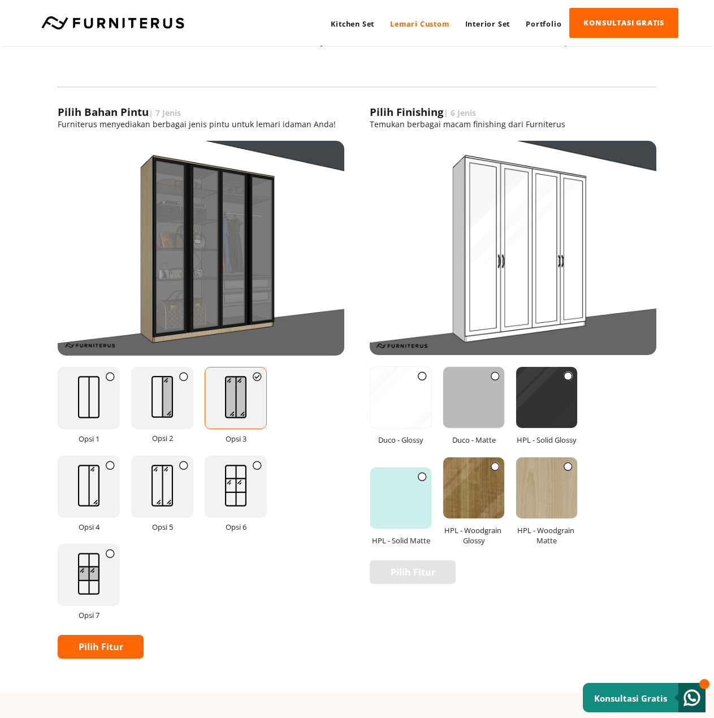
click at [107, 492] on img at bounding box center [89, 485] width 45 height 59
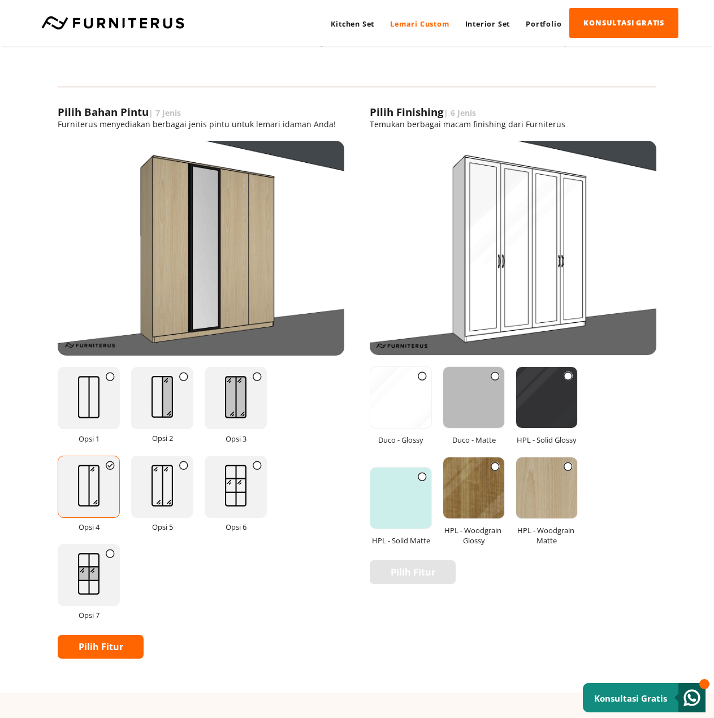
click at [162, 488] on img at bounding box center [162, 485] width 45 height 59
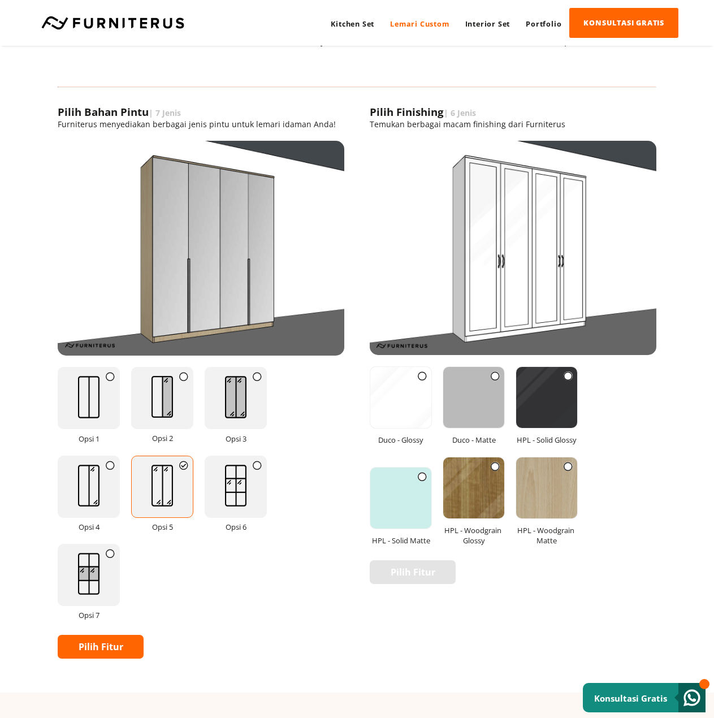
click at [215, 489] on img at bounding box center [236, 485] width 45 height 59
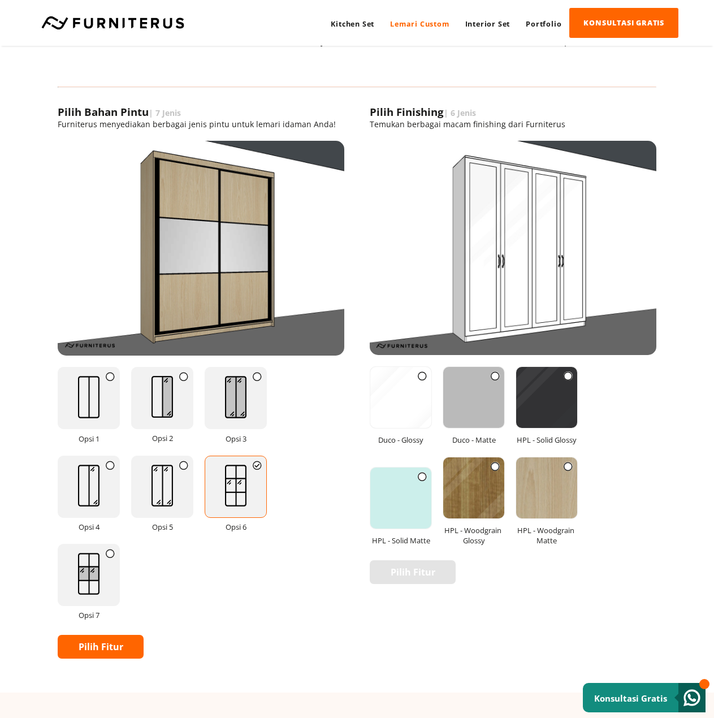
click at [87, 562] on img at bounding box center [89, 573] width 45 height 59
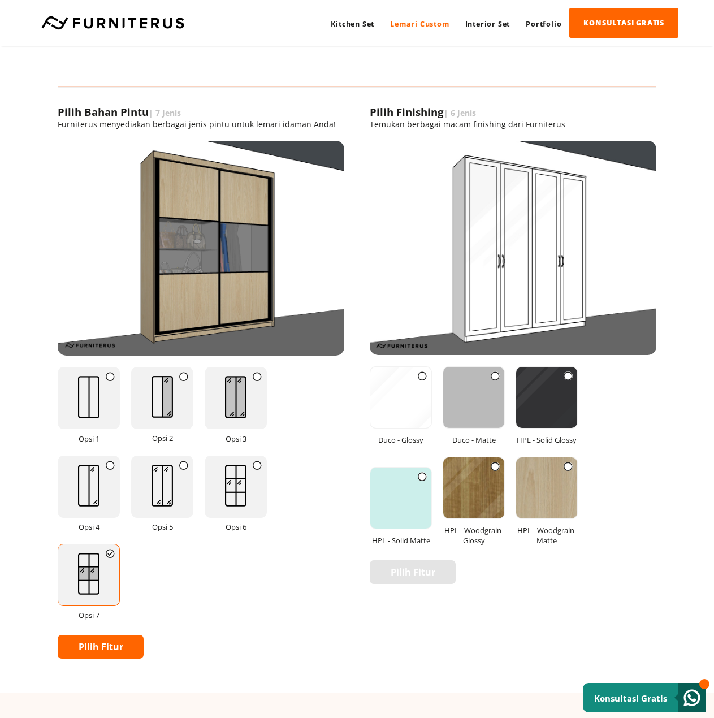
click at [418, 416] on img at bounding box center [400, 397] width 61 height 61
click at [467, 411] on img at bounding box center [473, 397] width 61 height 61
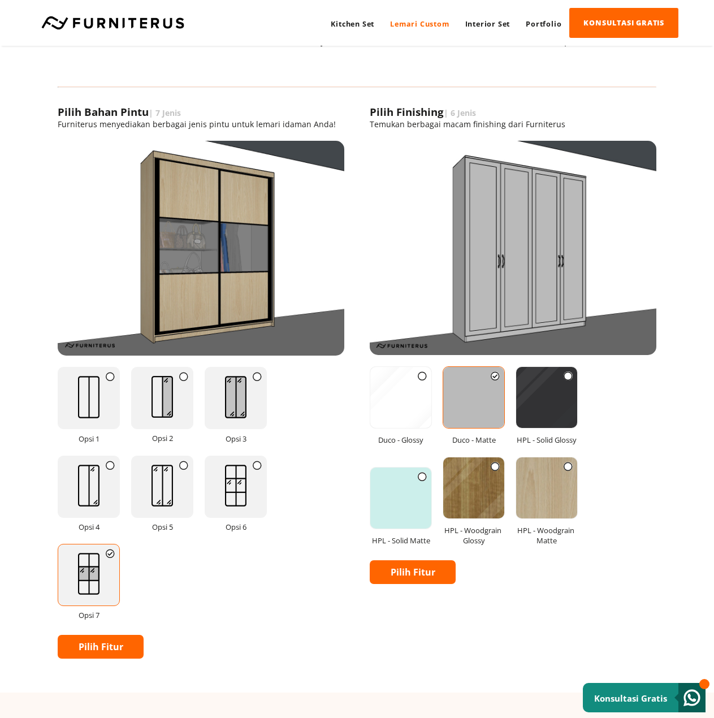
click at [551, 406] on img at bounding box center [546, 397] width 61 height 61
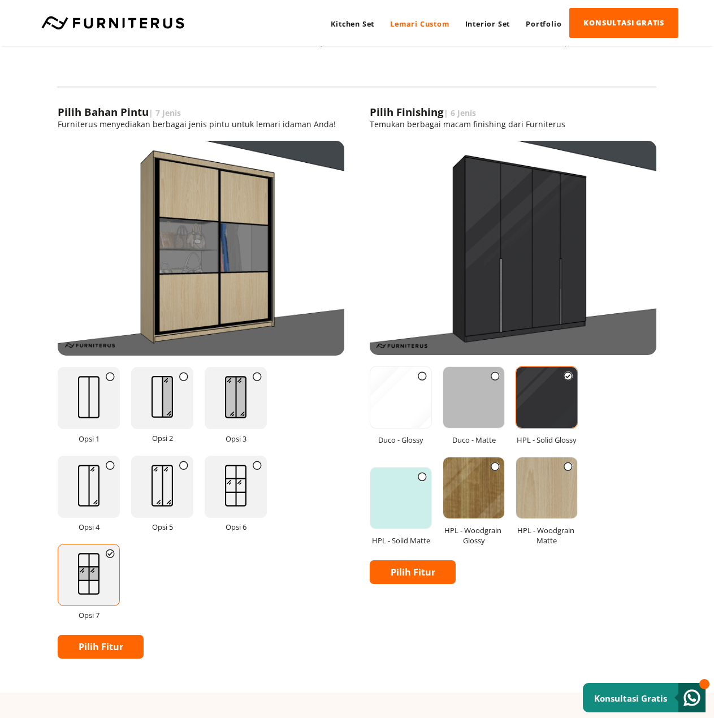
click at [410, 490] on img at bounding box center [400, 497] width 61 height 61
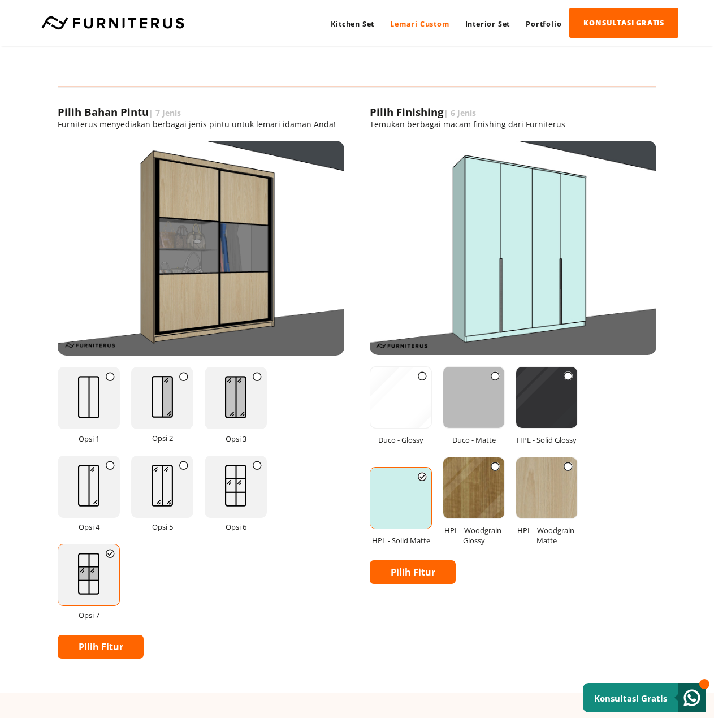
click at [482, 488] on img at bounding box center [473, 487] width 61 height 61
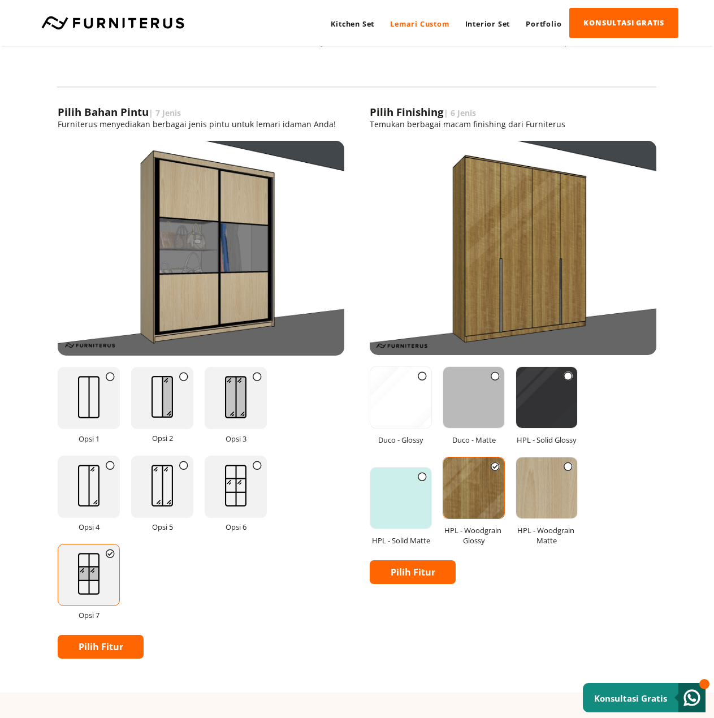
click at [544, 494] on img at bounding box center [546, 487] width 61 height 61
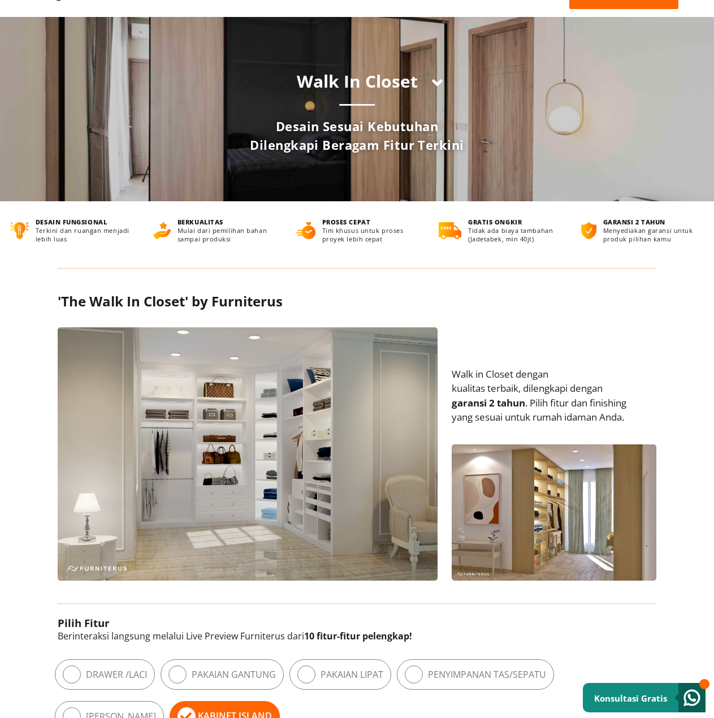
scroll to position [0, 0]
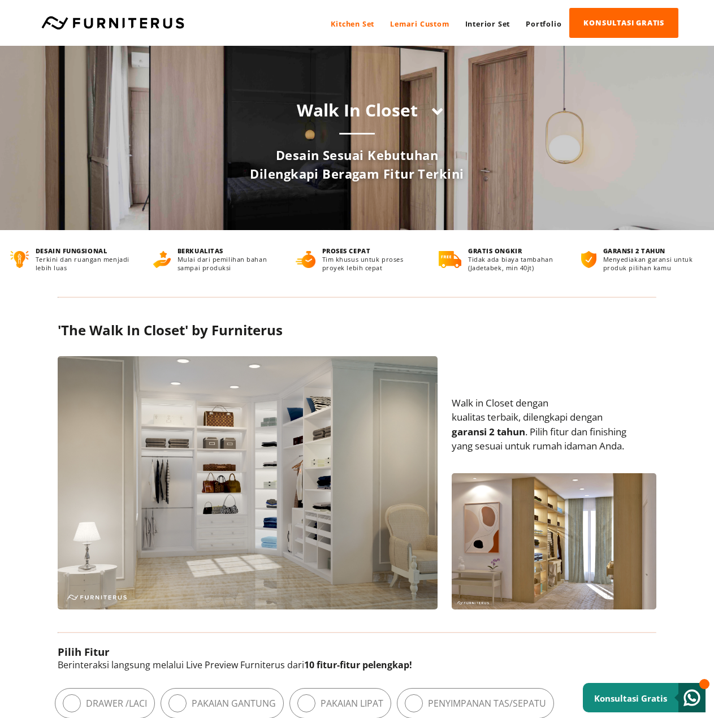
click at [340, 23] on link "Kitchen Set" at bounding box center [352, 24] width 59 height 30
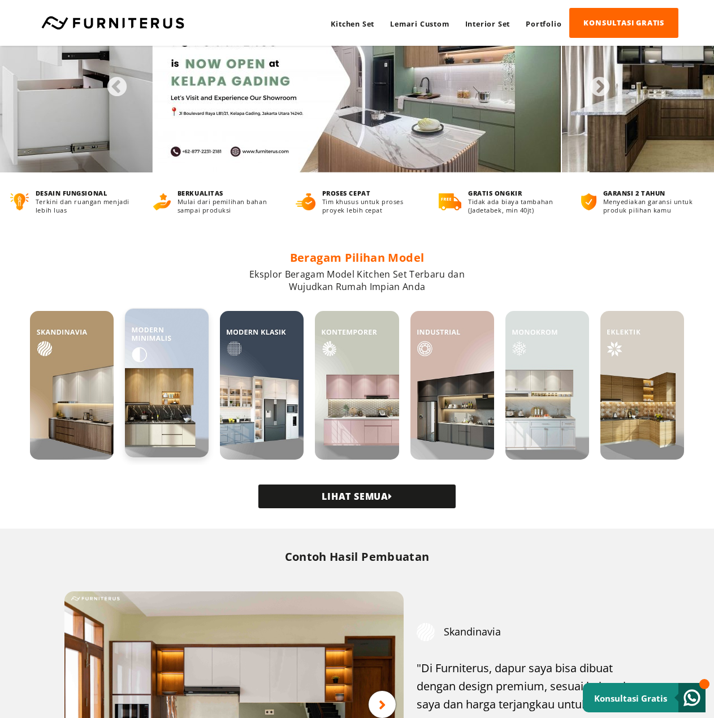
scroll to position [57, 0]
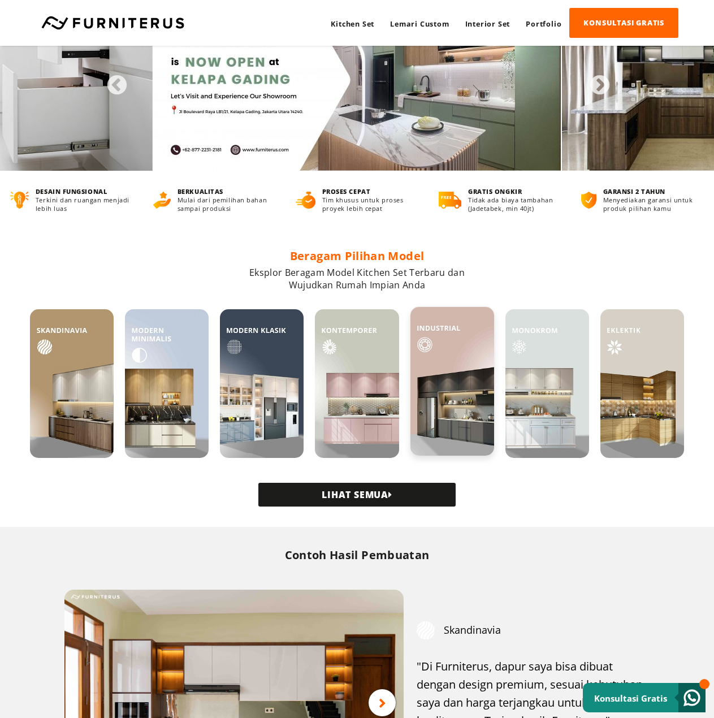
click at [468, 410] on img at bounding box center [452, 381] width 84 height 149
click at [442, 392] on img at bounding box center [452, 381] width 84 height 149
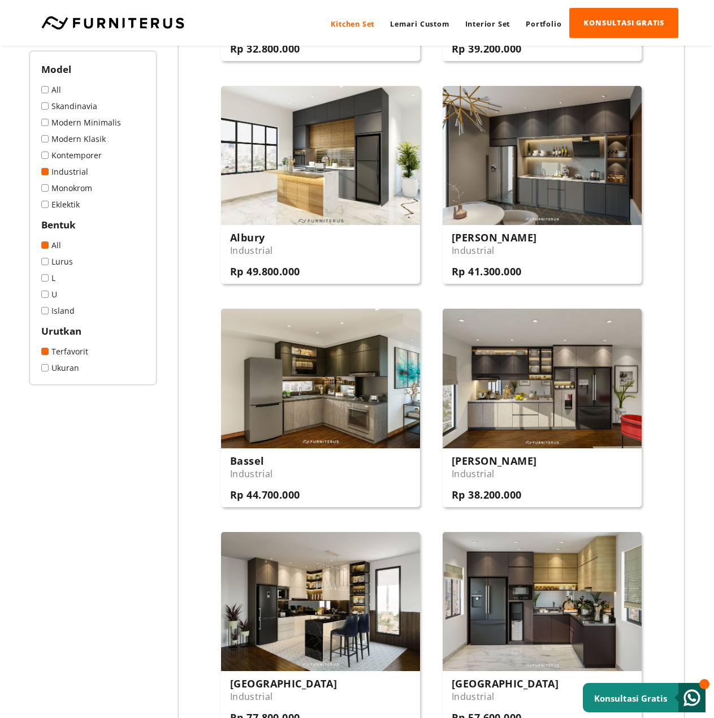
scroll to position [622, 0]
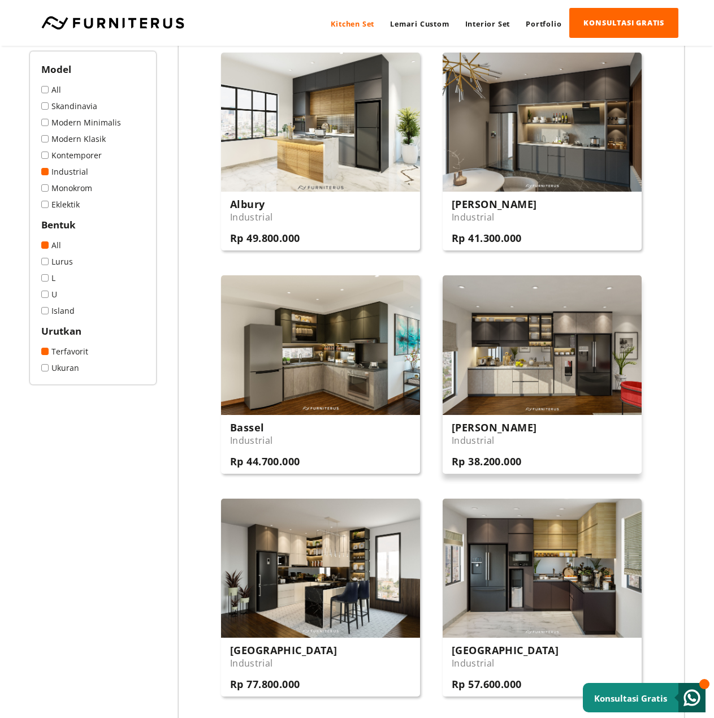
click at [536, 386] on img at bounding box center [541, 344] width 199 height 139
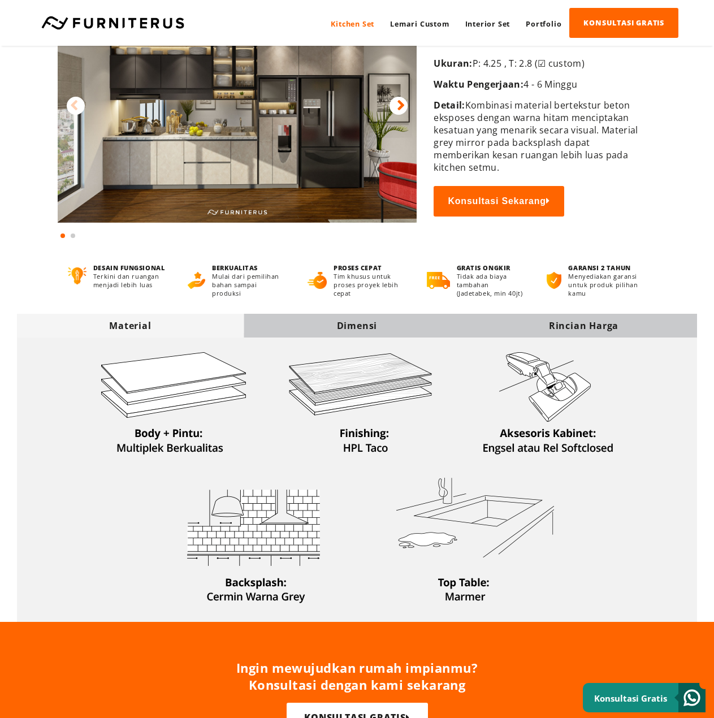
scroll to position [113, 0]
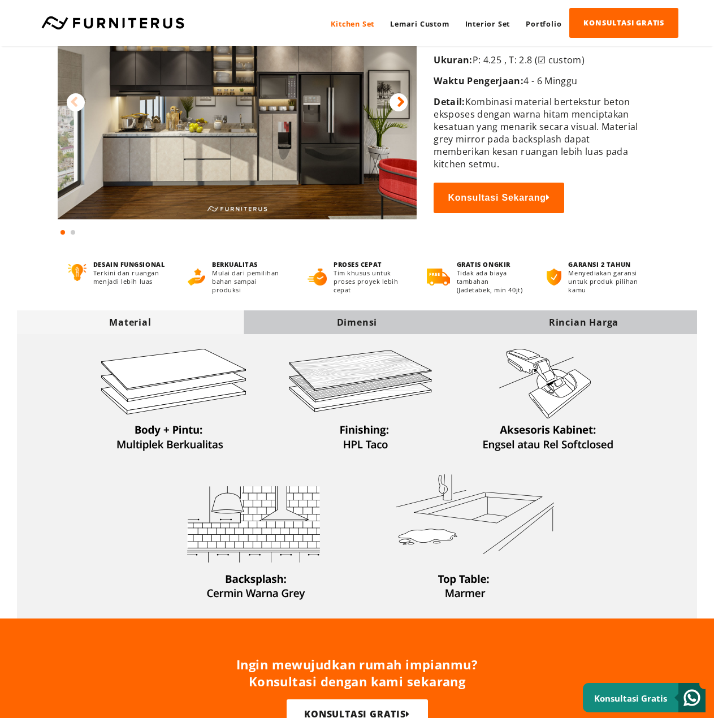
click at [345, 323] on div "Dimensi" at bounding box center [357, 322] width 227 height 12
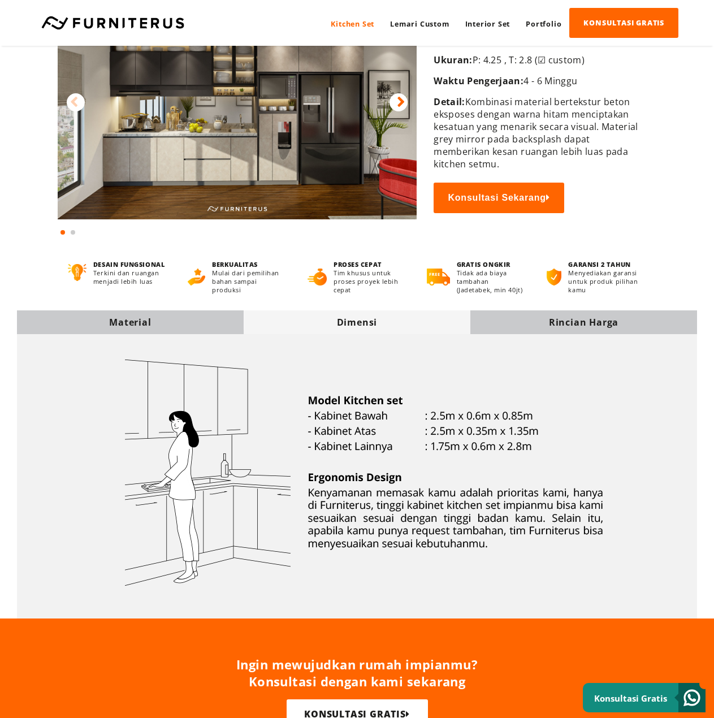
click at [600, 323] on div "Rincian Harga" at bounding box center [583, 322] width 227 height 12
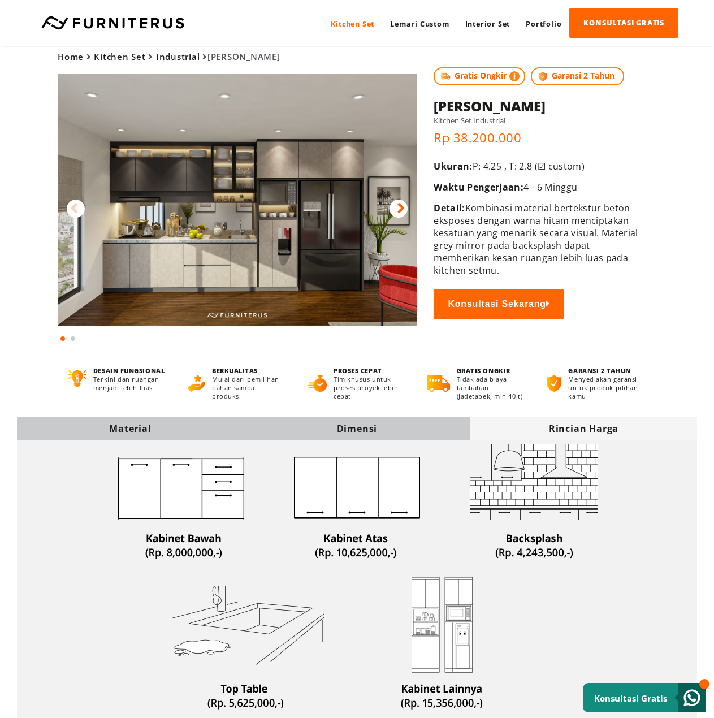
scroll to position [0, 0]
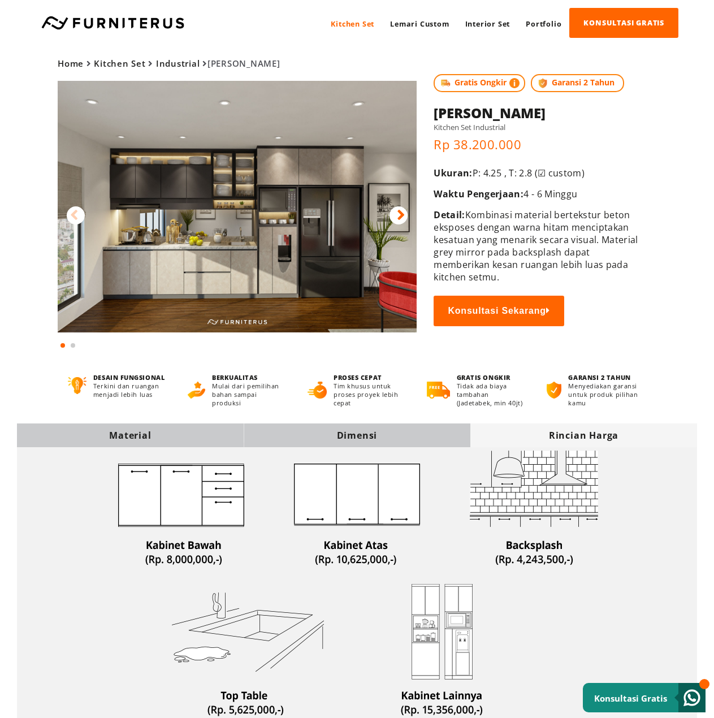
click at [366, 438] on div "Dimensi" at bounding box center [357, 435] width 227 height 12
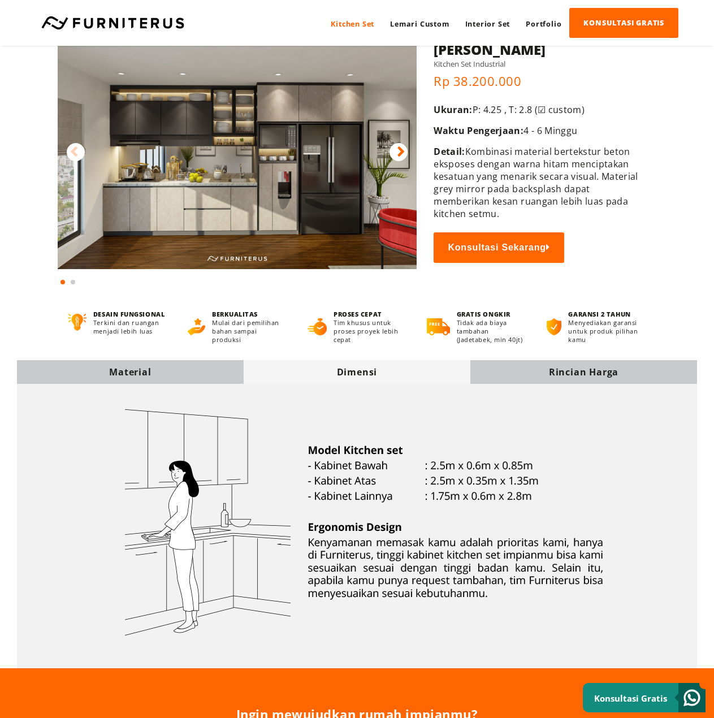
scroll to position [57, 0]
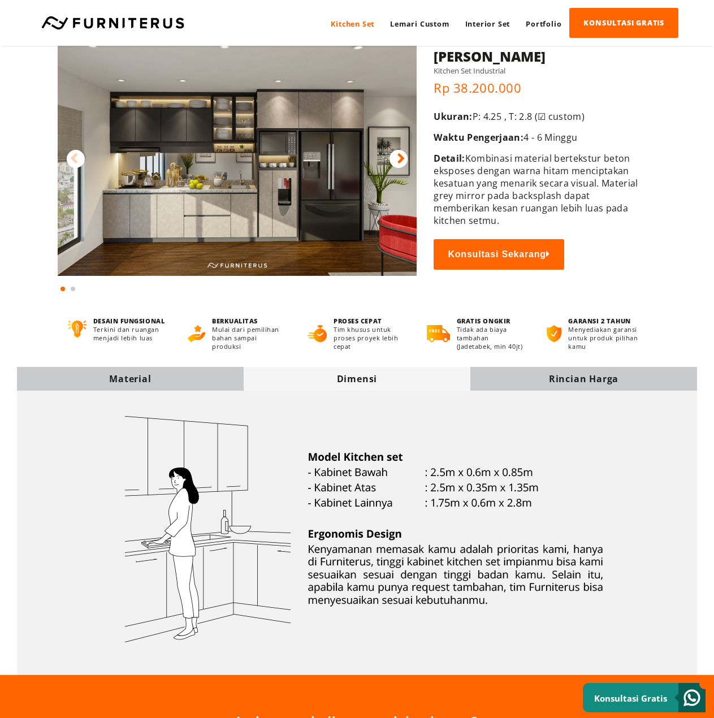
click at [545, 384] on div "Rincian Harga" at bounding box center [583, 378] width 227 height 12
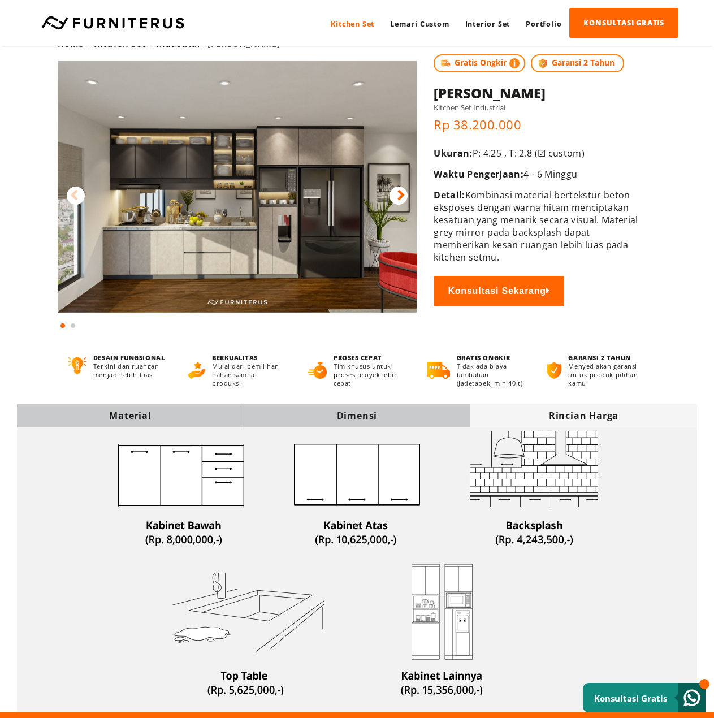
scroll to position [0, 0]
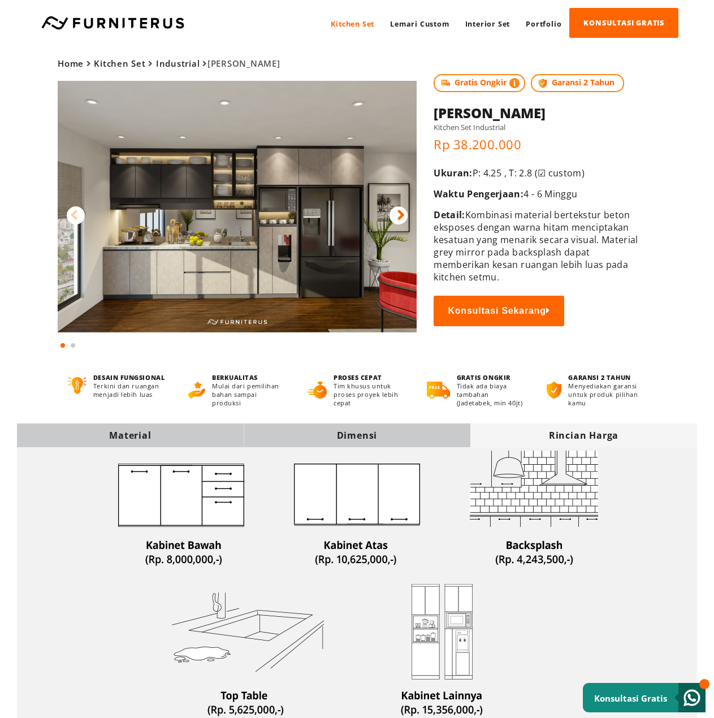
click at [176, 435] on div "Material" at bounding box center [130, 435] width 227 height 12
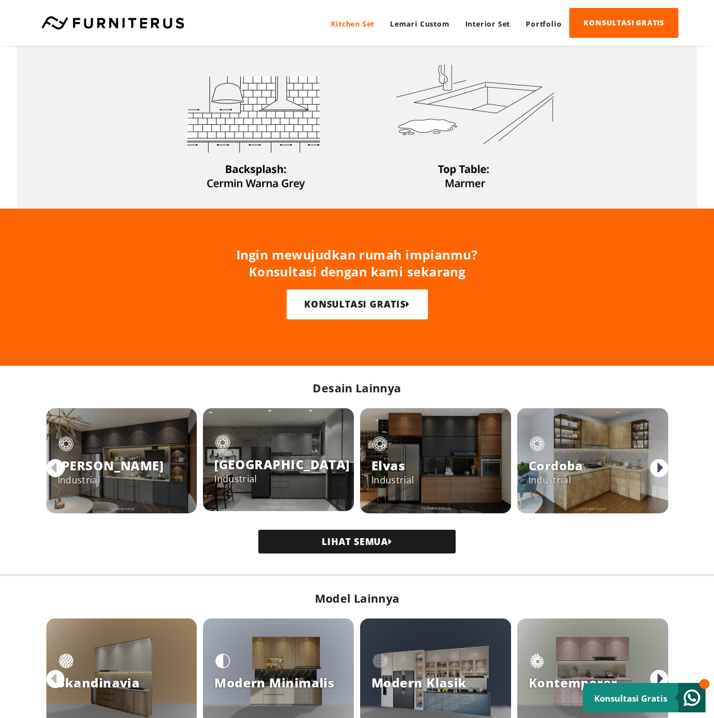
scroll to position [565, 0]
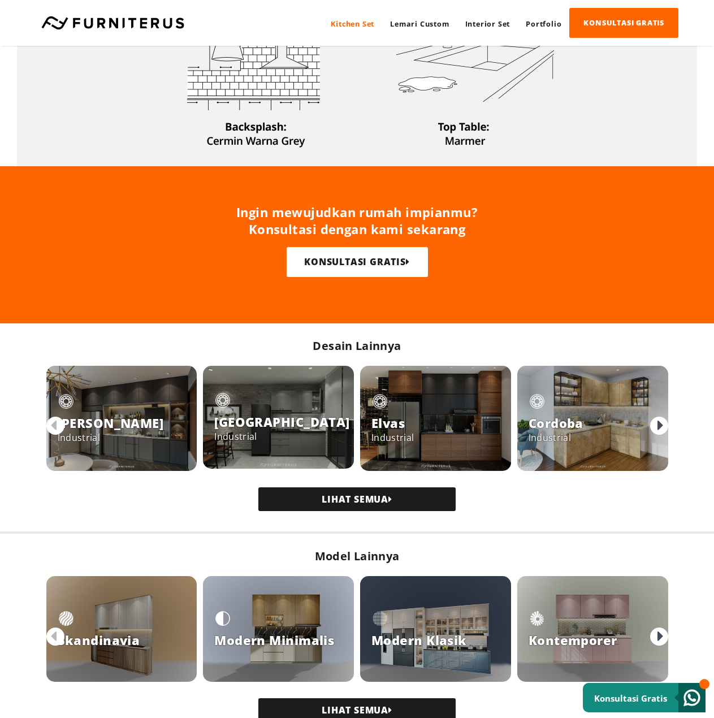
click at [458, 425] on div at bounding box center [435, 419] width 151 height 106
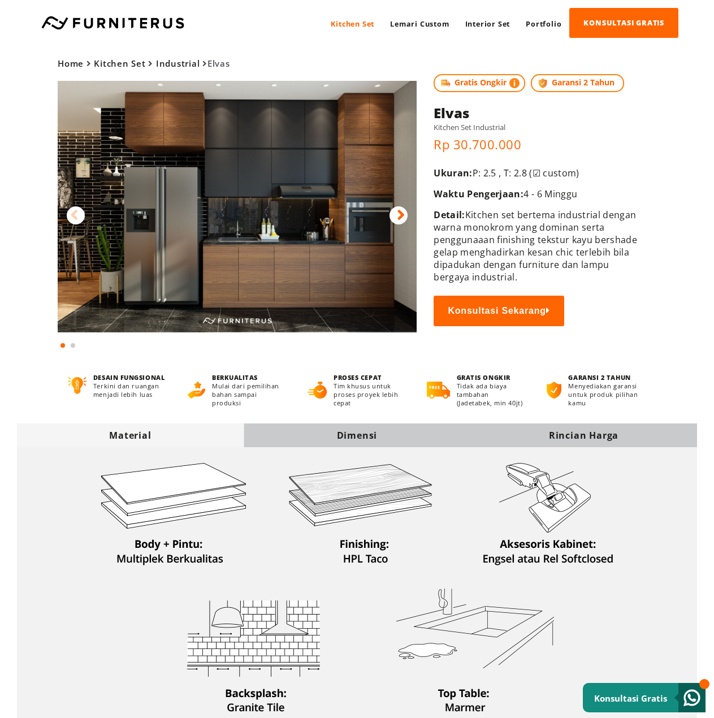
click at [541, 429] on div "Rincian Harga" at bounding box center [583, 435] width 227 height 12
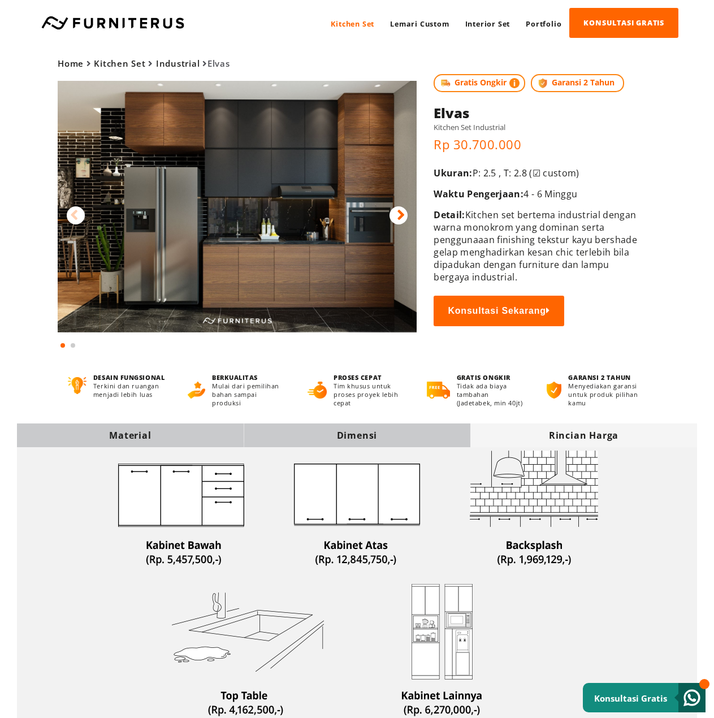
click at [362, 435] on div "Dimensi" at bounding box center [357, 435] width 227 height 12
